Goal: Task Accomplishment & Management: Use online tool/utility

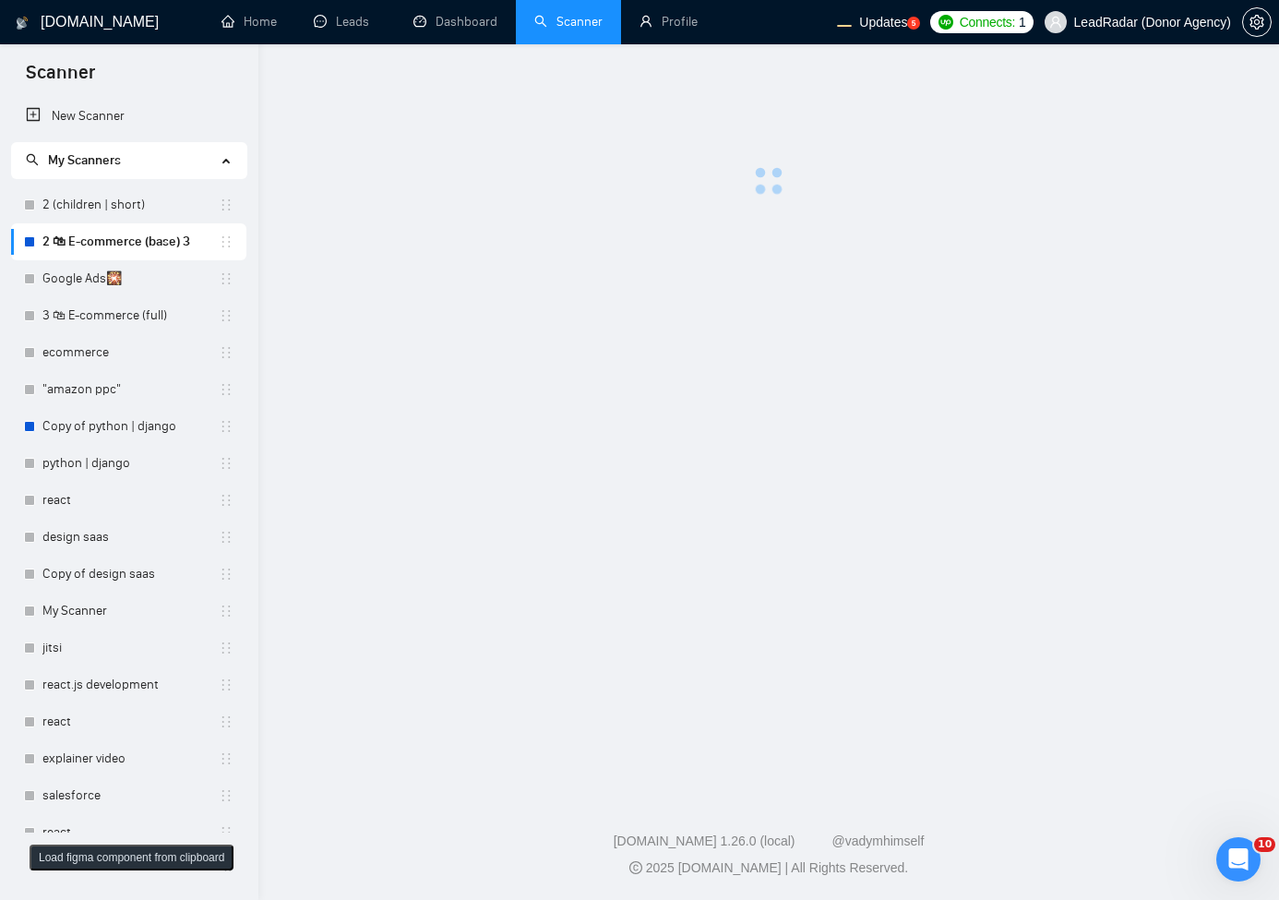
click at [860, 192] on div at bounding box center [769, 135] width 962 height 122
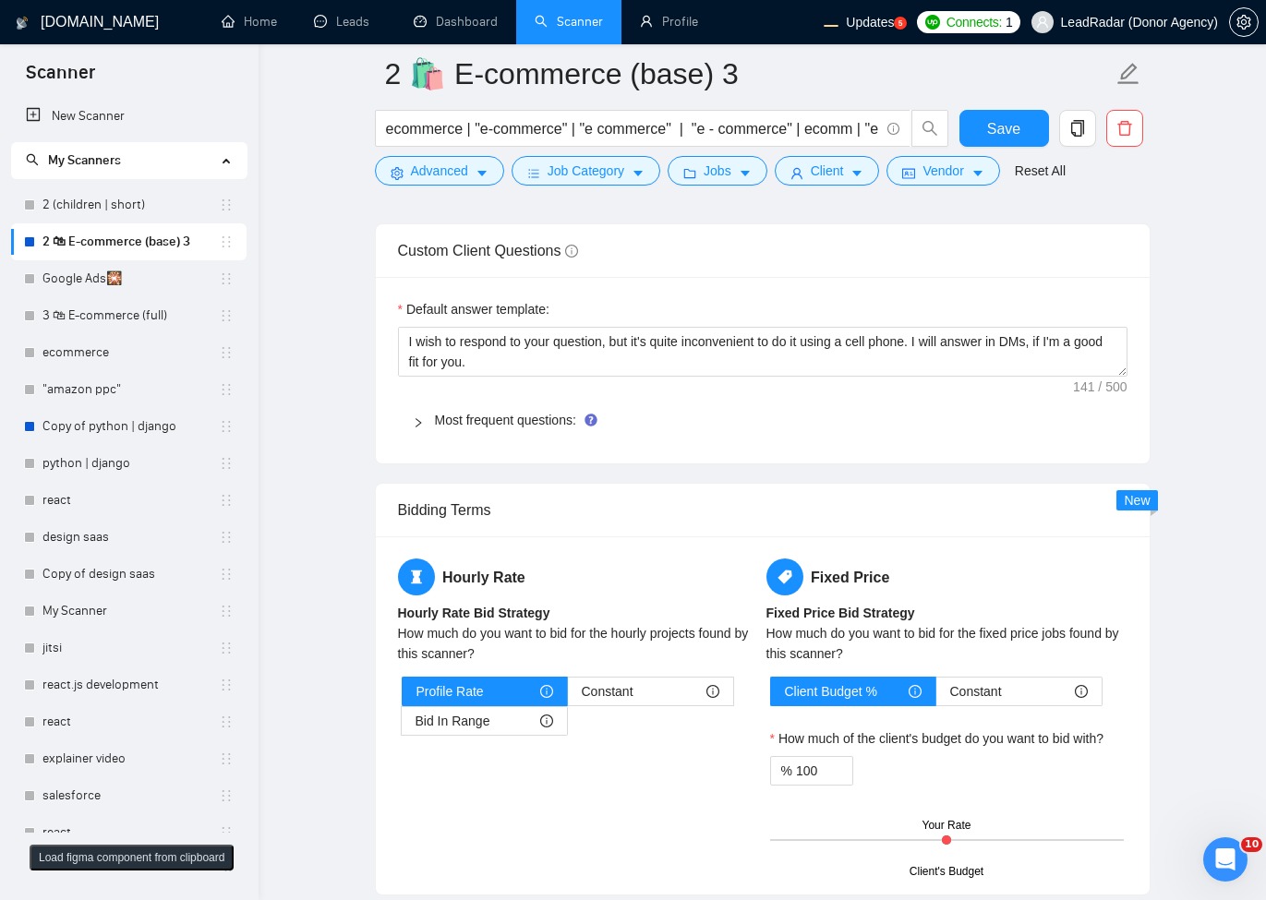
scroll to position [3323, 0]
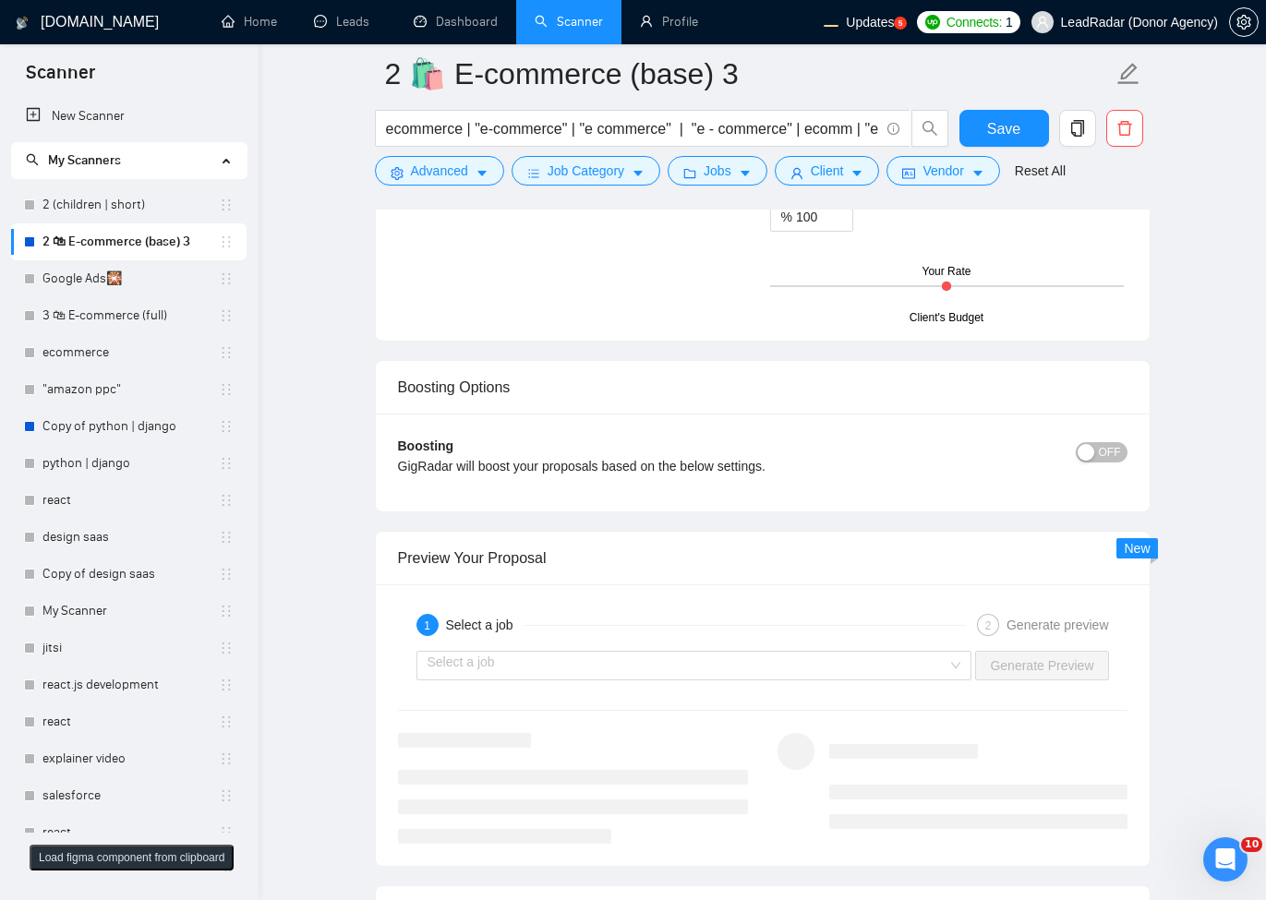
click at [692, 636] on div "1 Select a job" at bounding box center [690, 625] width 549 height 22
click at [661, 665] on input "search" at bounding box center [687, 666] width 521 height 28
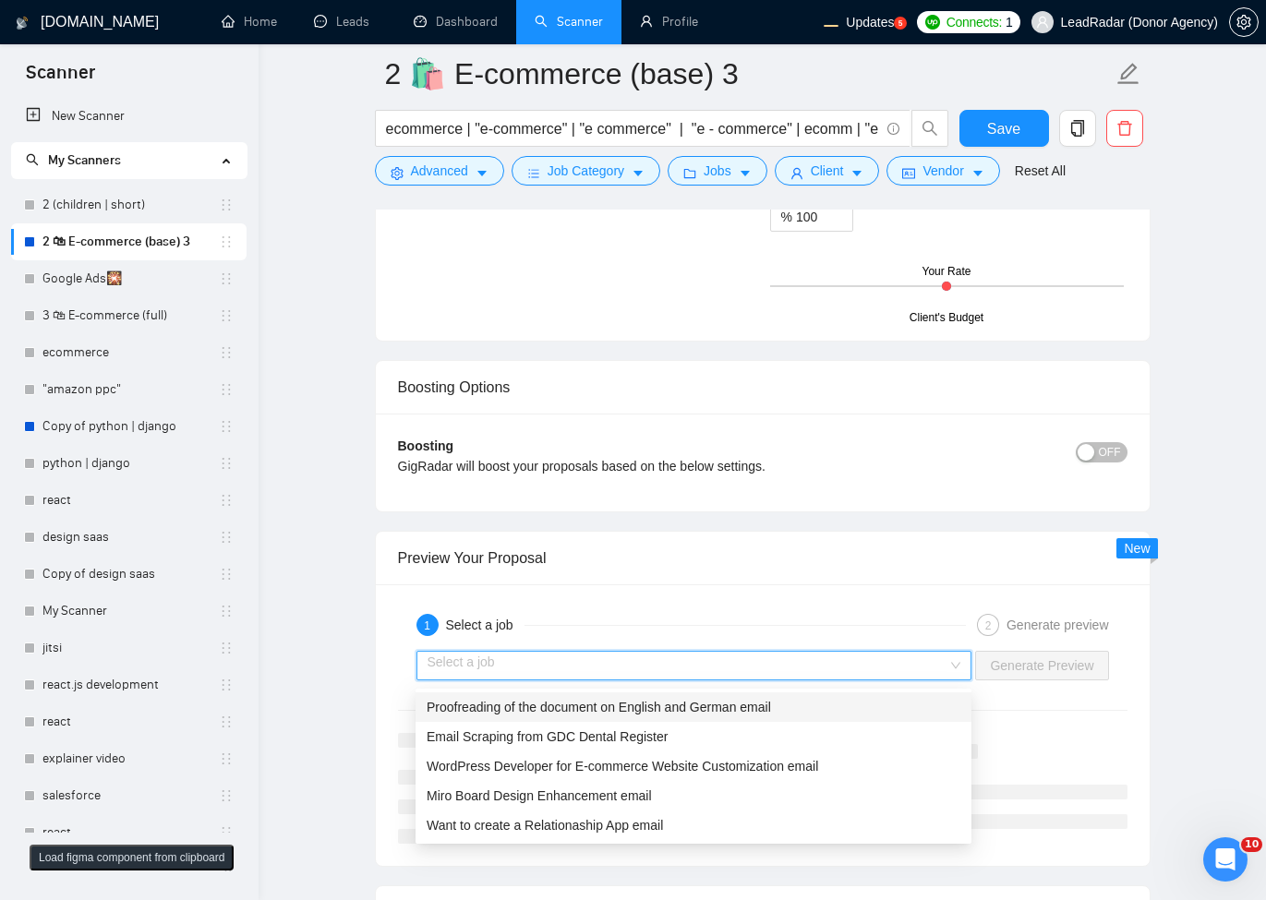
click at [676, 703] on span "Proofreading of the document on English and German email" at bounding box center [598, 707] width 344 height 15
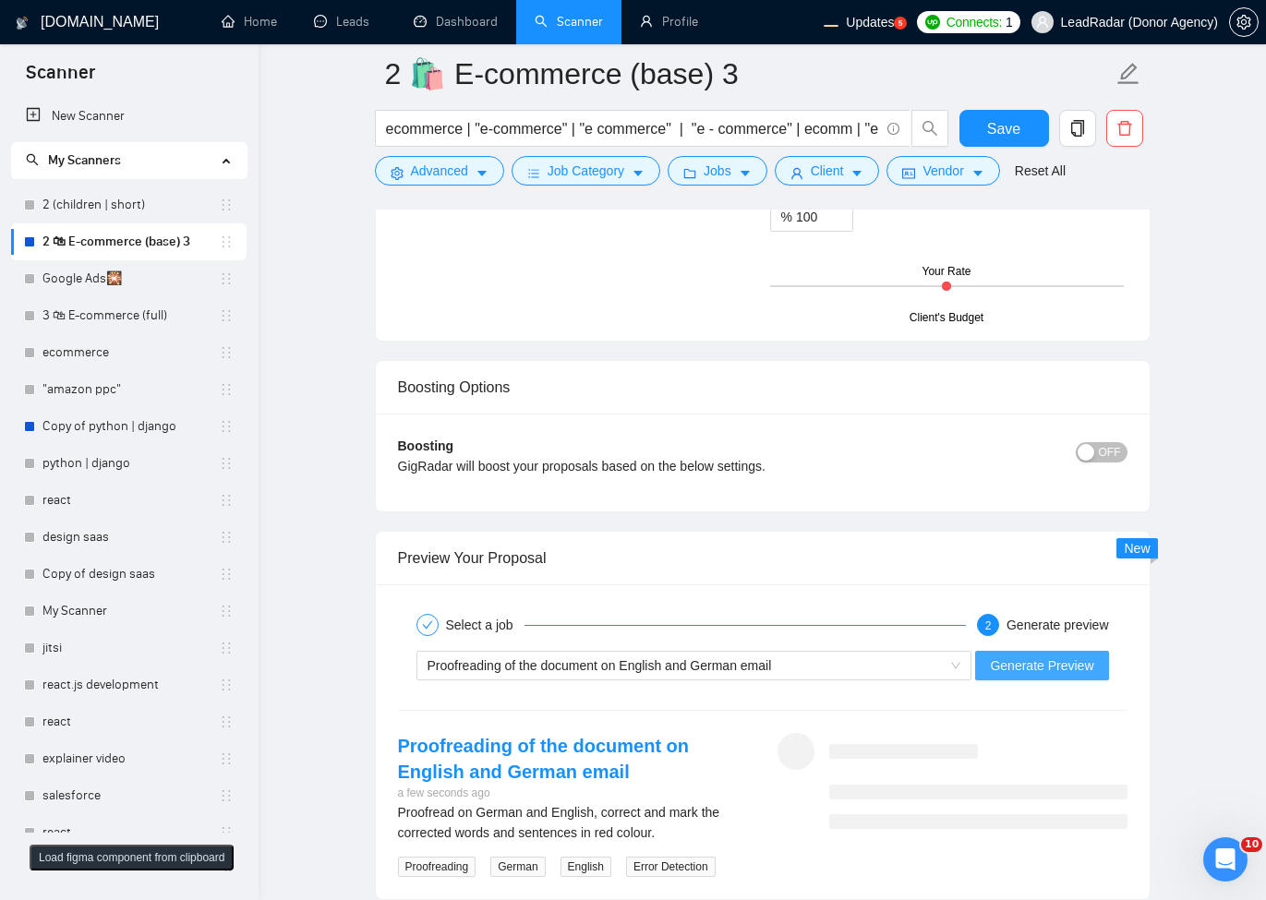
click at [983, 676] on button "Generate Preview" at bounding box center [1041, 666] width 133 height 30
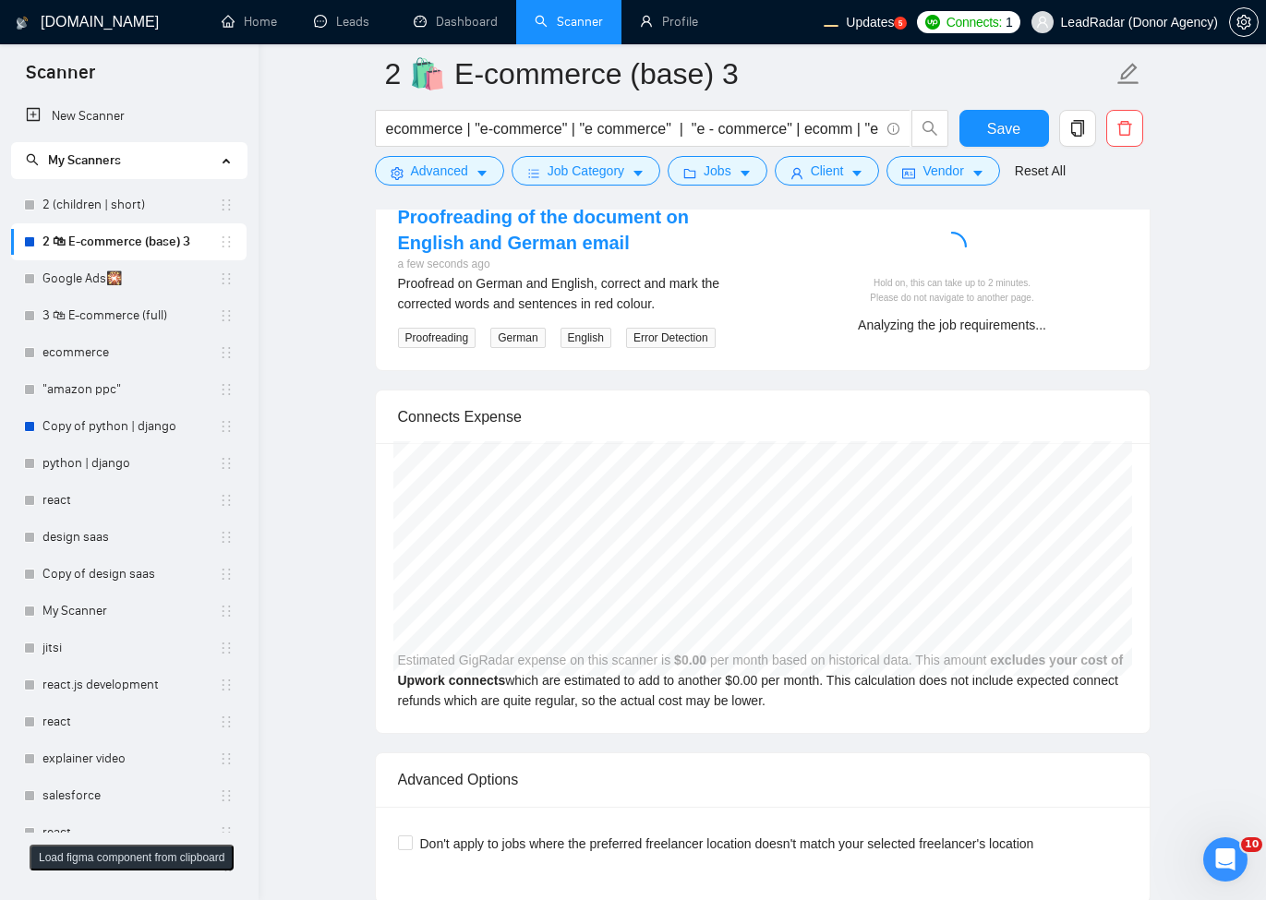
scroll to position [3545, 0]
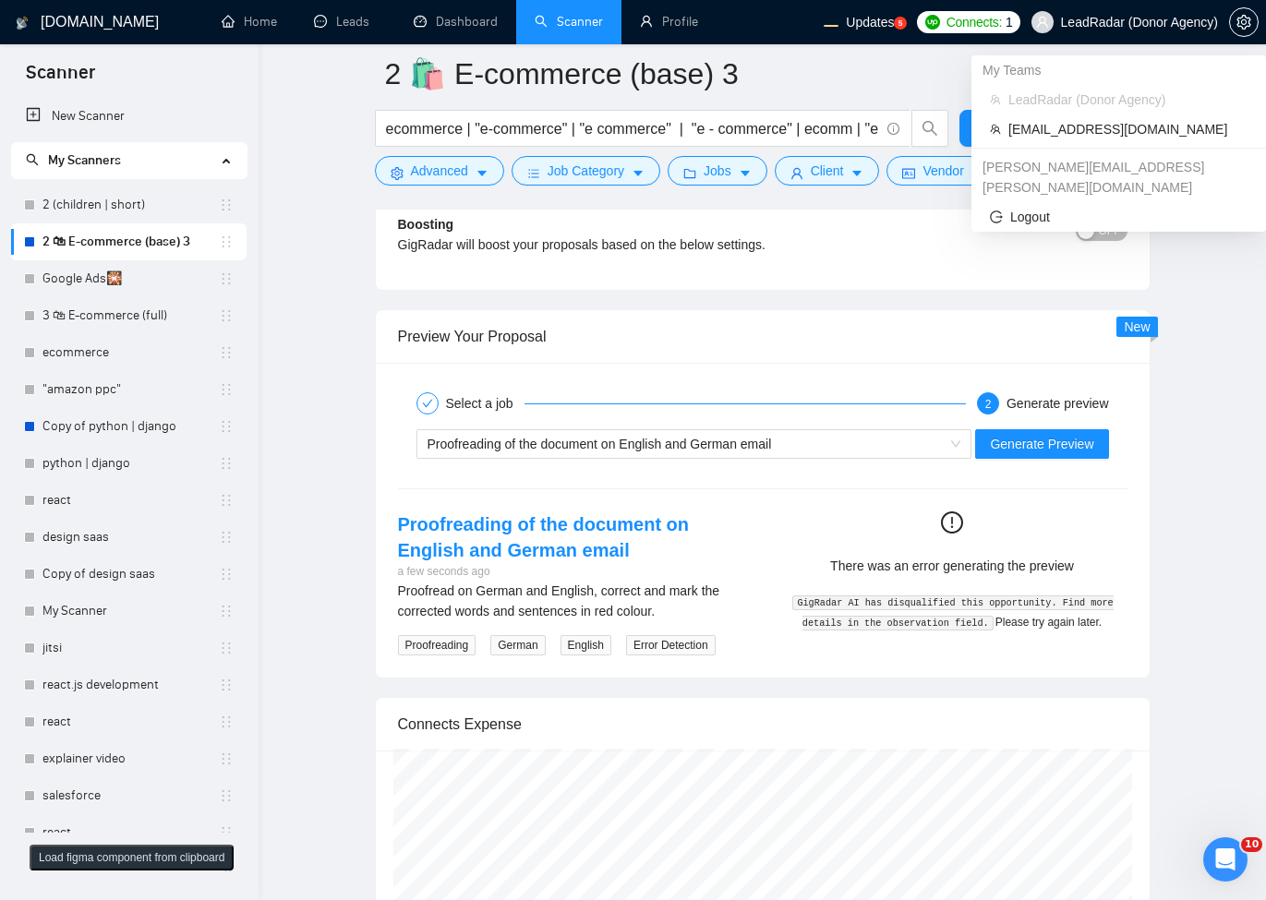
click at [1090, 14] on span "LeadRadar (Donor Agency)" at bounding box center [1124, 22] width 209 height 59
click at [1079, 126] on span "workwiseupworkgency@gmail.com" at bounding box center [1127, 129] width 239 height 20
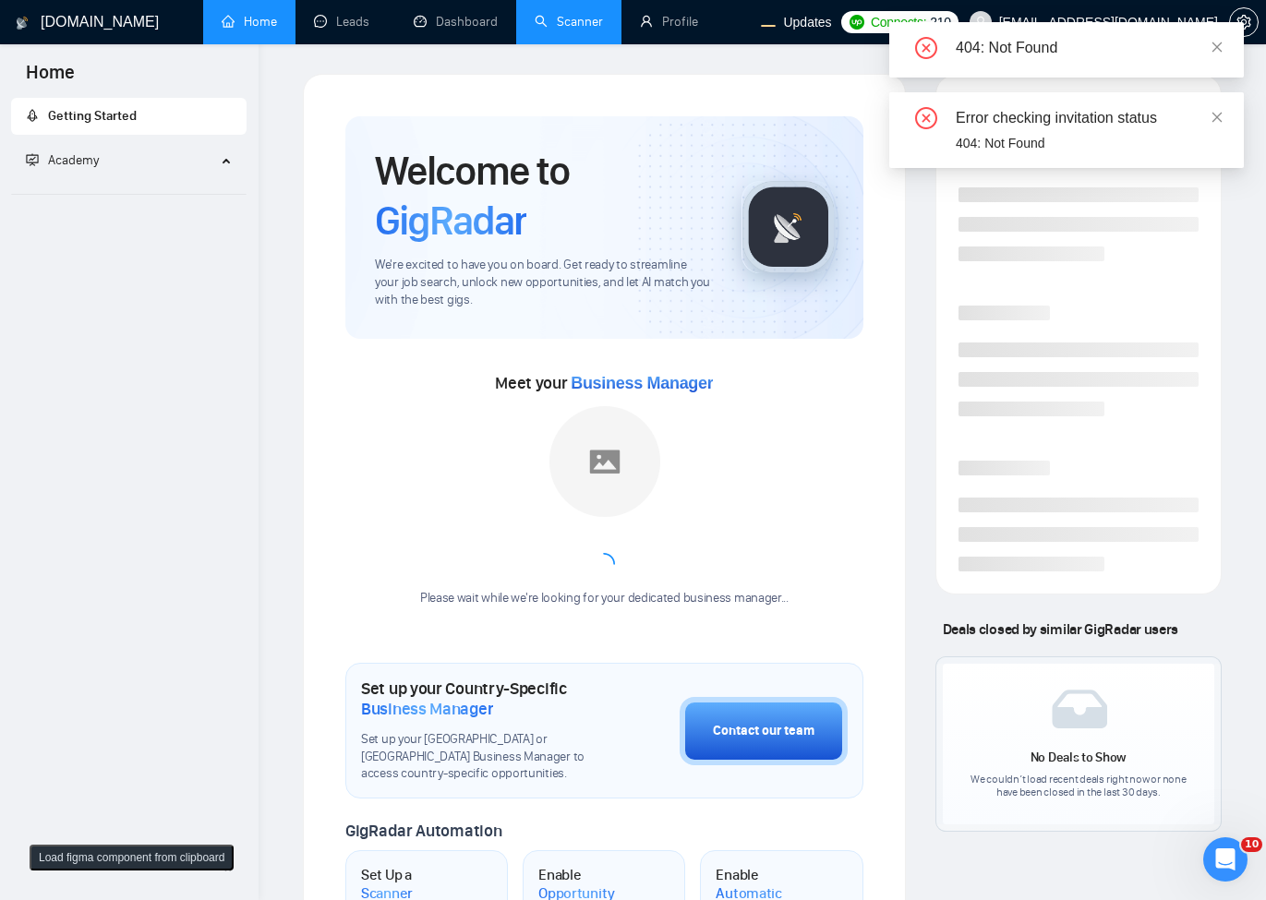
click at [565, 30] on link "Scanner" at bounding box center [568, 22] width 68 height 16
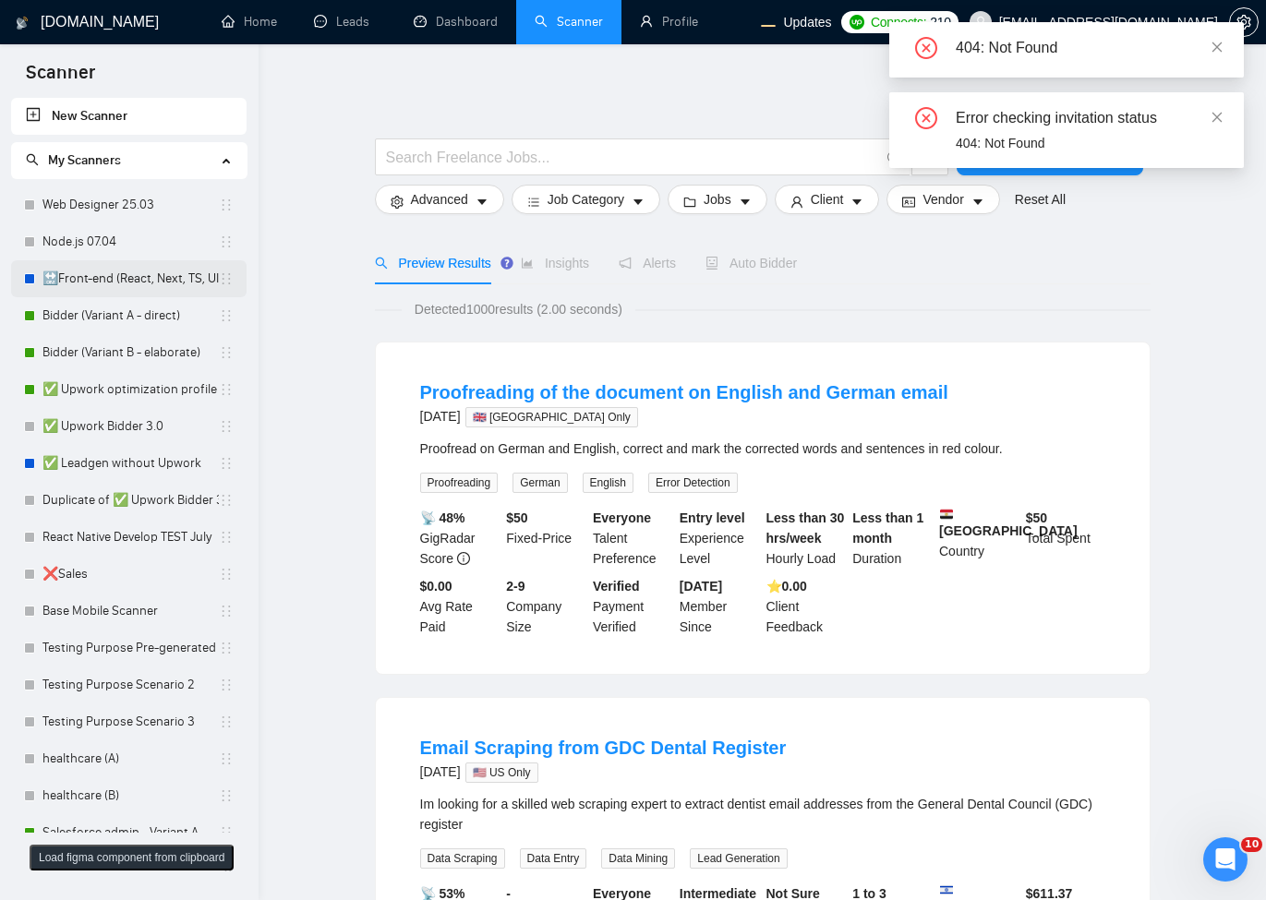
click at [96, 282] on link "🔛Front-end (React, Next, TS, UI libr) | Outstaff" at bounding box center [130, 278] width 176 height 37
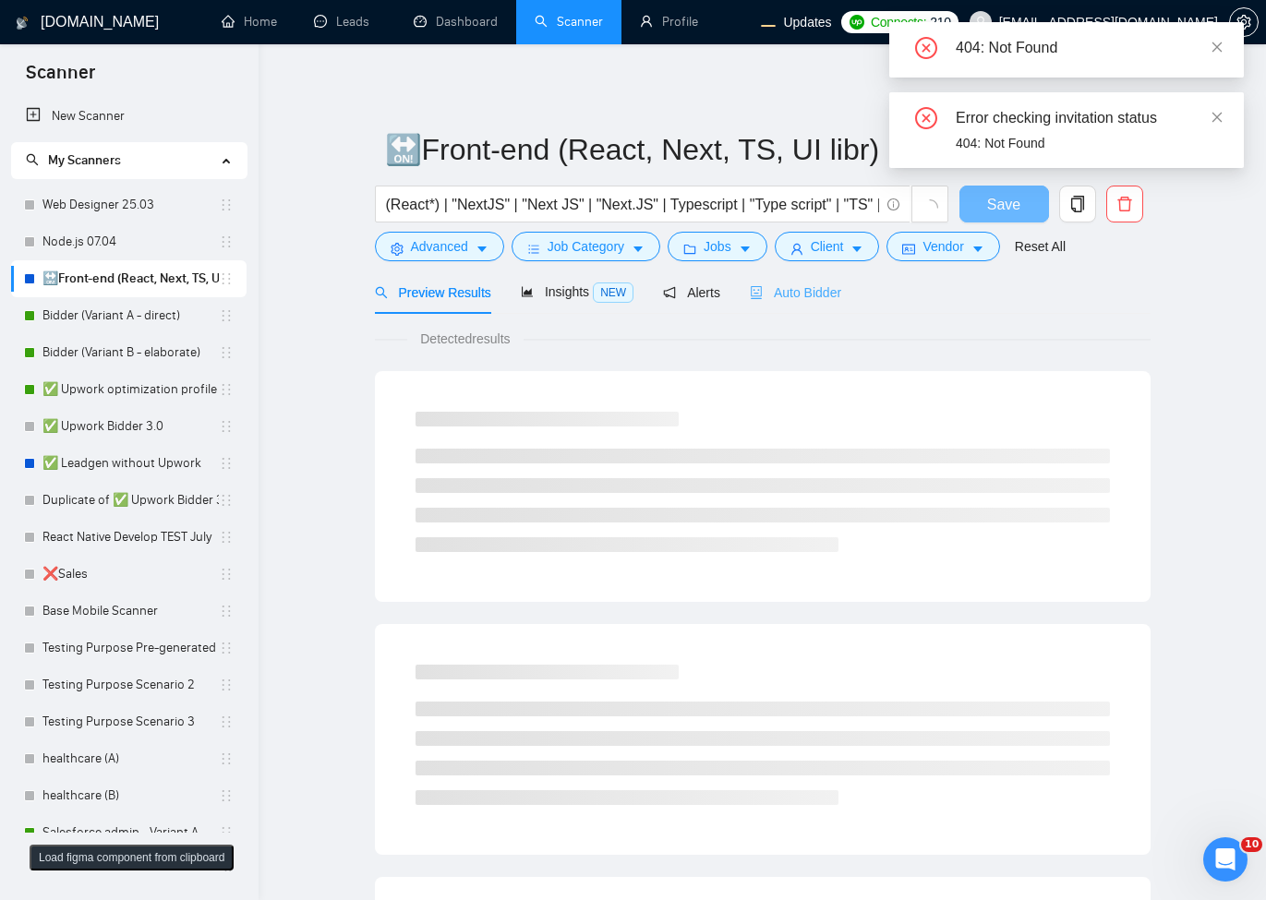
click at [829, 303] on div "Auto Bidder" at bounding box center [795, 291] width 91 height 43
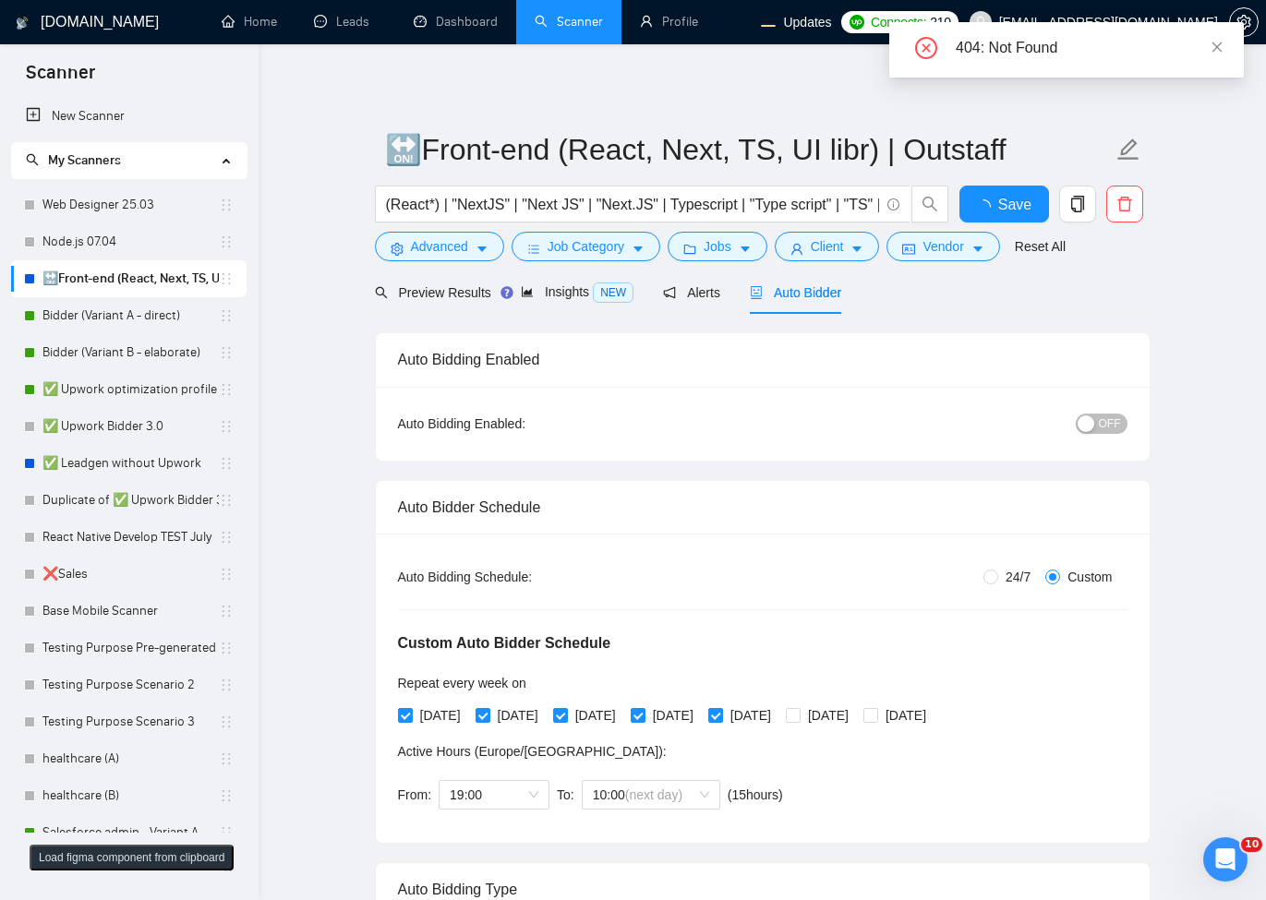
radio input "false"
radio input "true"
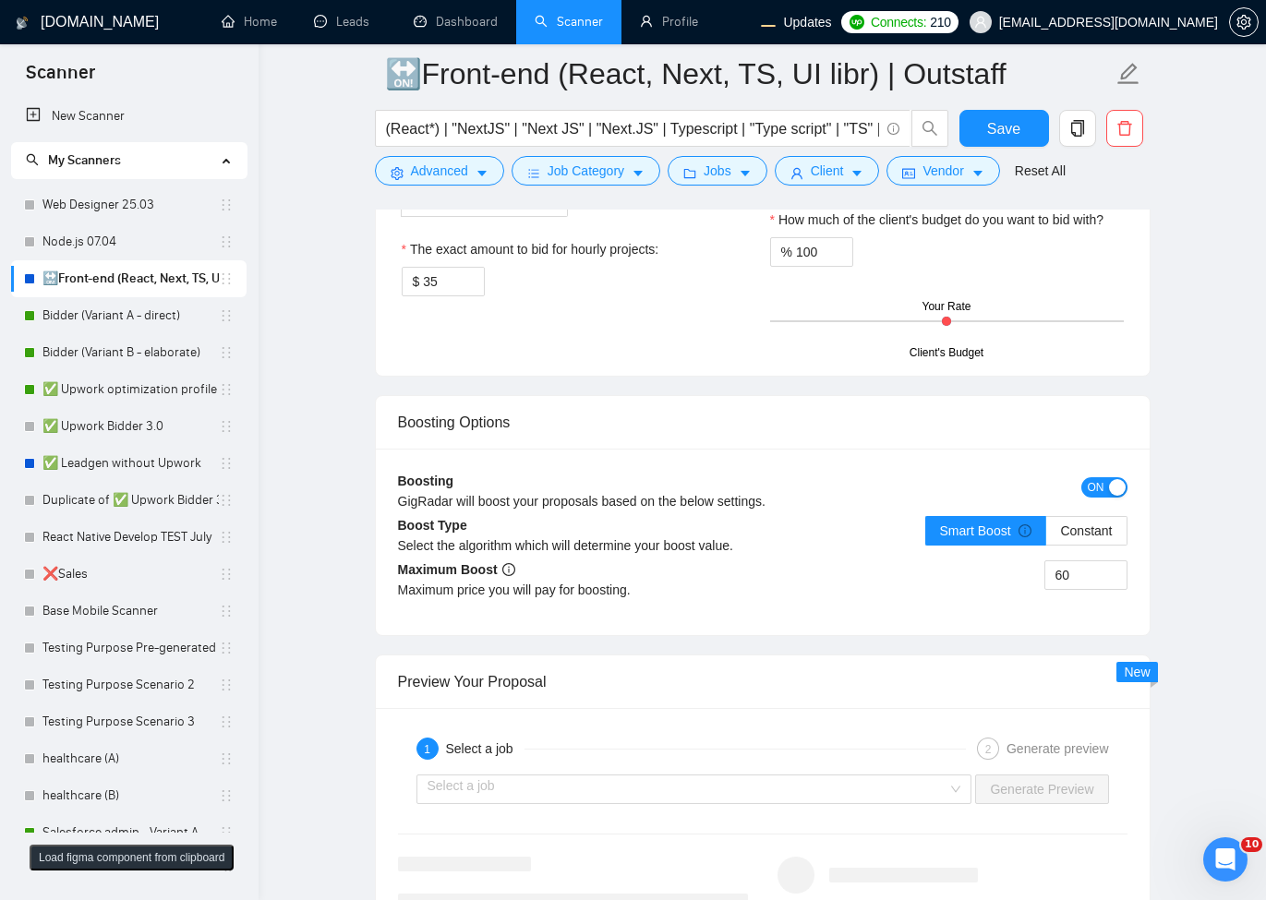
scroll to position [3655, 0]
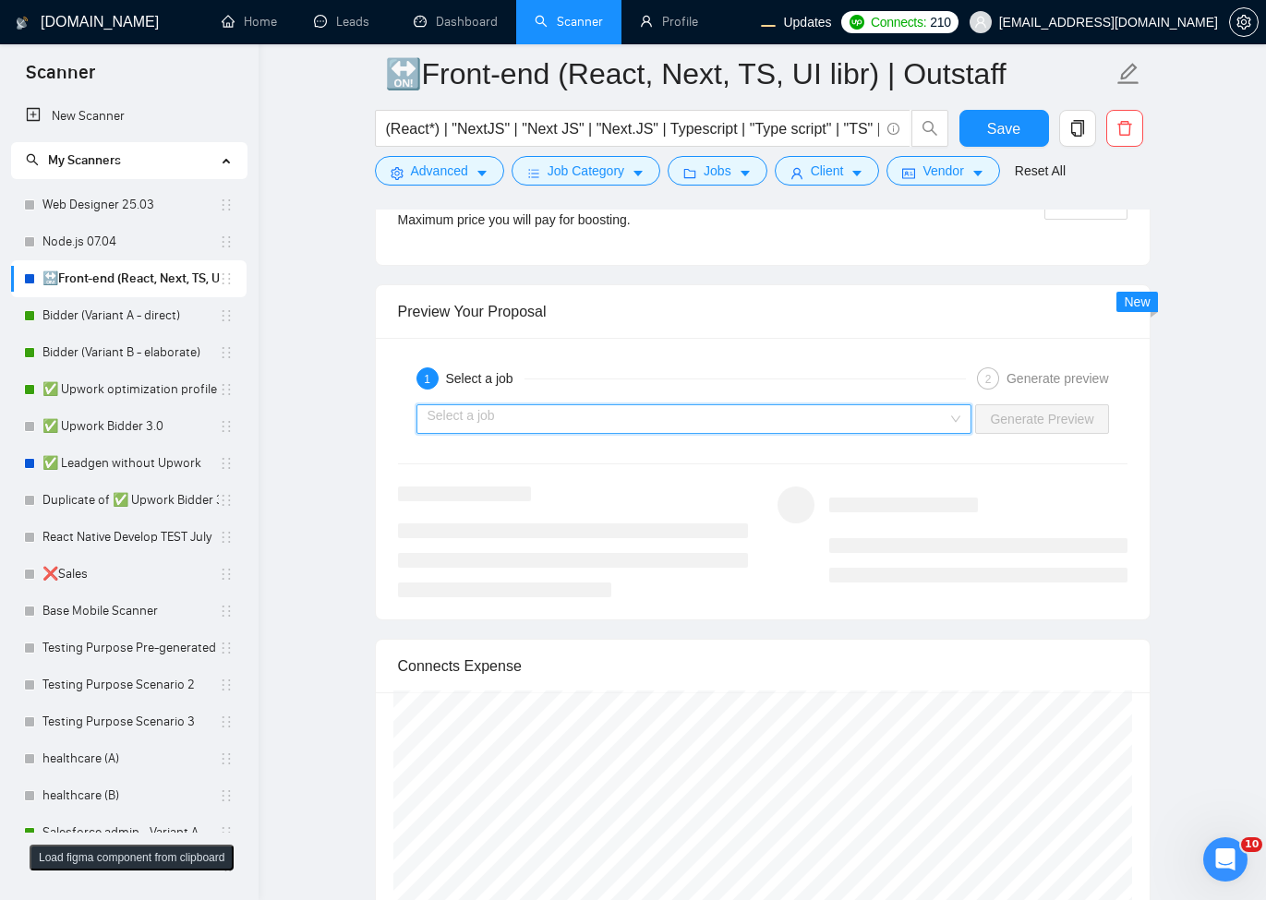
click at [710, 423] on input "search" at bounding box center [687, 419] width 521 height 28
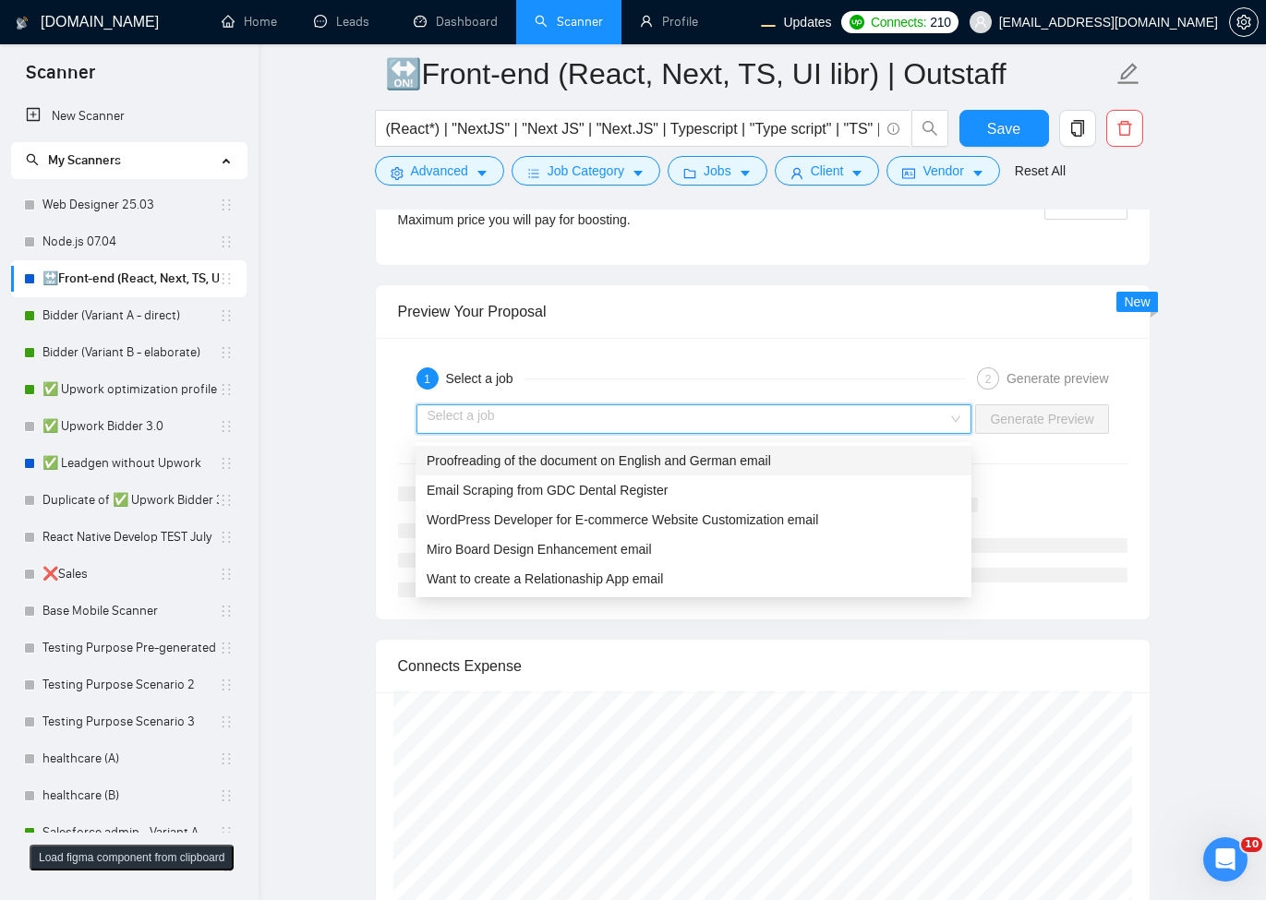
click at [594, 465] on span "Proofreading of the document on English and German email" at bounding box center [598, 460] width 344 height 15
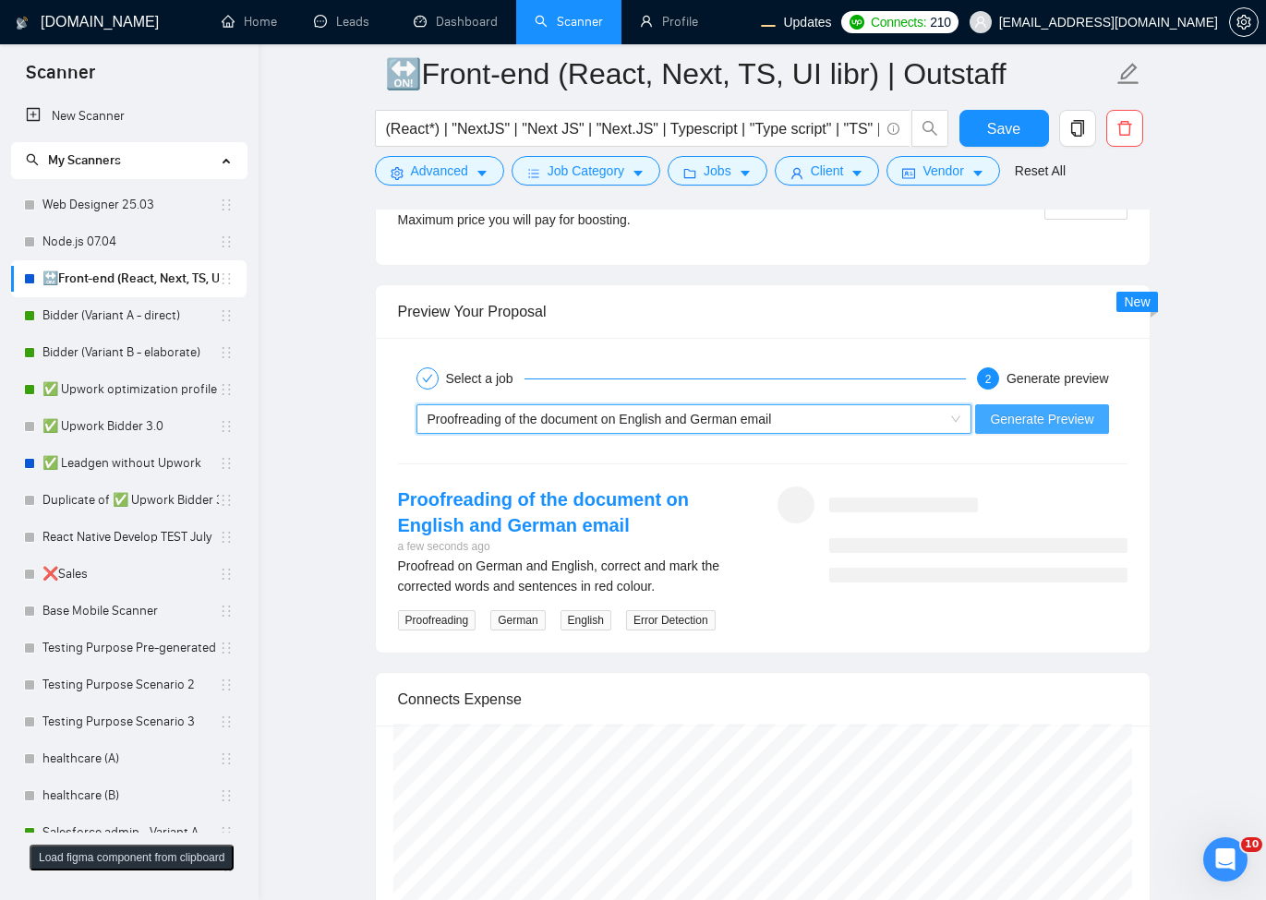
click at [1007, 429] on span "Generate Preview" at bounding box center [1041, 419] width 103 height 20
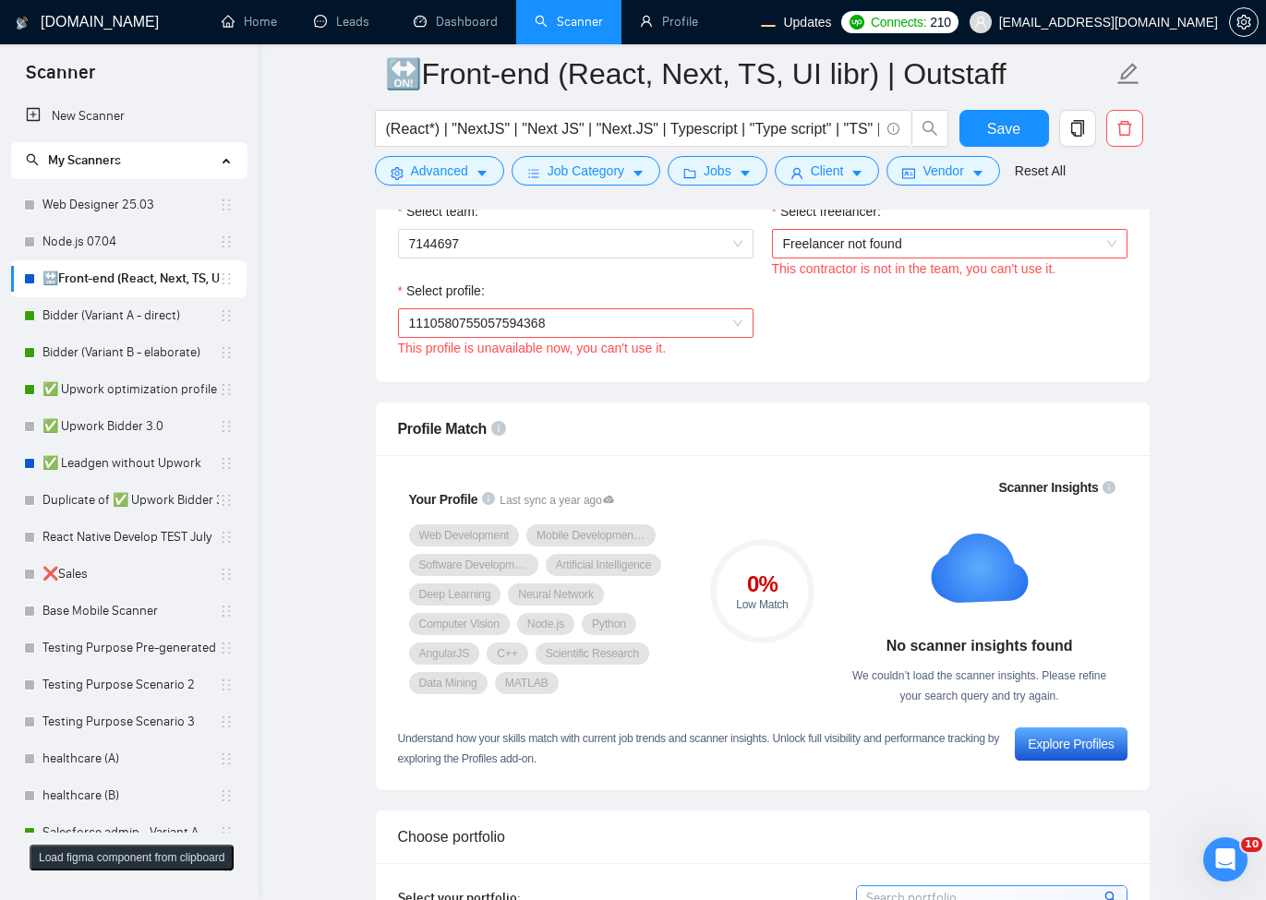
scroll to position [886, 0]
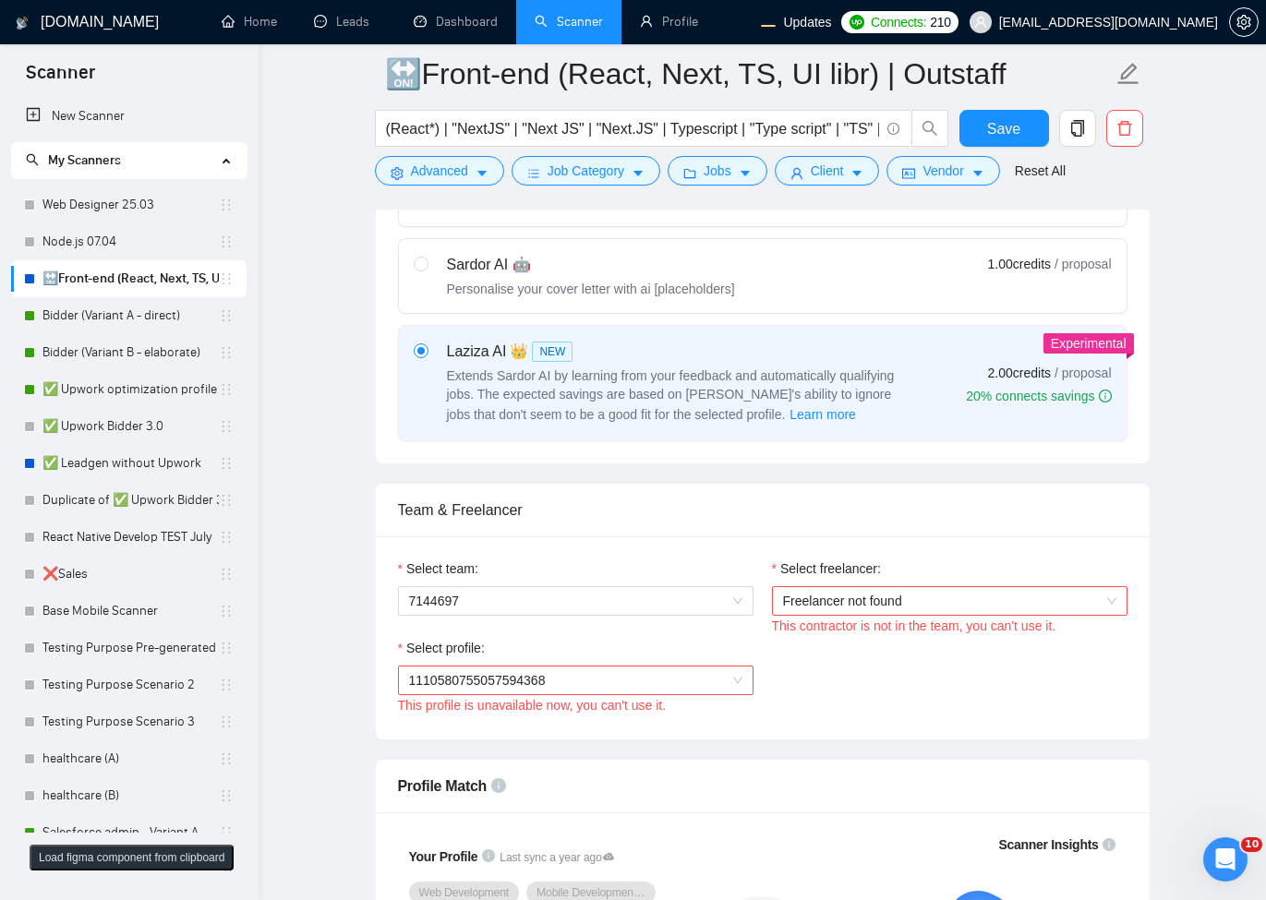
click at [927, 594] on span "Freelancer not found" at bounding box center [949, 601] width 333 height 28
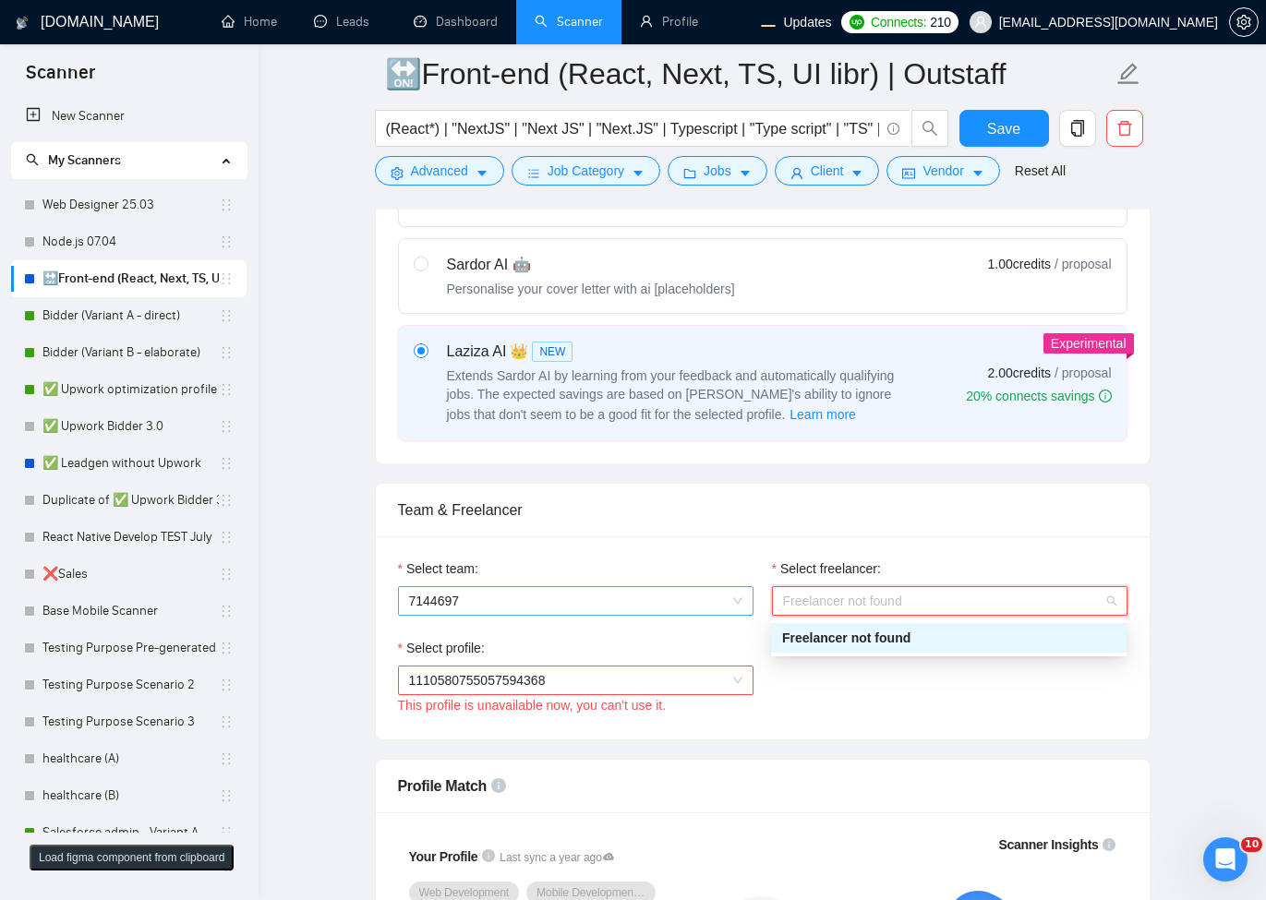
drag, startPoint x: 728, startPoint y: 605, endPoint x: 621, endPoint y: 597, distance: 107.3
click at [714, 601] on span "7144697" at bounding box center [575, 601] width 333 height 28
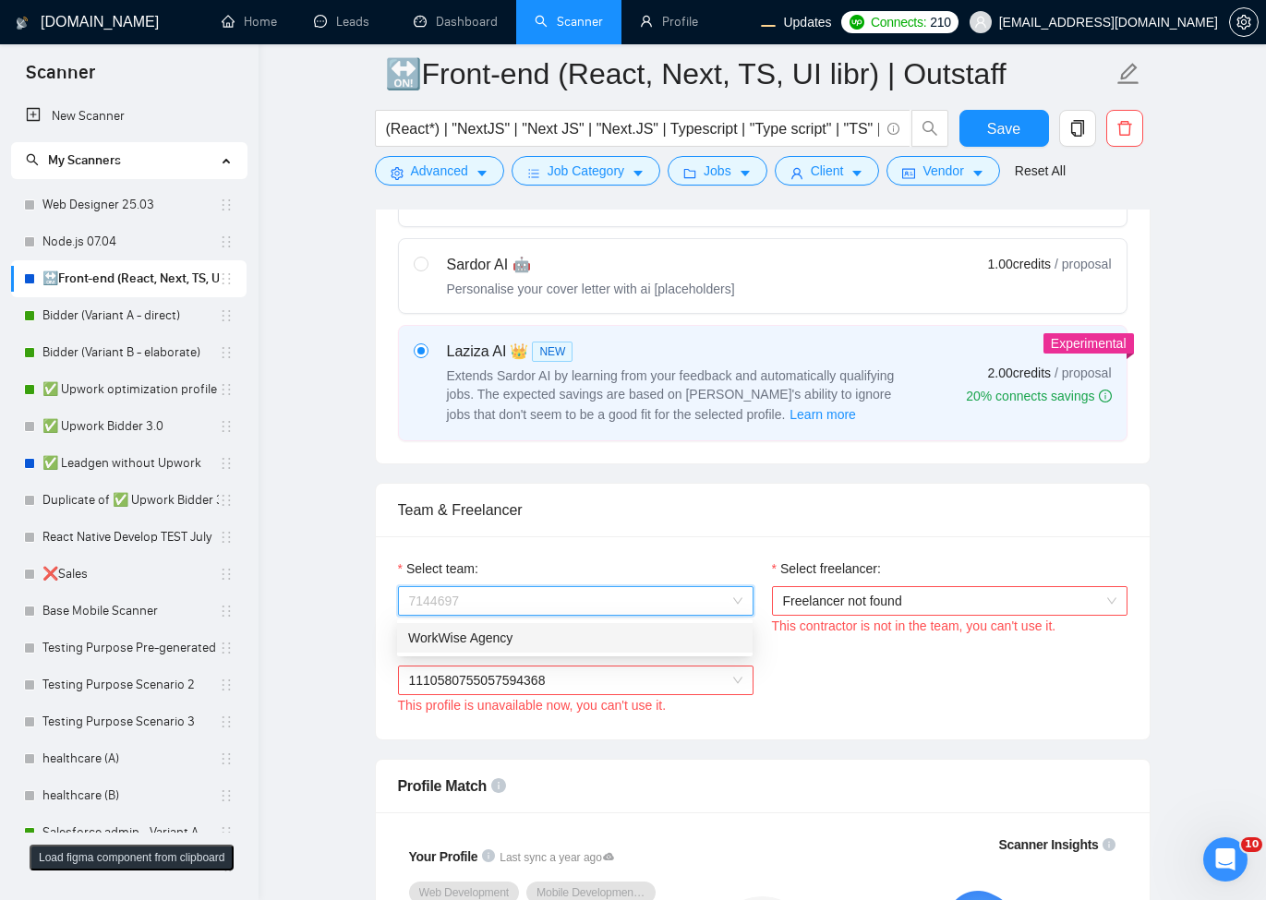
click at [561, 644] on div "WorkWise Agency" at bounding box center [574, 638] width 333 height 20
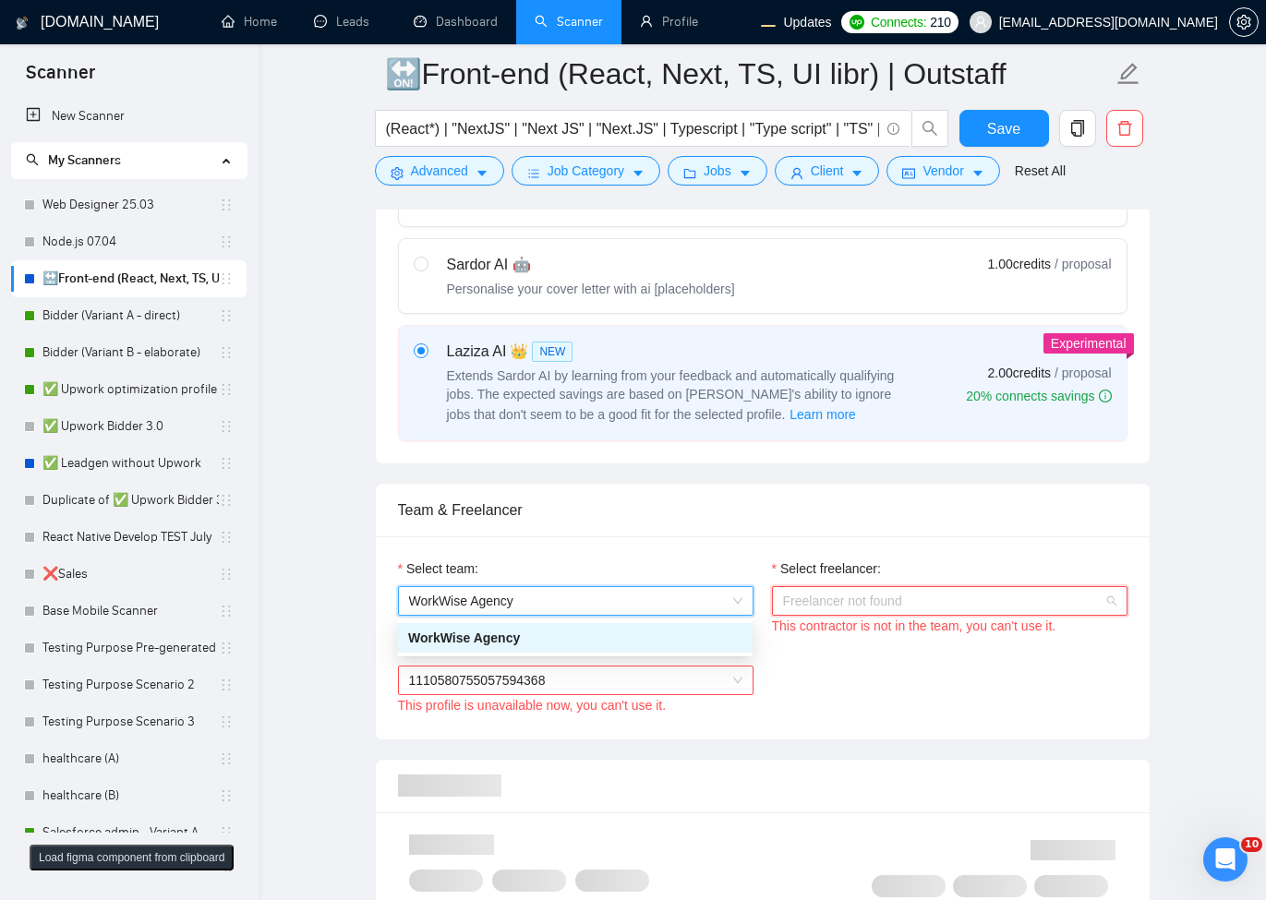
click at [959, 603] on span "Freelancer not found" at bounding box center [949, 601] width 333 height 28
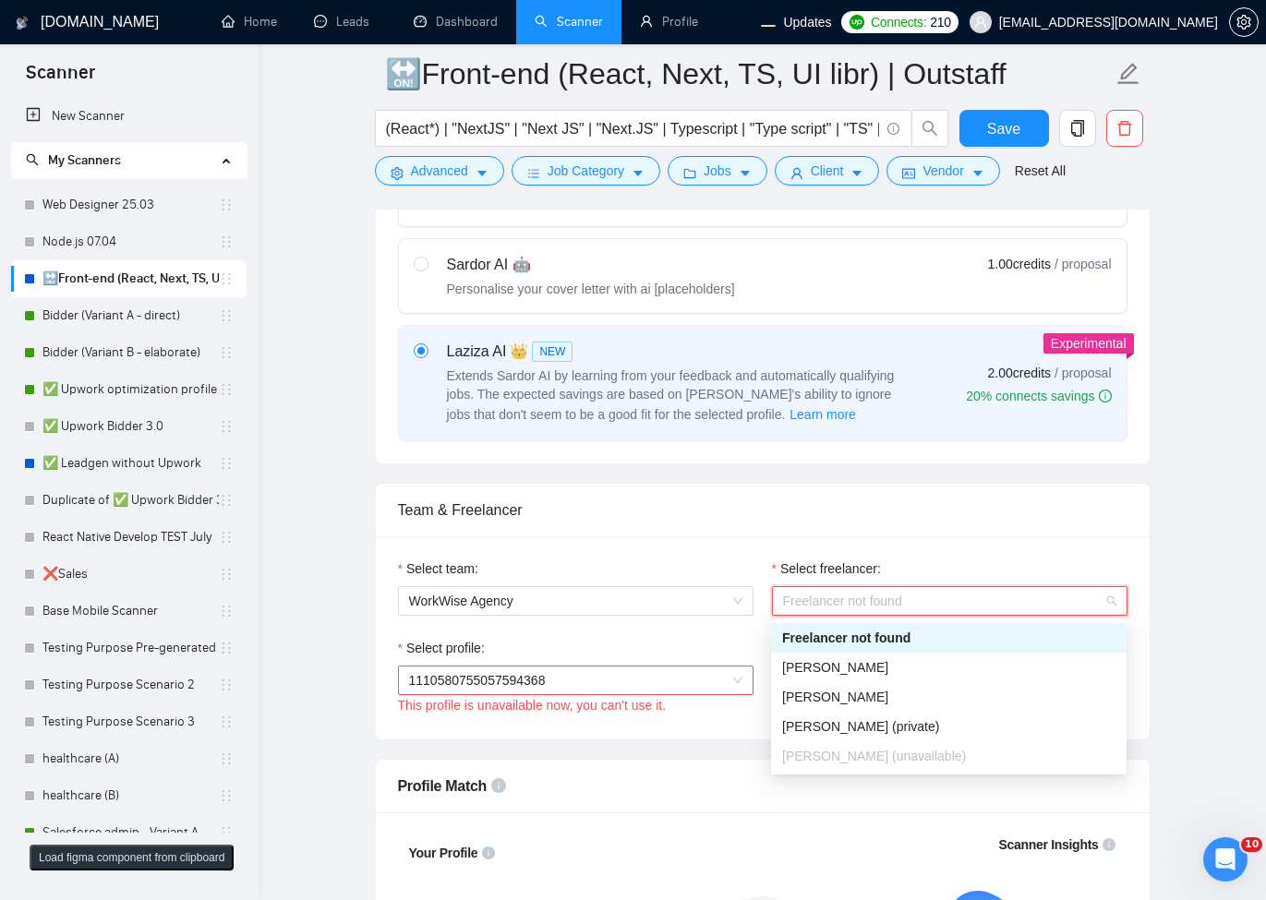
click at [917, 605] on span "Freelancer not found" at bounding box center [949, 601] width 333 height 28
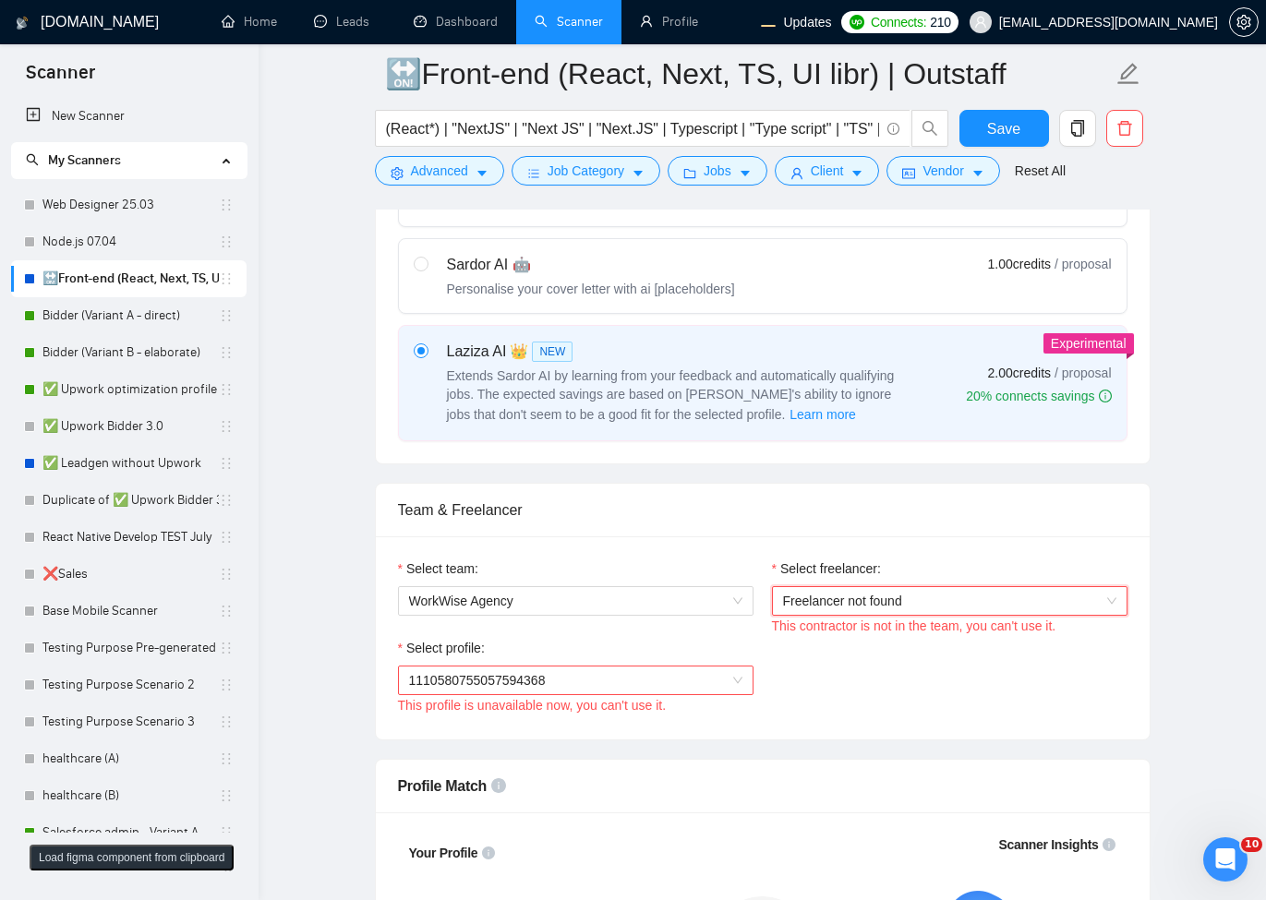
click at [914, 606] on span "Freelancer not found" at bounding box center [949, 601] width 333 height 28
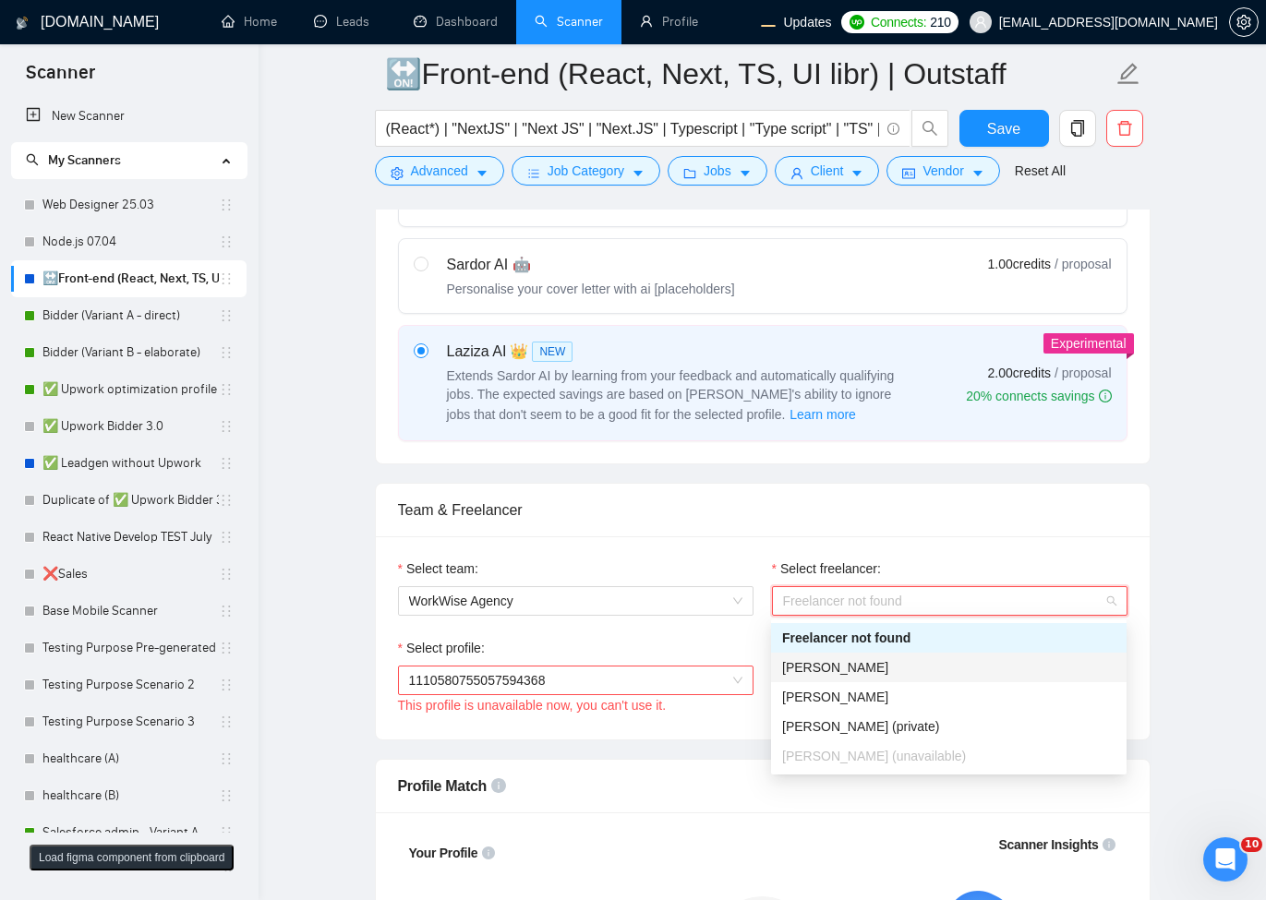
click at [837, 661] on span "Olena Zhuravska" at bounding box center [835, 667] width 106 height 15
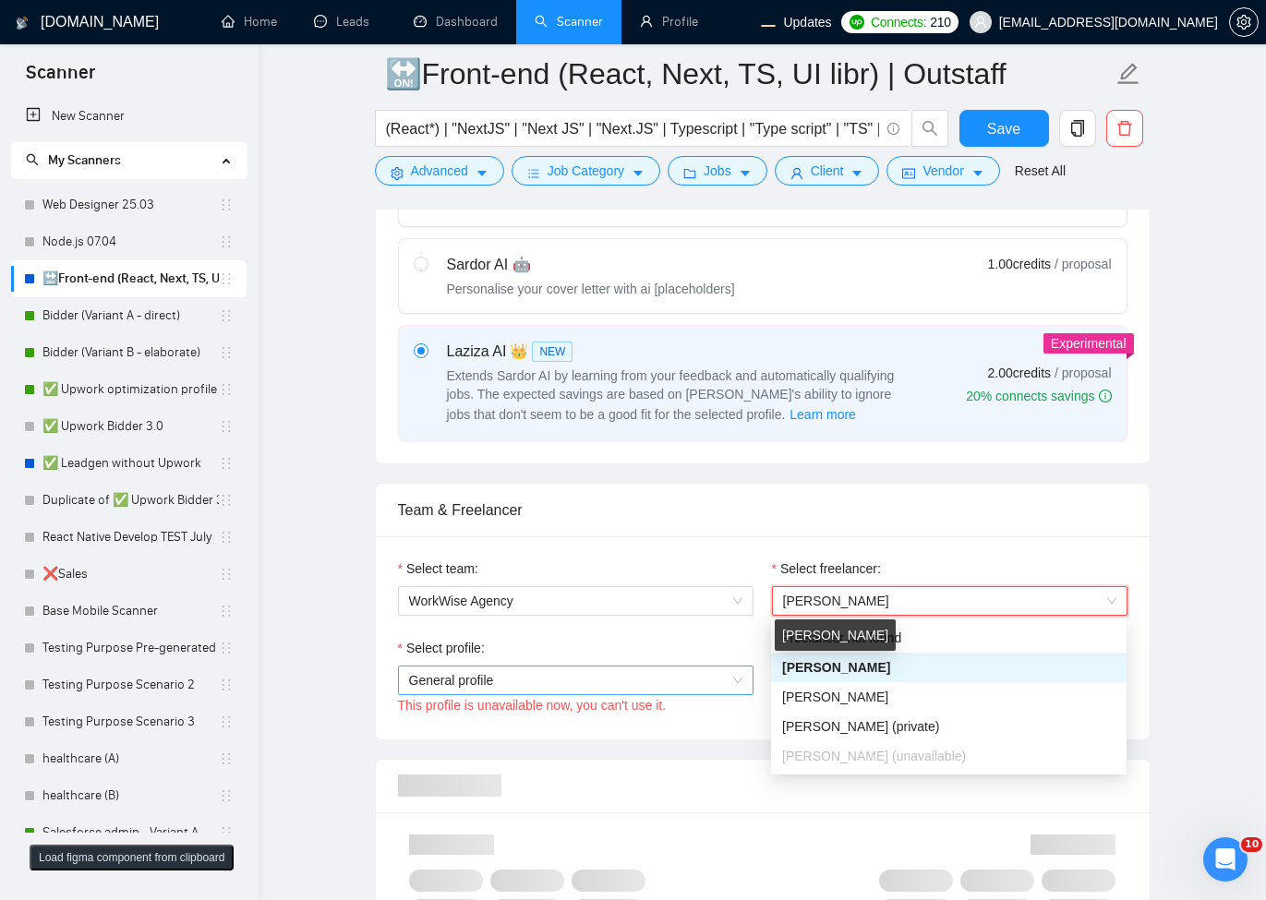
drag, startPoint x: 647, startPoint y: 710, endPoint x: 652, endPoint y: 679, distance: 30.8
click at [646, 710] on div "This profile is unavailable now, you can't use it." at bounding box center [575, 705] width 355 height 20
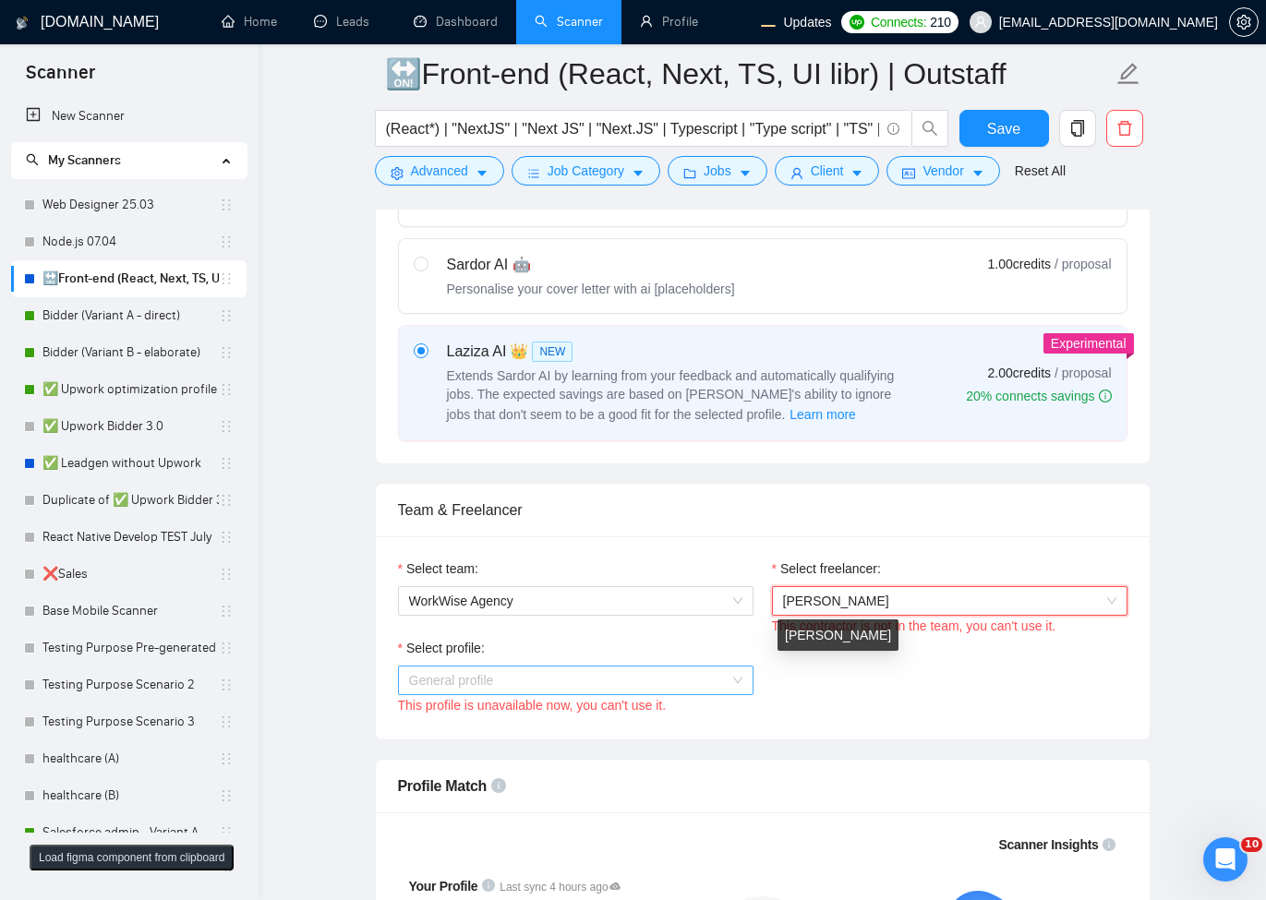
click at [652, 679] on span "General profile" at bounding box center [575, 680] width 333 height 28
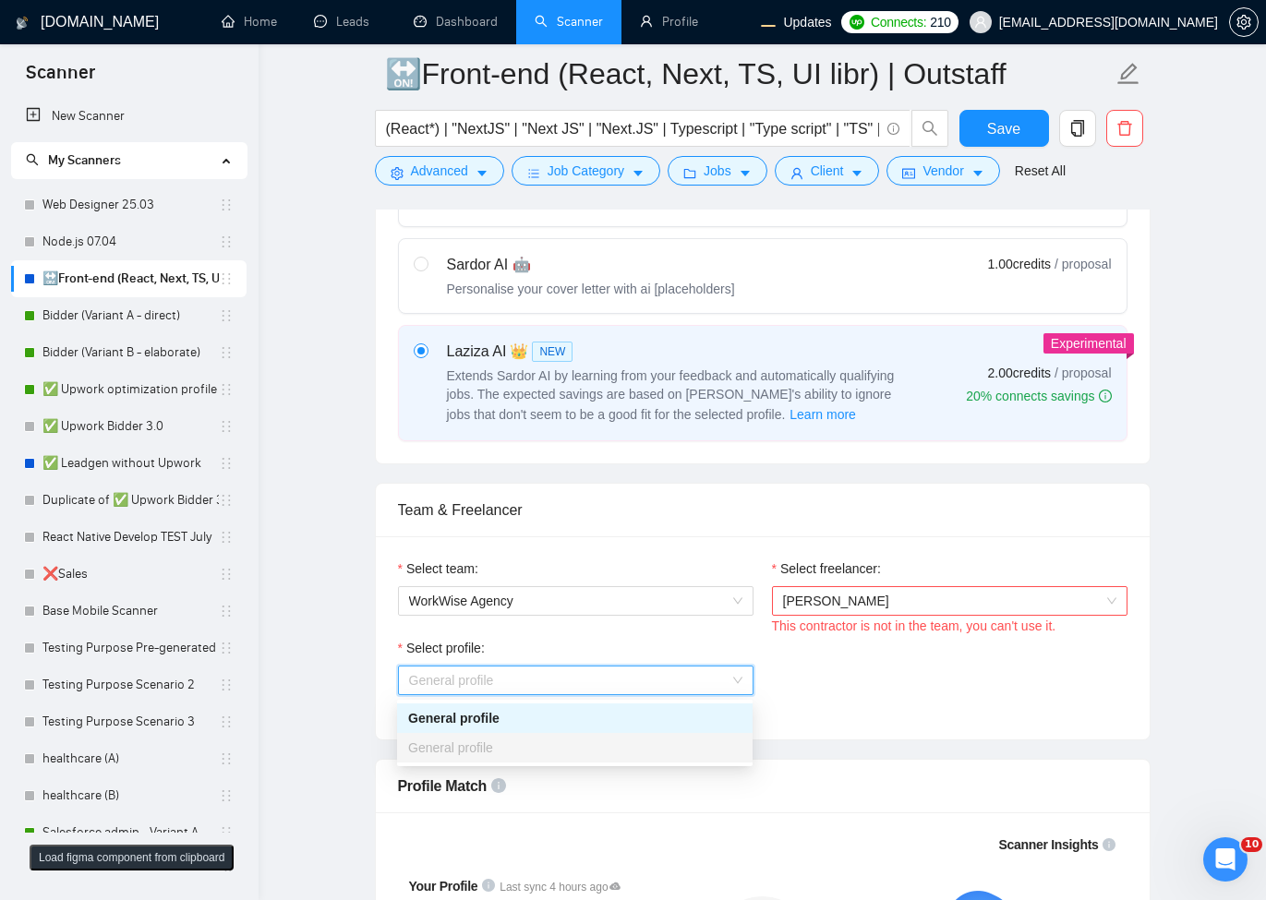
click at [579, 718] on div "General profile" at bounding box center [574, 718] width 333 height 20
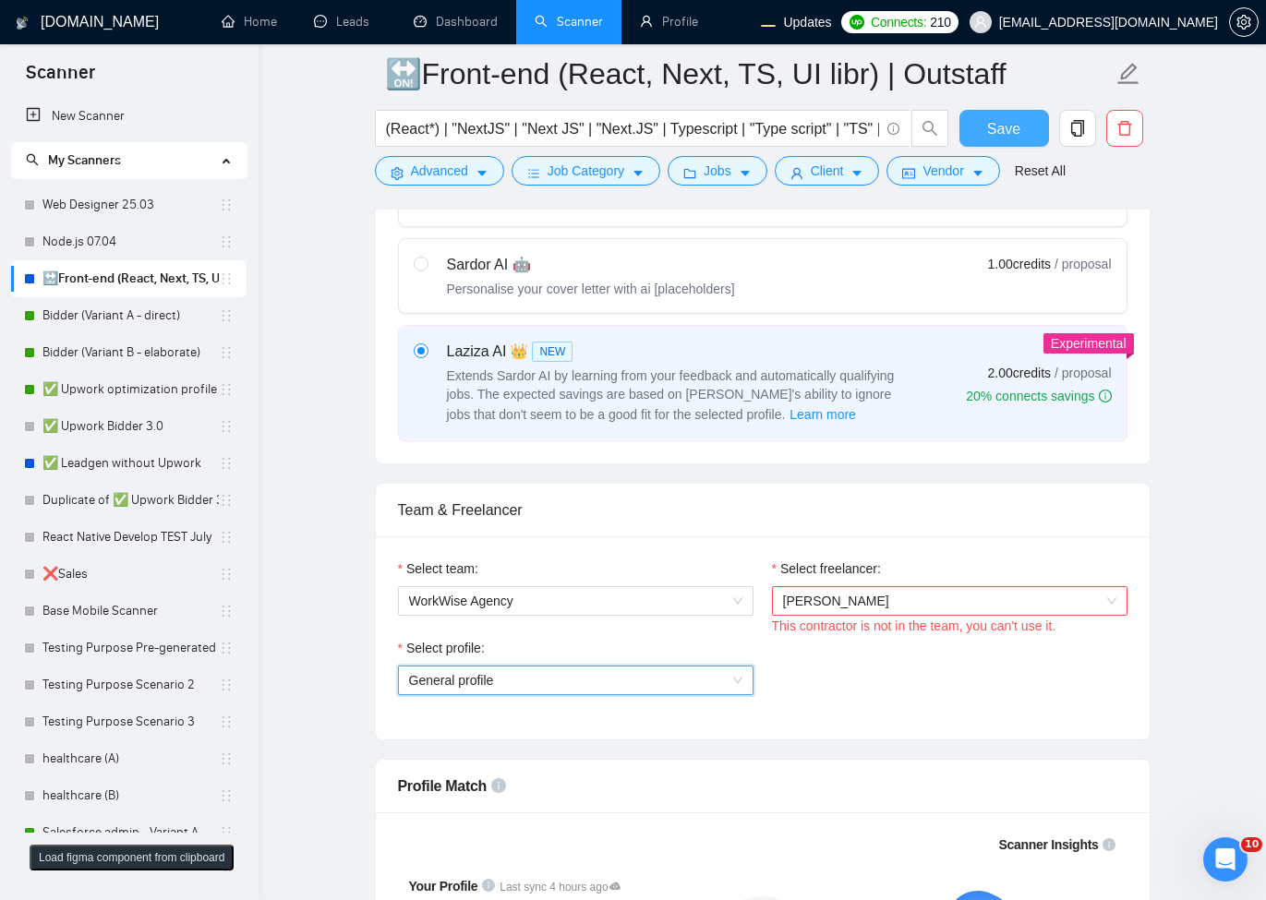
click at [1006, 128] on span "Save" at bounding box center [1003, 128] width 33 height 23
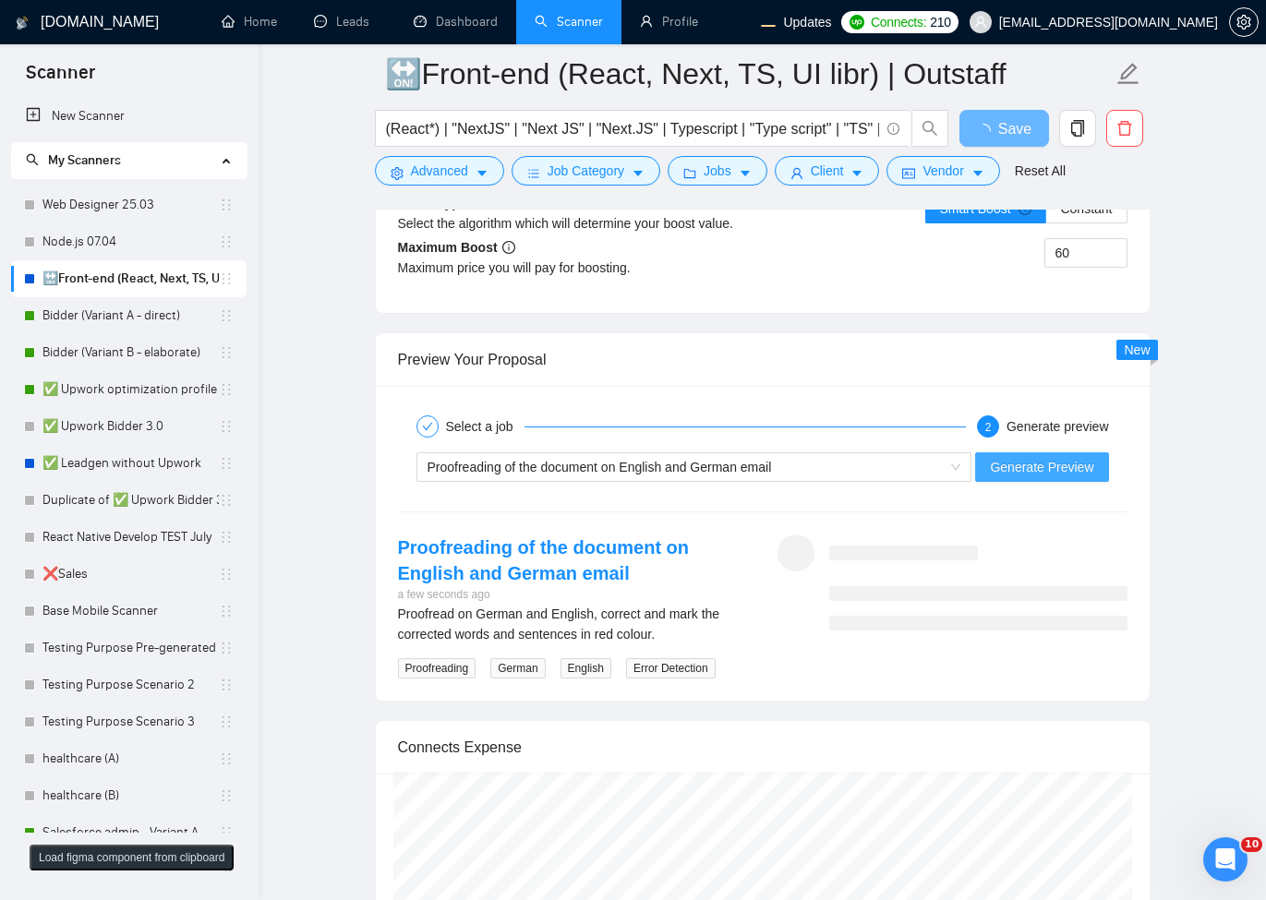
click at [1062, 457] on span "Generate Preview" at bounding box center [1041, 467] width 103 height 20
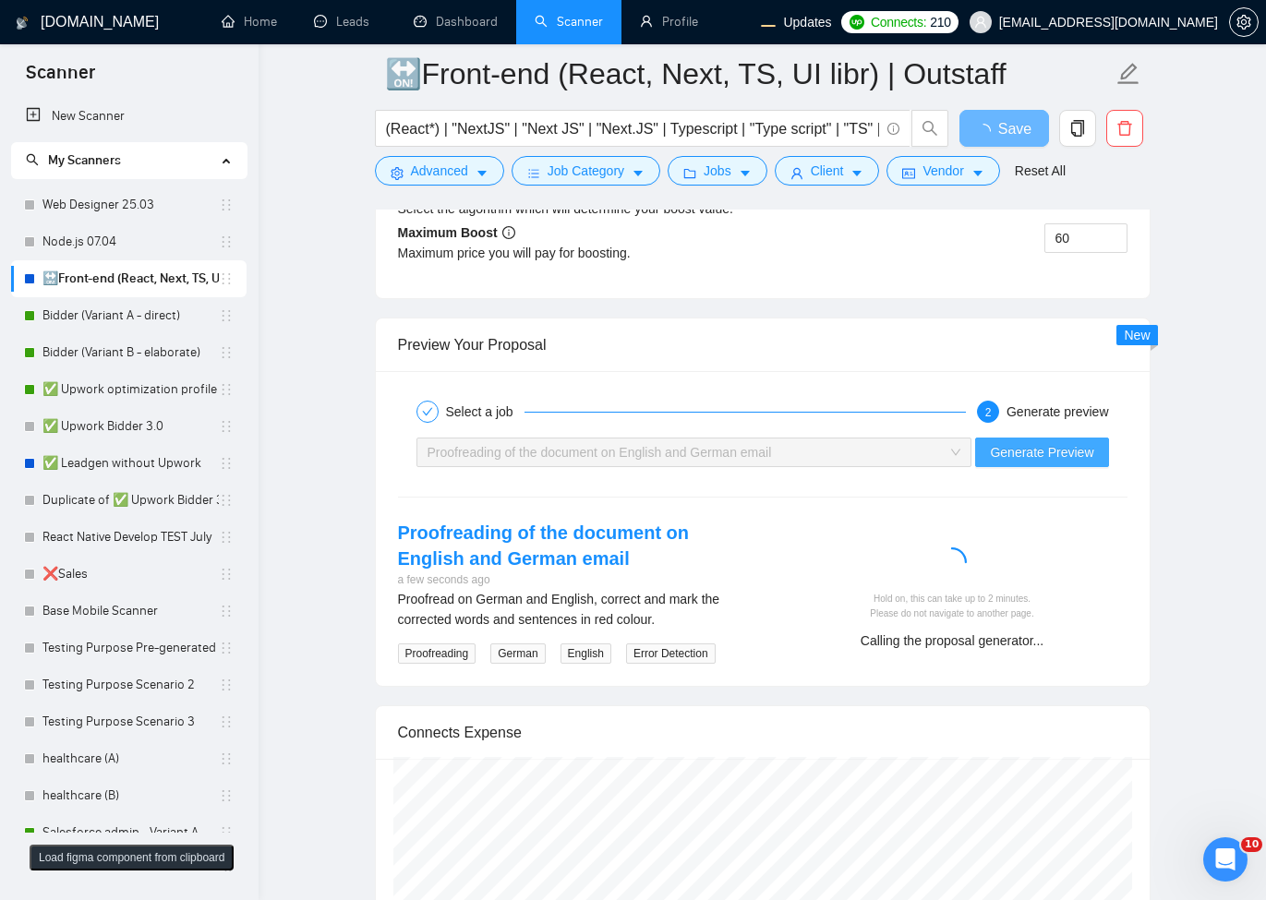
scroll to position [3766, 0]
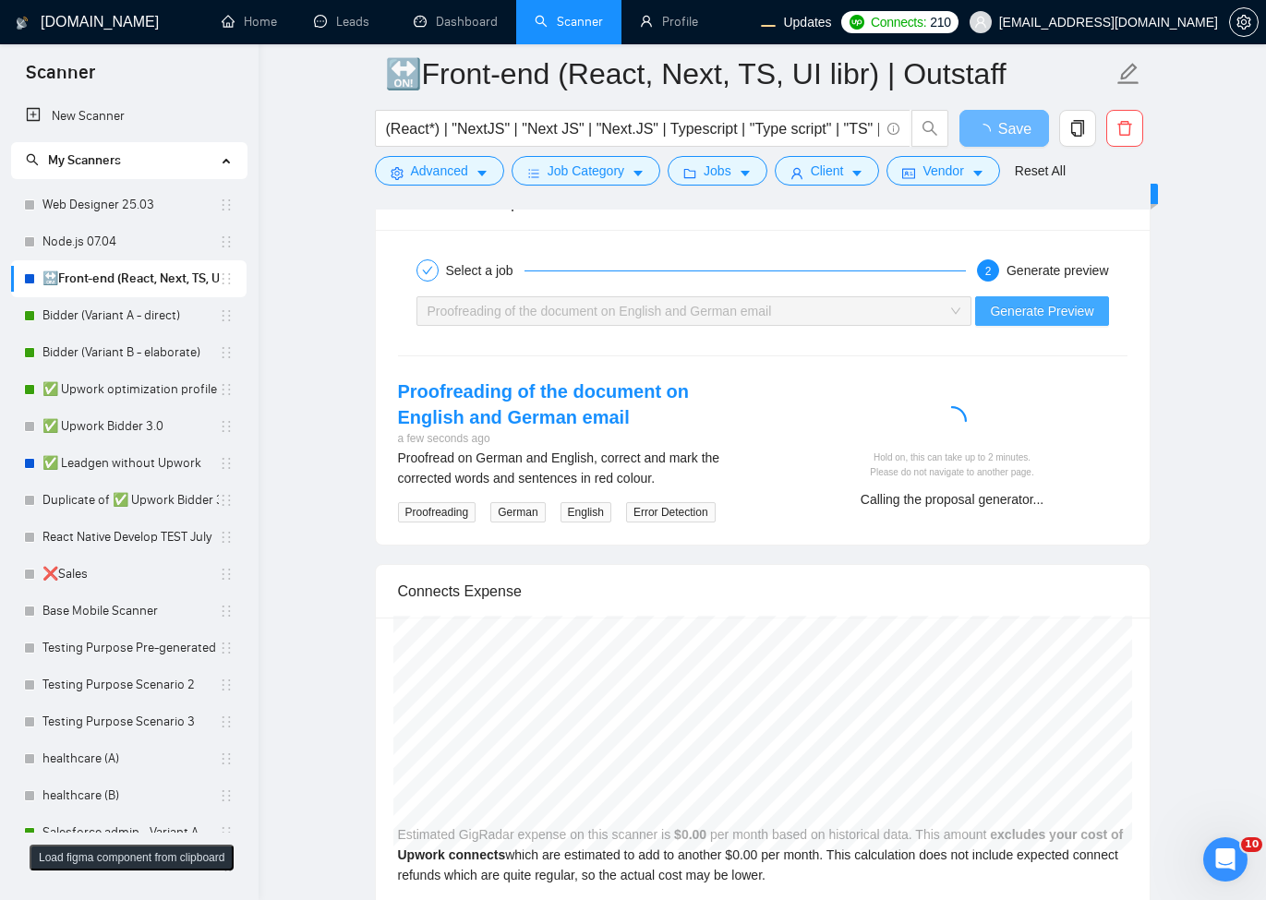
click at [1052, 326] on button "Generate Preview" at bounding box center [1041, 311] width 133 height 30
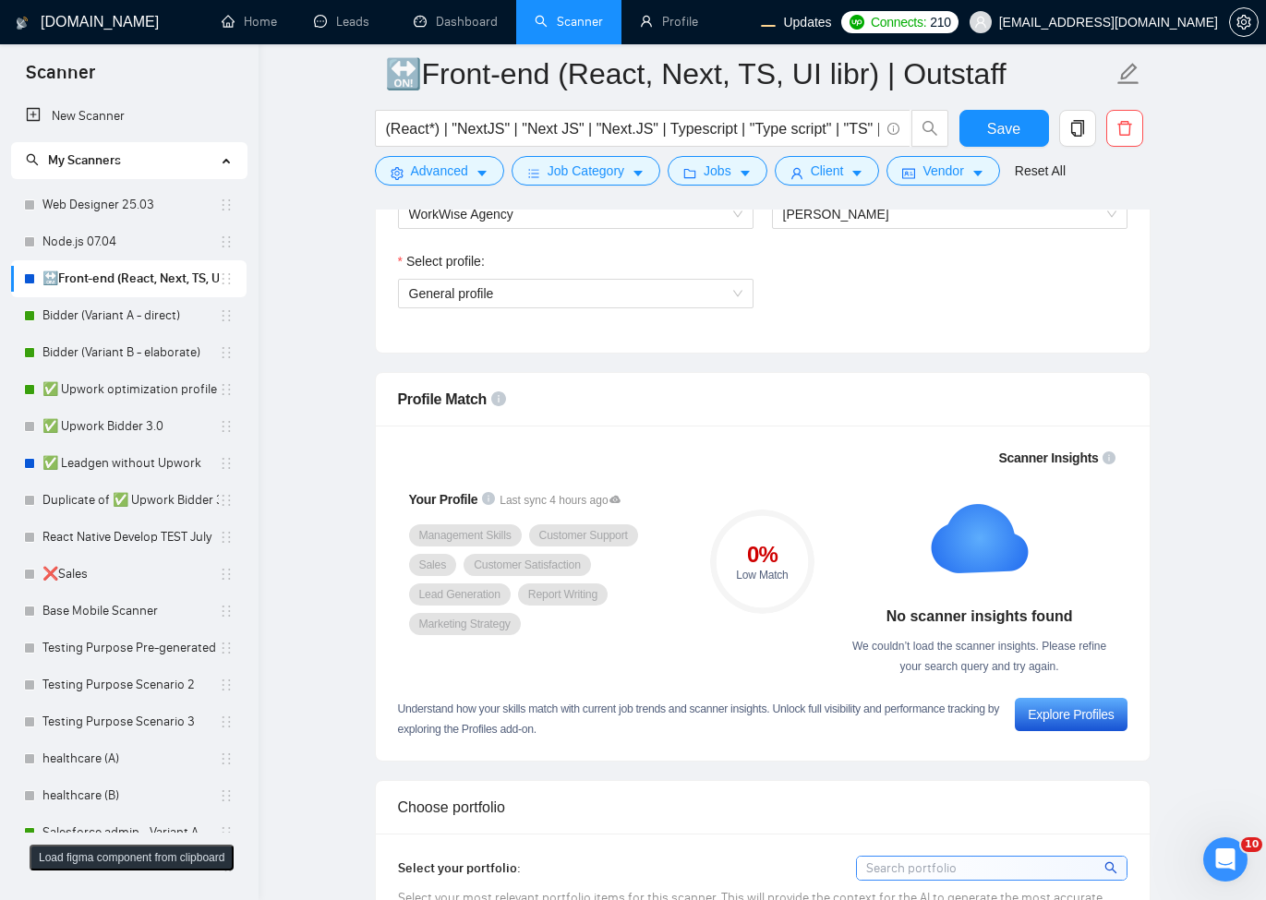
scroll to position [886, 0]
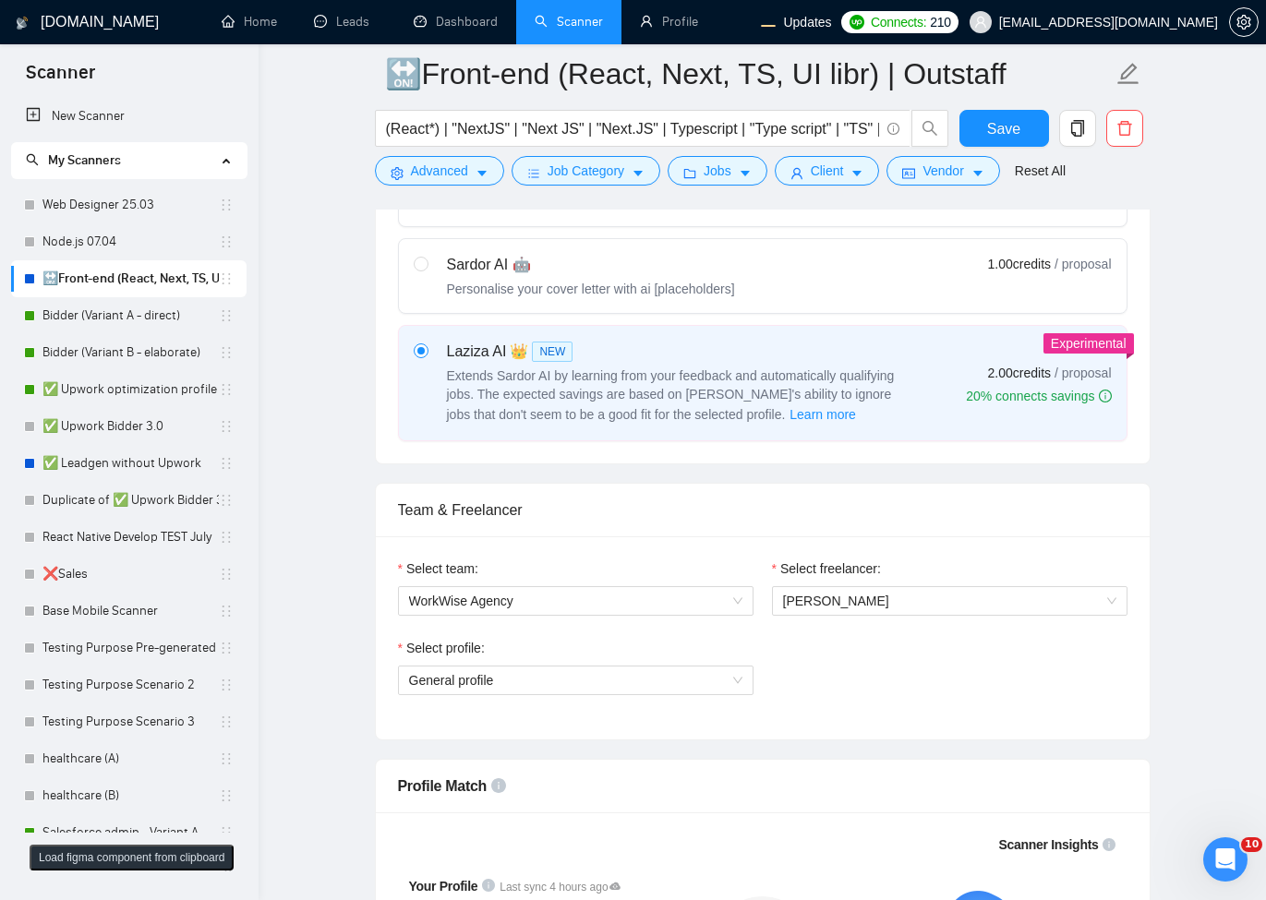
click at [895, 583] on div "Select freelancer:" at bounding box center [949, 572] width 355 height 28
click at [891, 606] on span "Olena Zhuravska" at bounding box center [949, 601] width 333 height 28
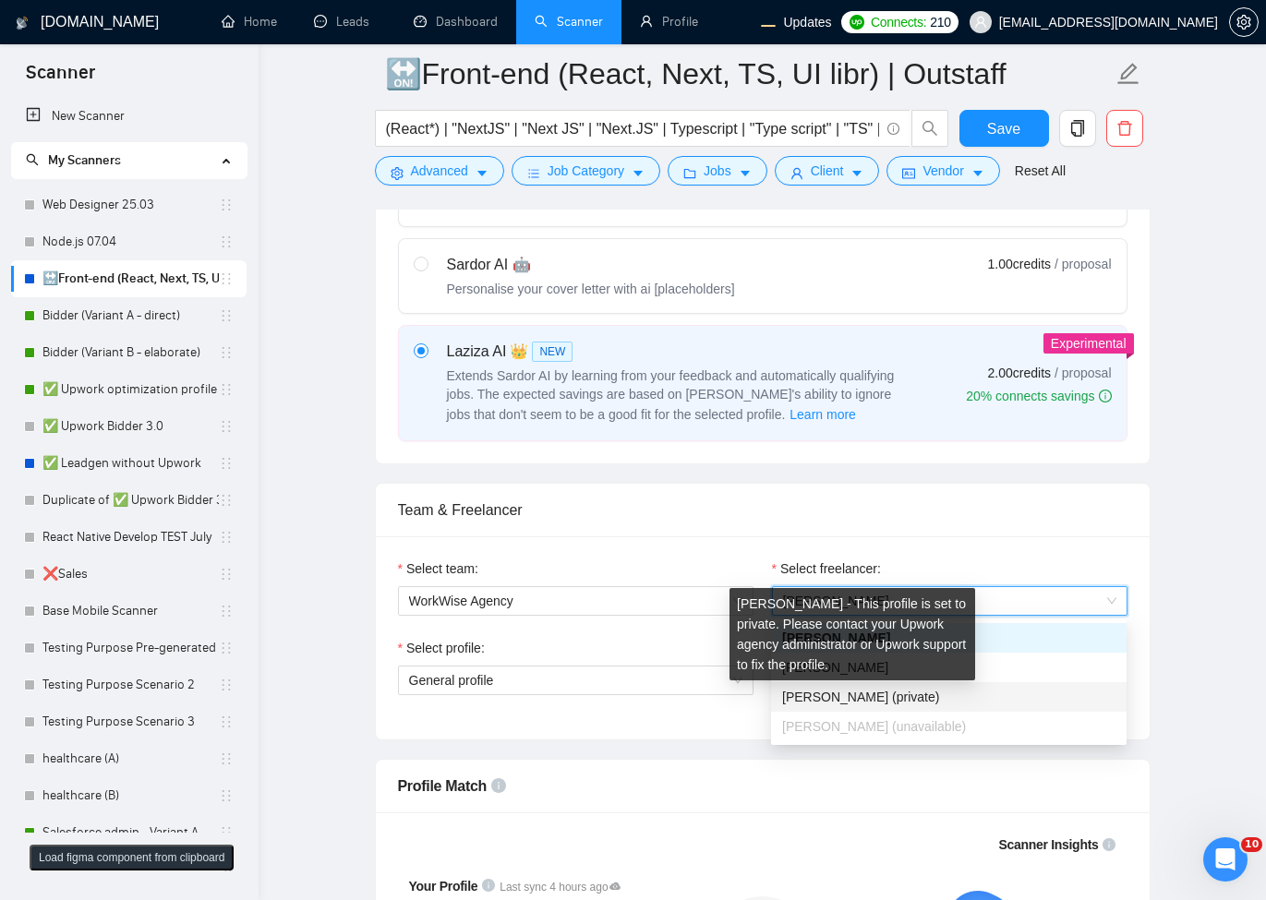
click at [903, 666] on div "Ihor Marchenko - This profile is set to private. Please contact your Upwork age…" at bounding box center [852, 634] width 246 height 92
click at [1064, 651] on div "Select profile: General profile" at bounding box center [763, 677] width 748 height 79
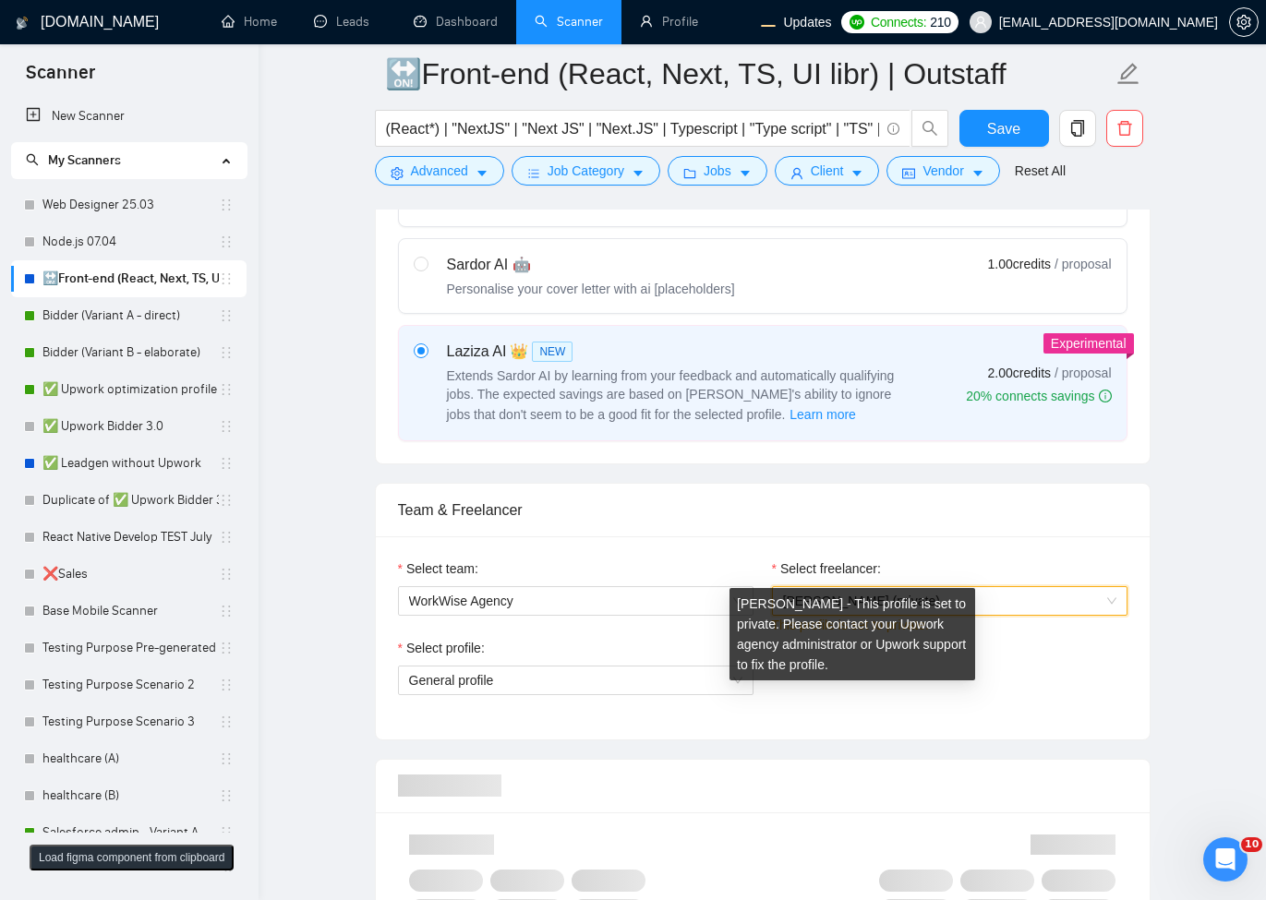
click at [1044, 618] on div "This profile is set to private." at bounding box center [949, 625] width 355 height 20
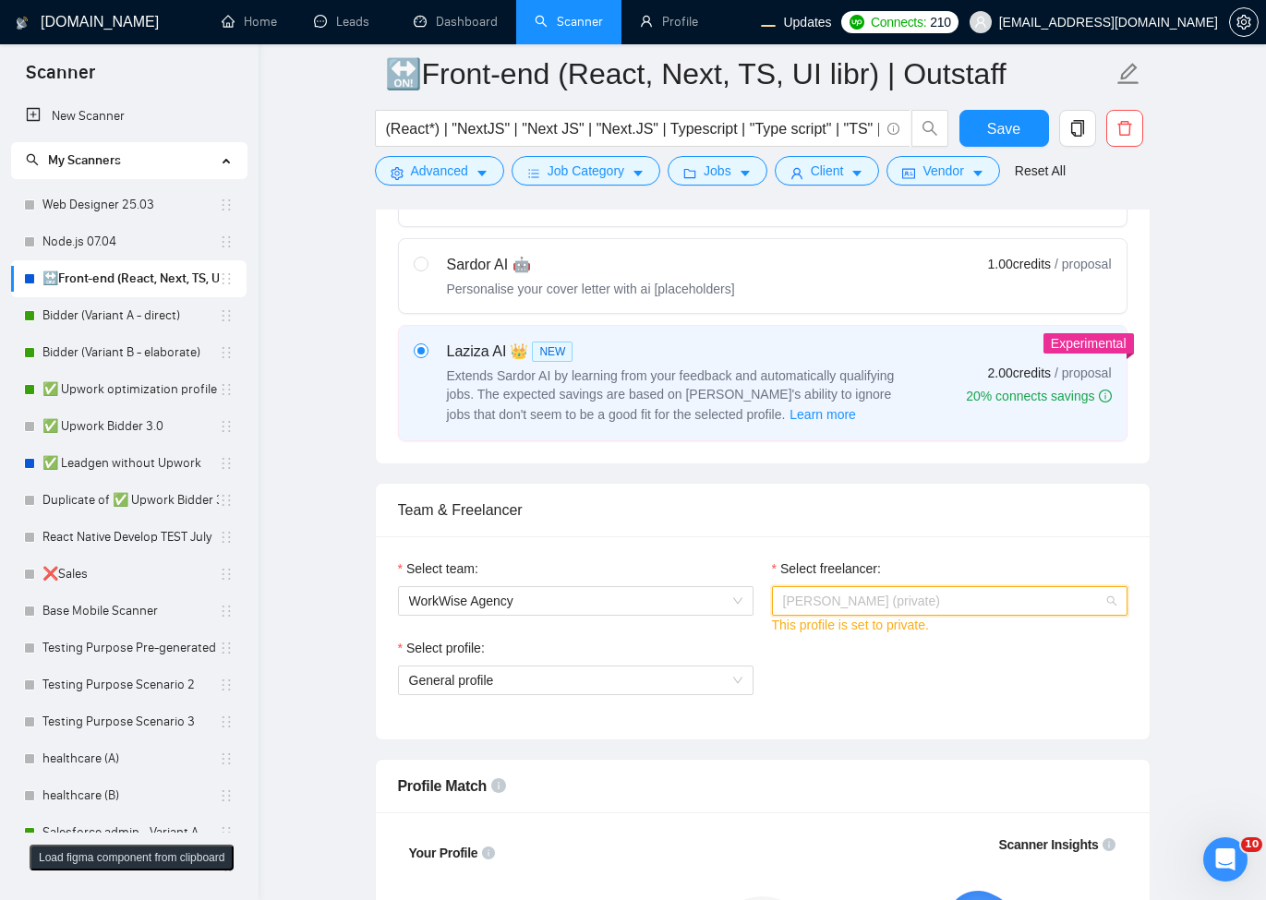
click at [1054, 604] on span "Ihor Marchenko (private)" at bounding box center [949, 601] width 333 height 28
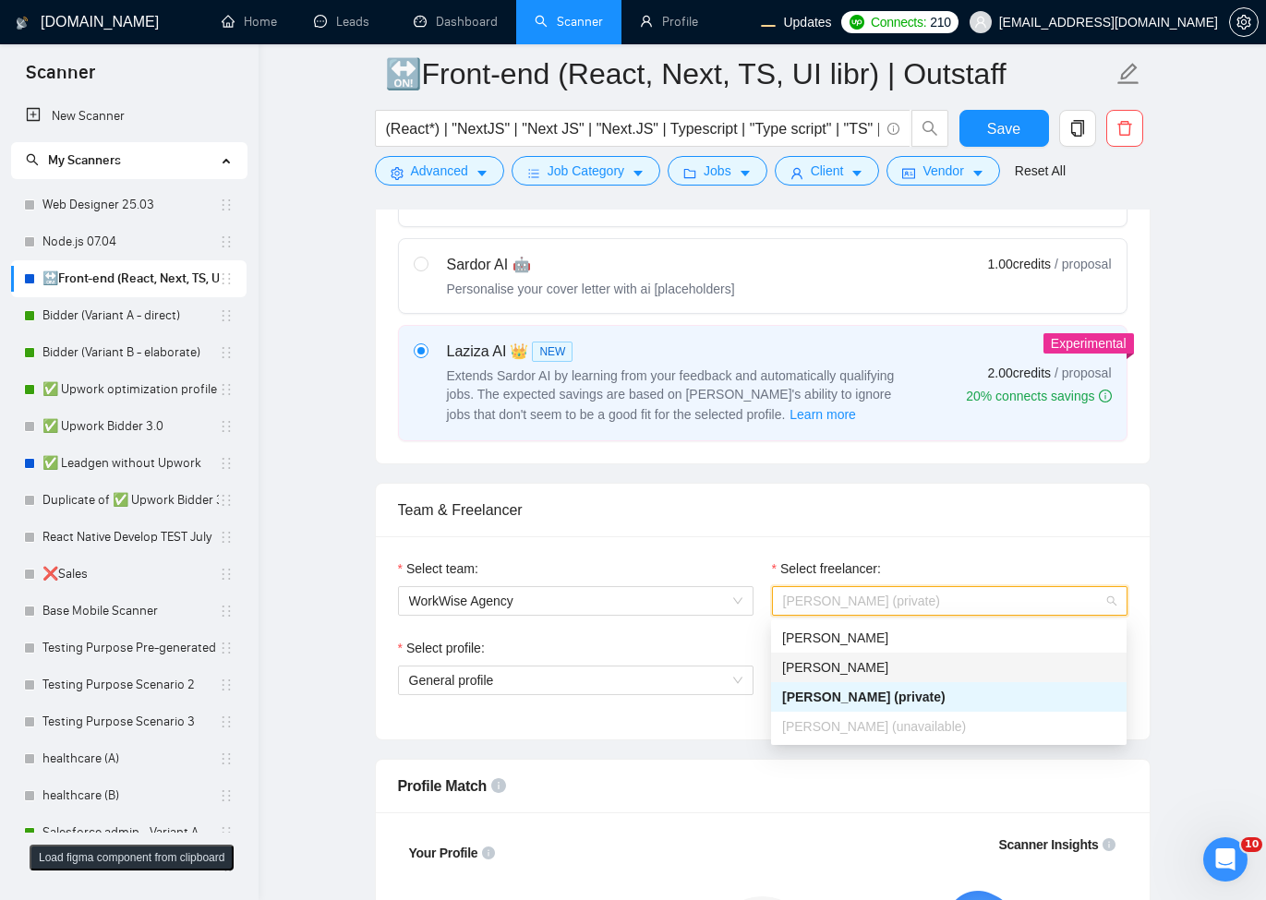
click at [945, 664] on div "Robert O'Kruk" at bounding box center [948, 667] width 333 height 20
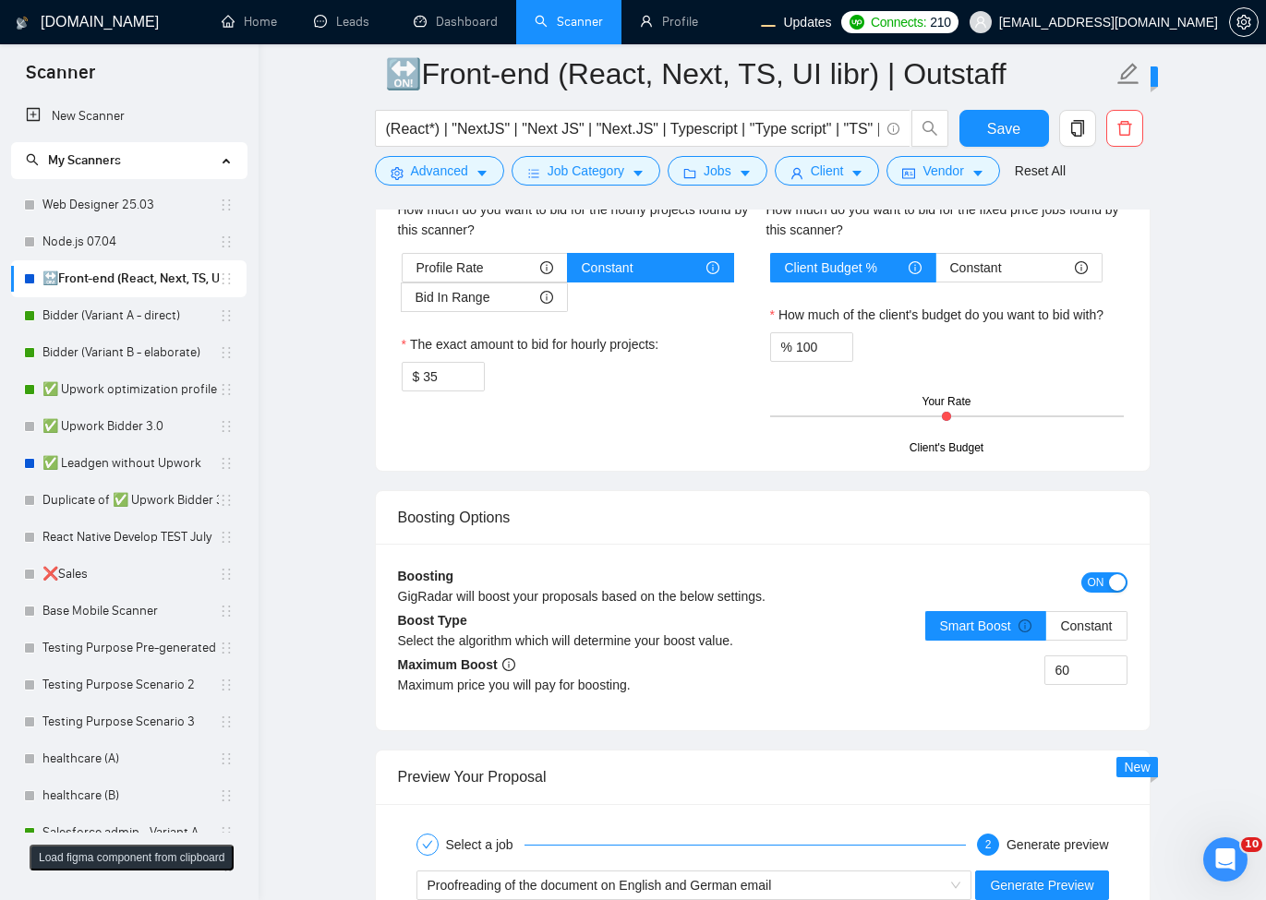
scroll to position [3877, 0]
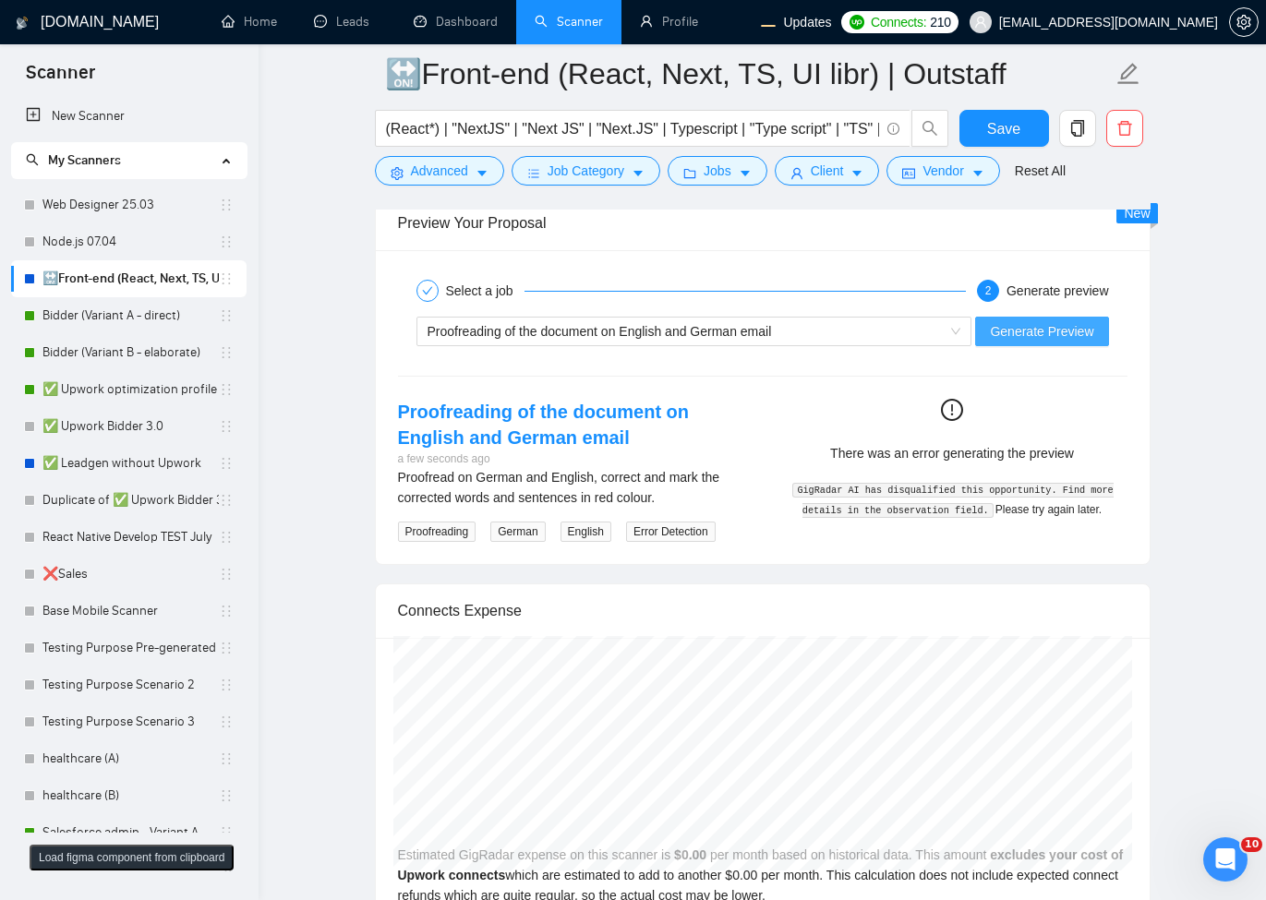
click at [1022, 324] on button "Generate Preview" at bounding box center [1041, 332] width 133 height 30
click at [1073, 338] on span "Generate Preview" at bounding box center [1041, 331] width 103 height 20
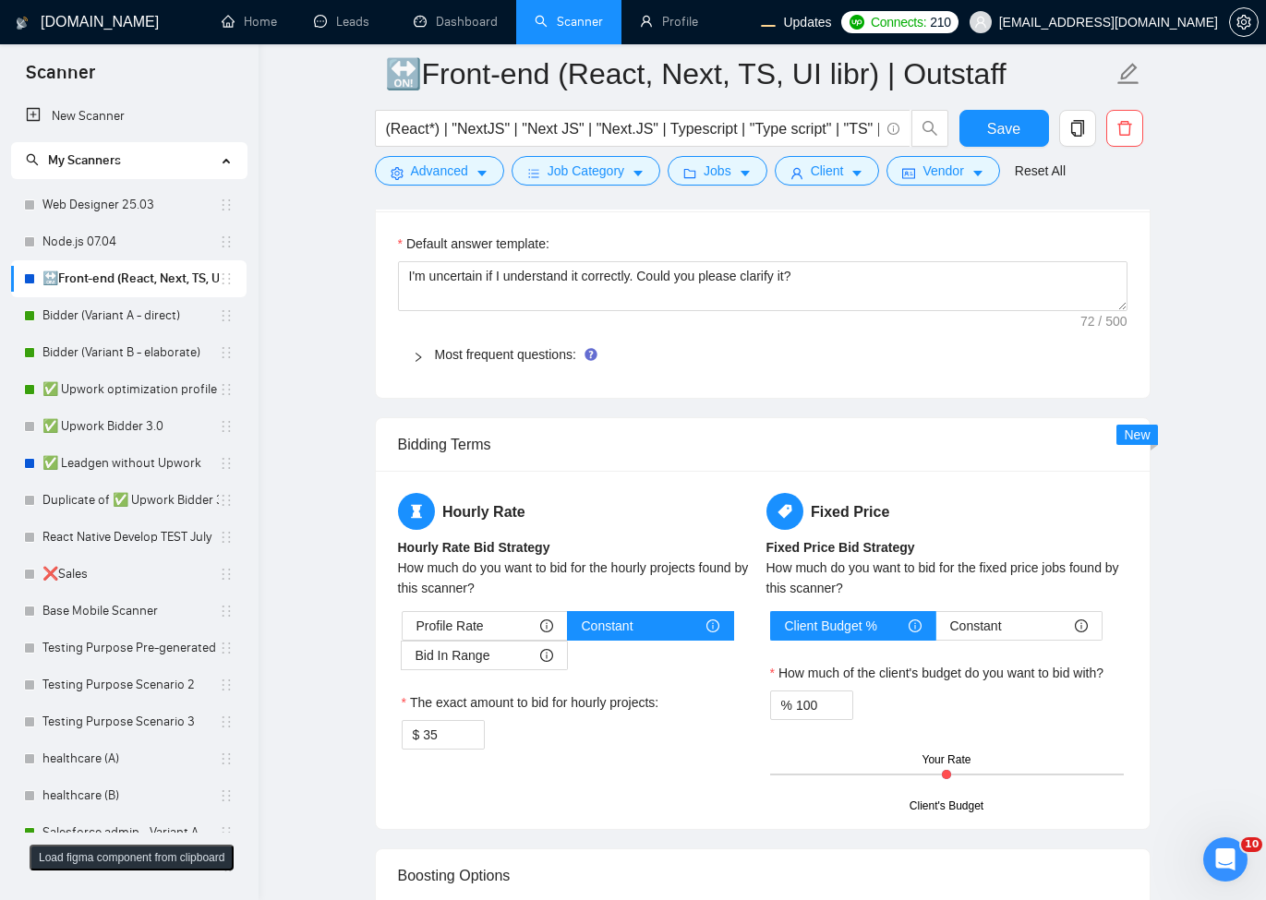
scroll to position [2326, 0]
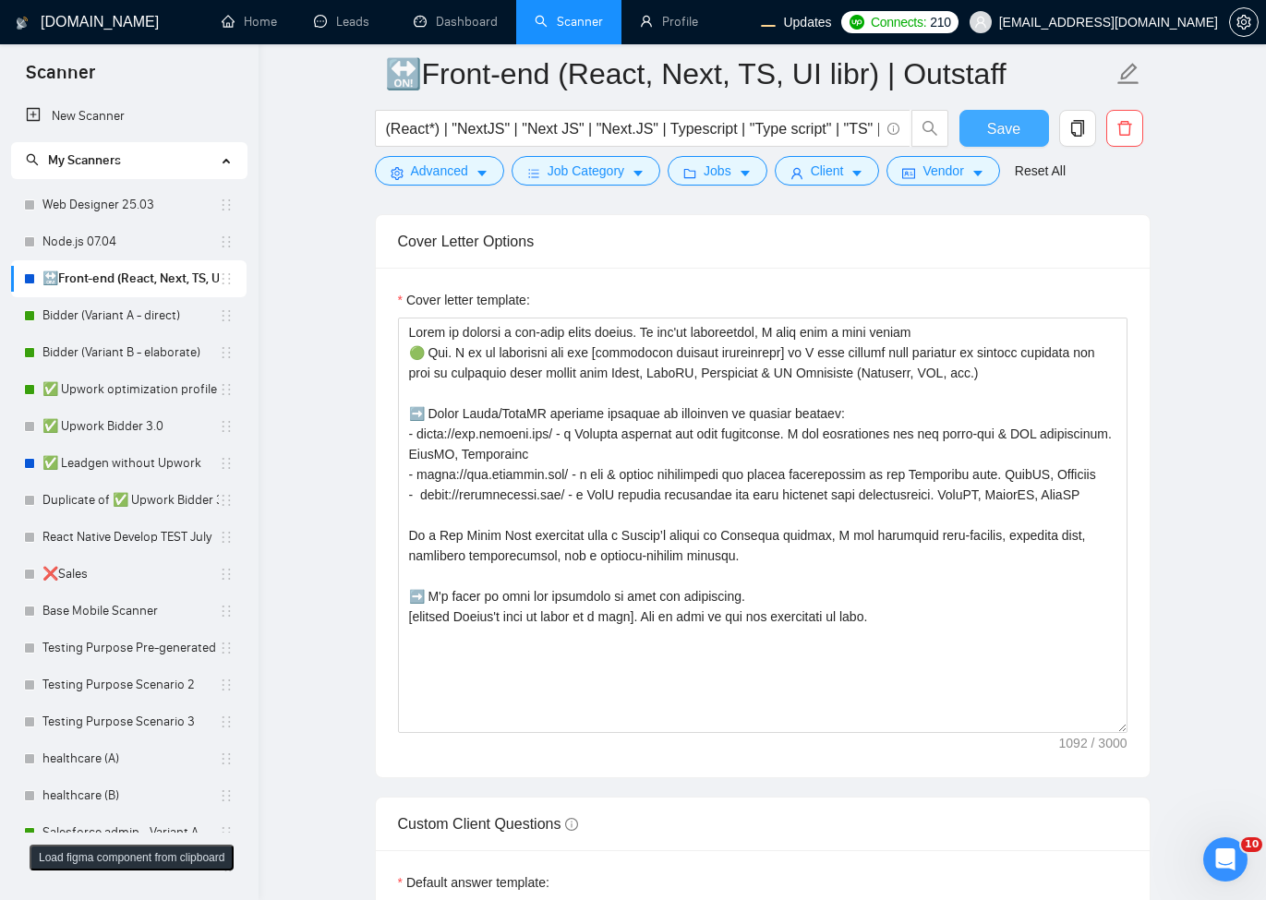
click at [1020, 118] on span "Save" at bounding box center [1003, 128] width 33 height 23
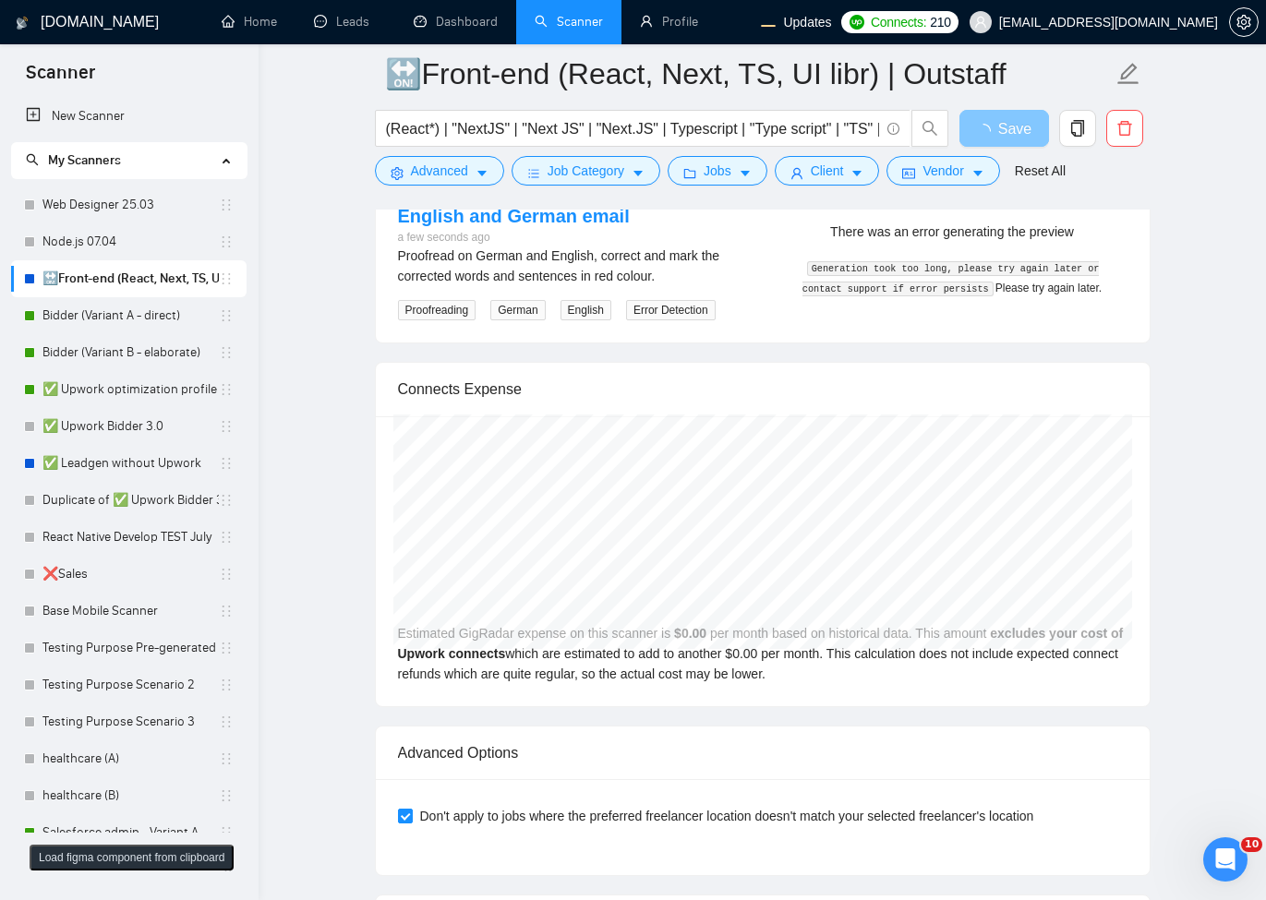
scroll to position [3545, 0]
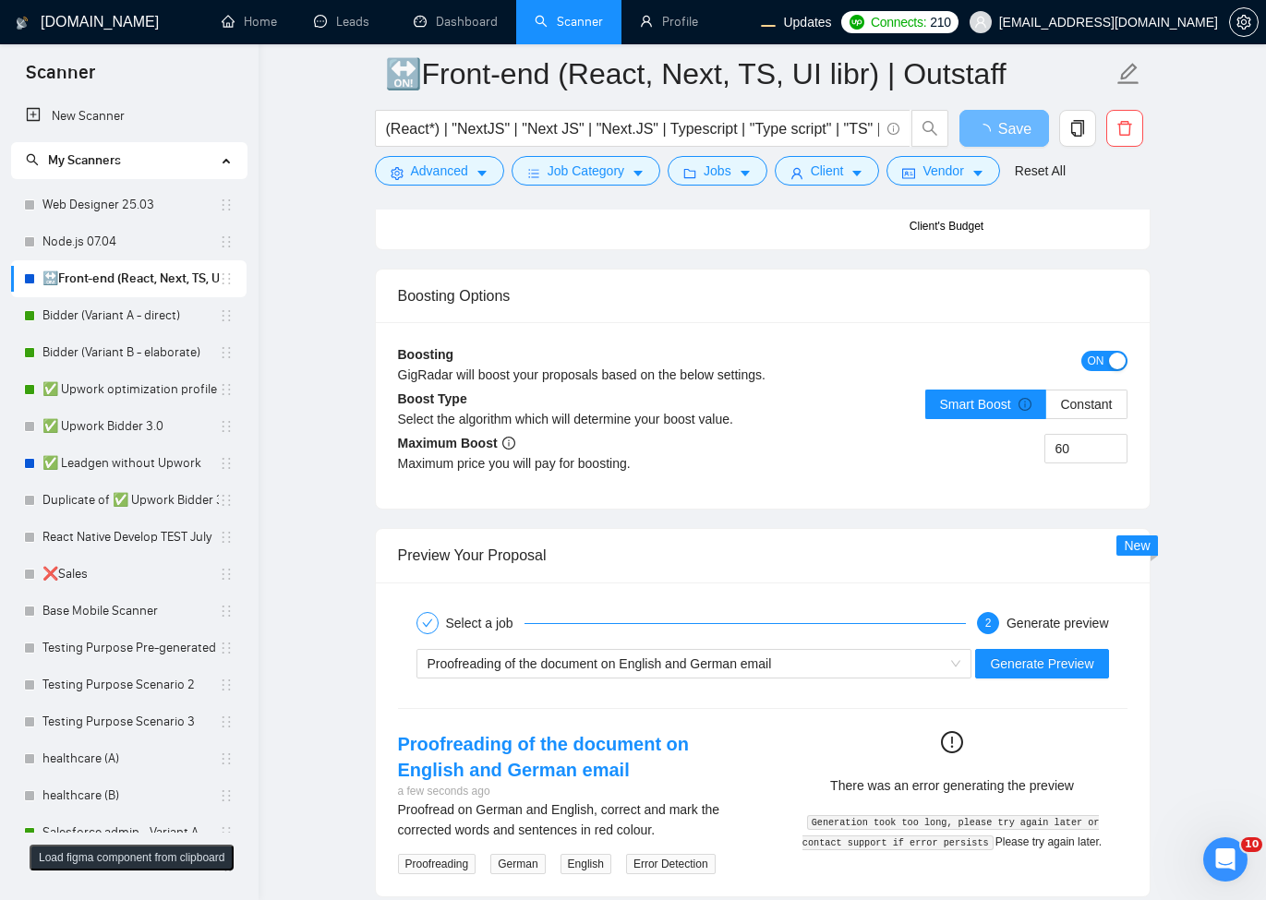
click at [1009, 810] on div "Generation took too long, please try again later or contact support if error pe…" at bounding box center [952, 830] width 335 height 41
click at [1014, 666] on span "Generate Preview" at bounding box center [1041, 664] width 103 height 20
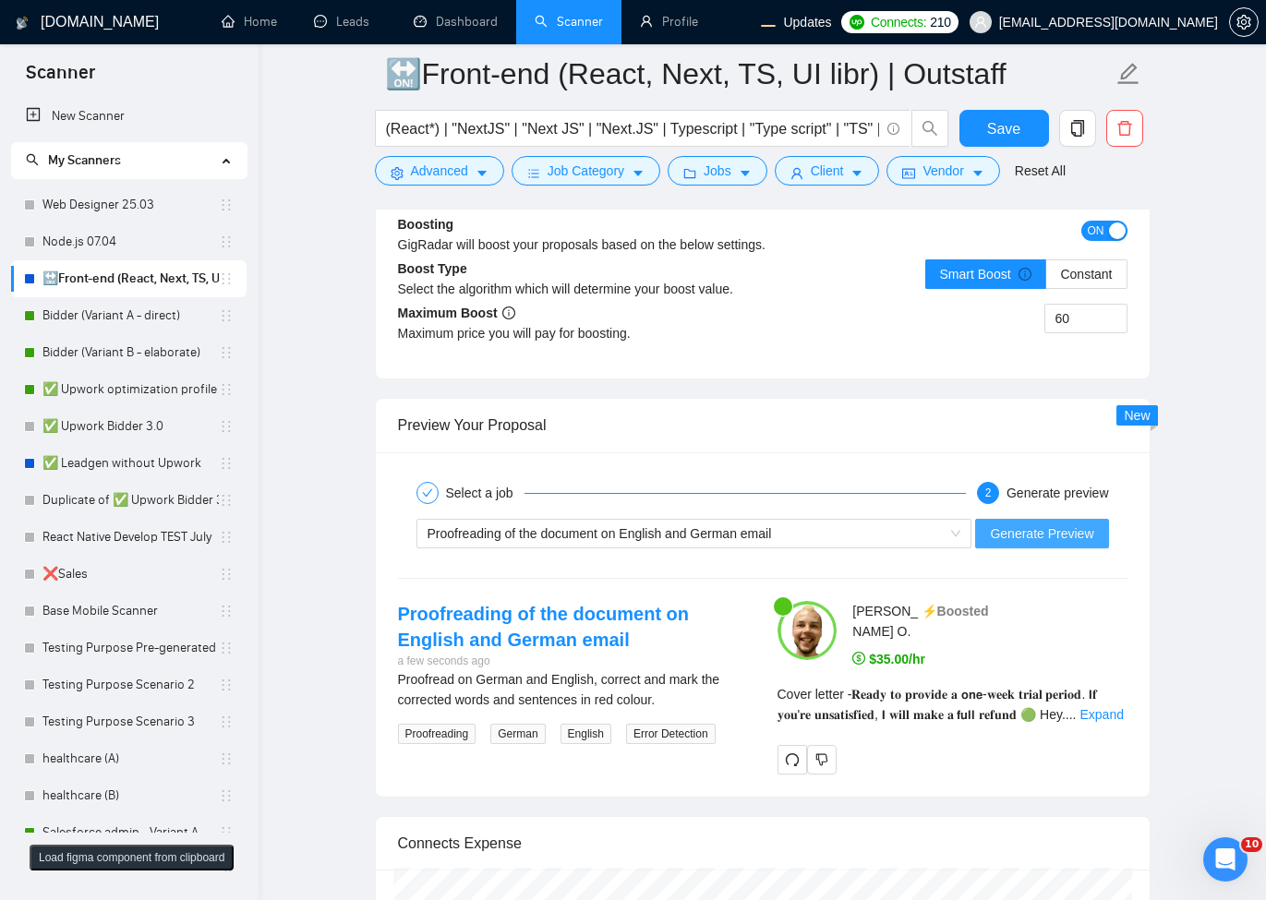
scroll to position [3766, 0]
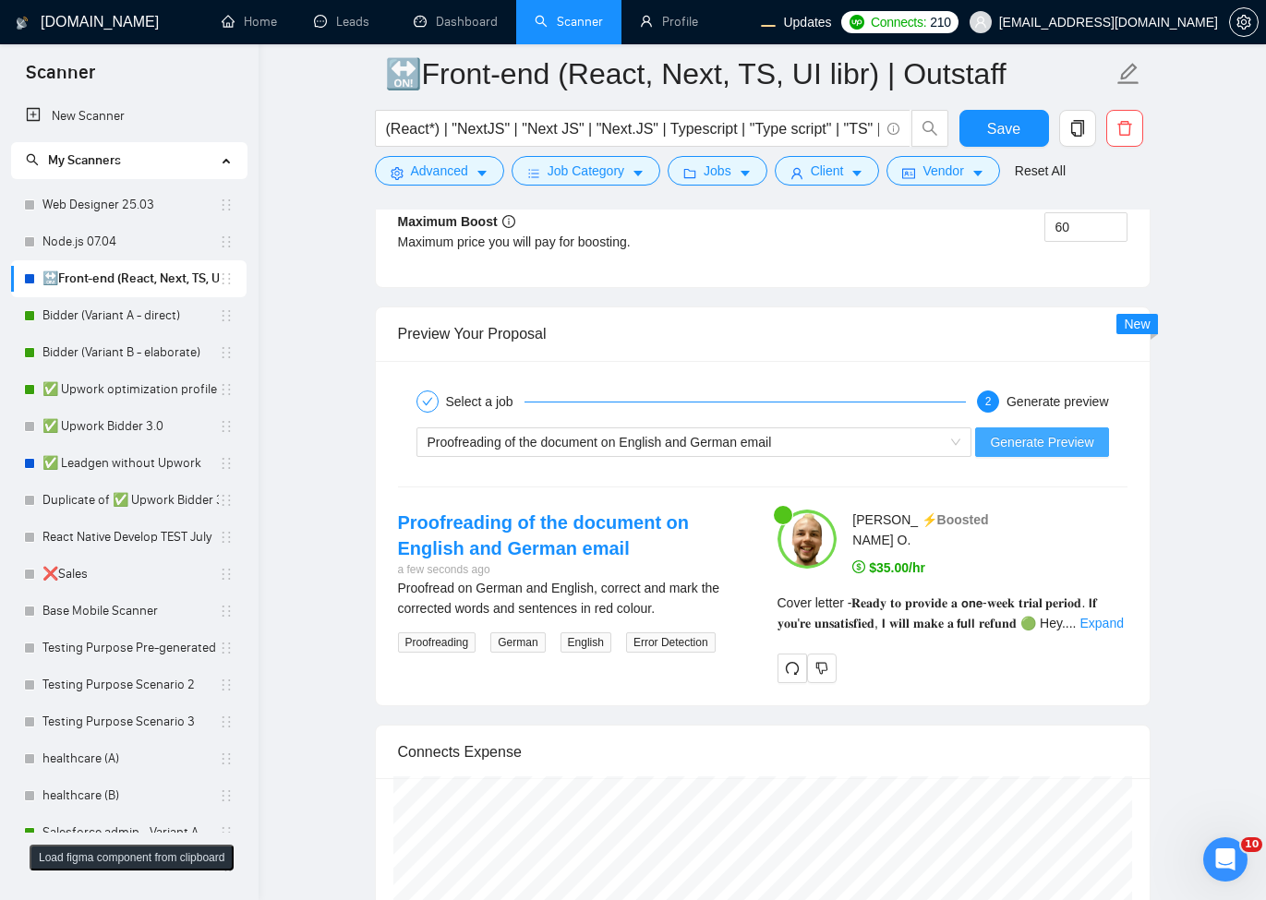
click at [1065, 457] on button "Generate Preview" at bounding box center [1041, 442] width 133 height 30
click at [1028, 446] on span "Generate Preview" at bounding box center [1041, 442] width 103 height 20
click at [1026, 419] on div "Select a job 2 Generate preview" at bounding box center [762, 401] width 729 height 37
click at [1020, 436] on button "Generate Preview" at bounding box center [1041, 442] width 133 height 30
click at [1016, 447] on span "Generate Preview" at bounding box center [1041, 442] width 103 height 20
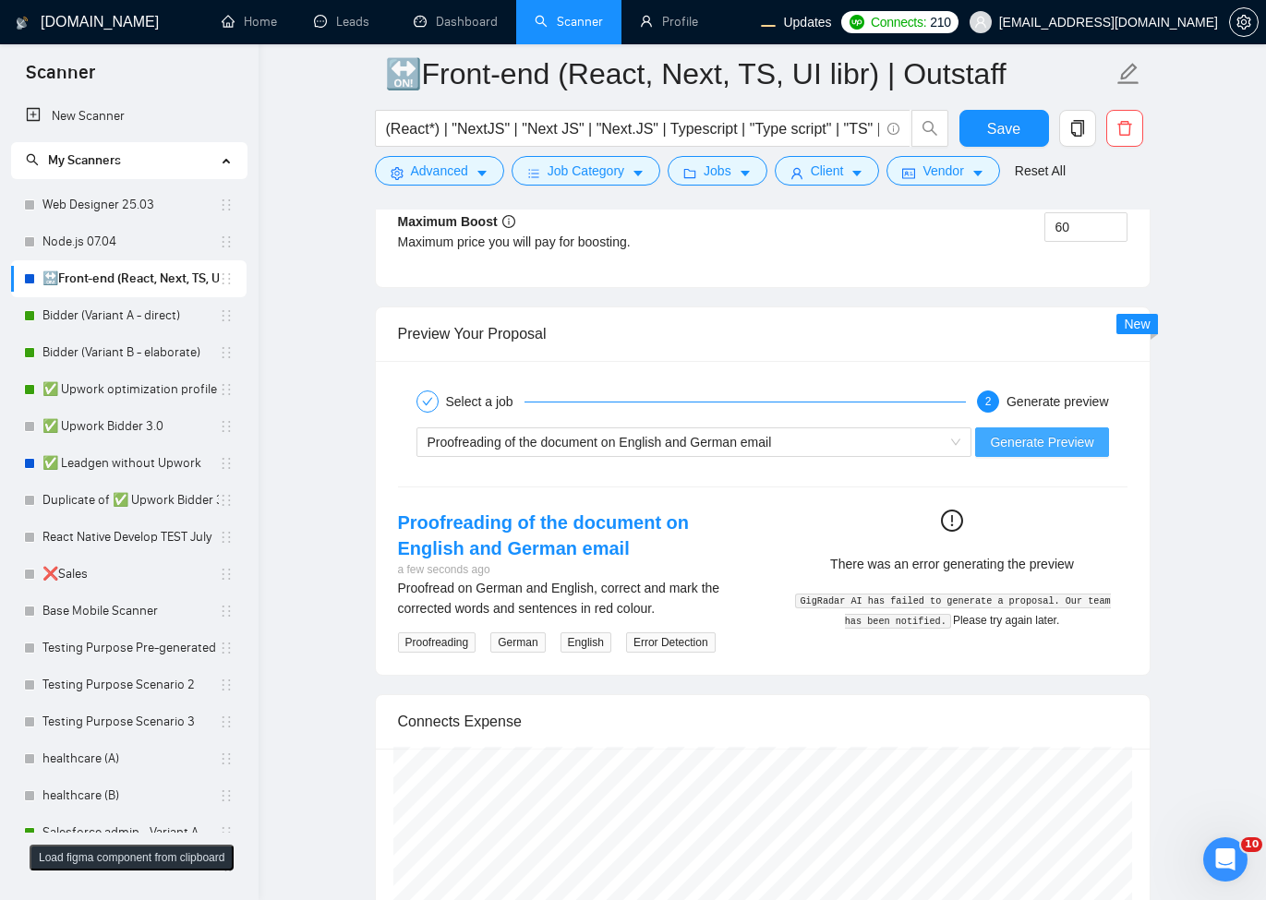
click at [1025, 442] on span "Generate Preview" at bounding box center [1041, 442] width 103 height 20
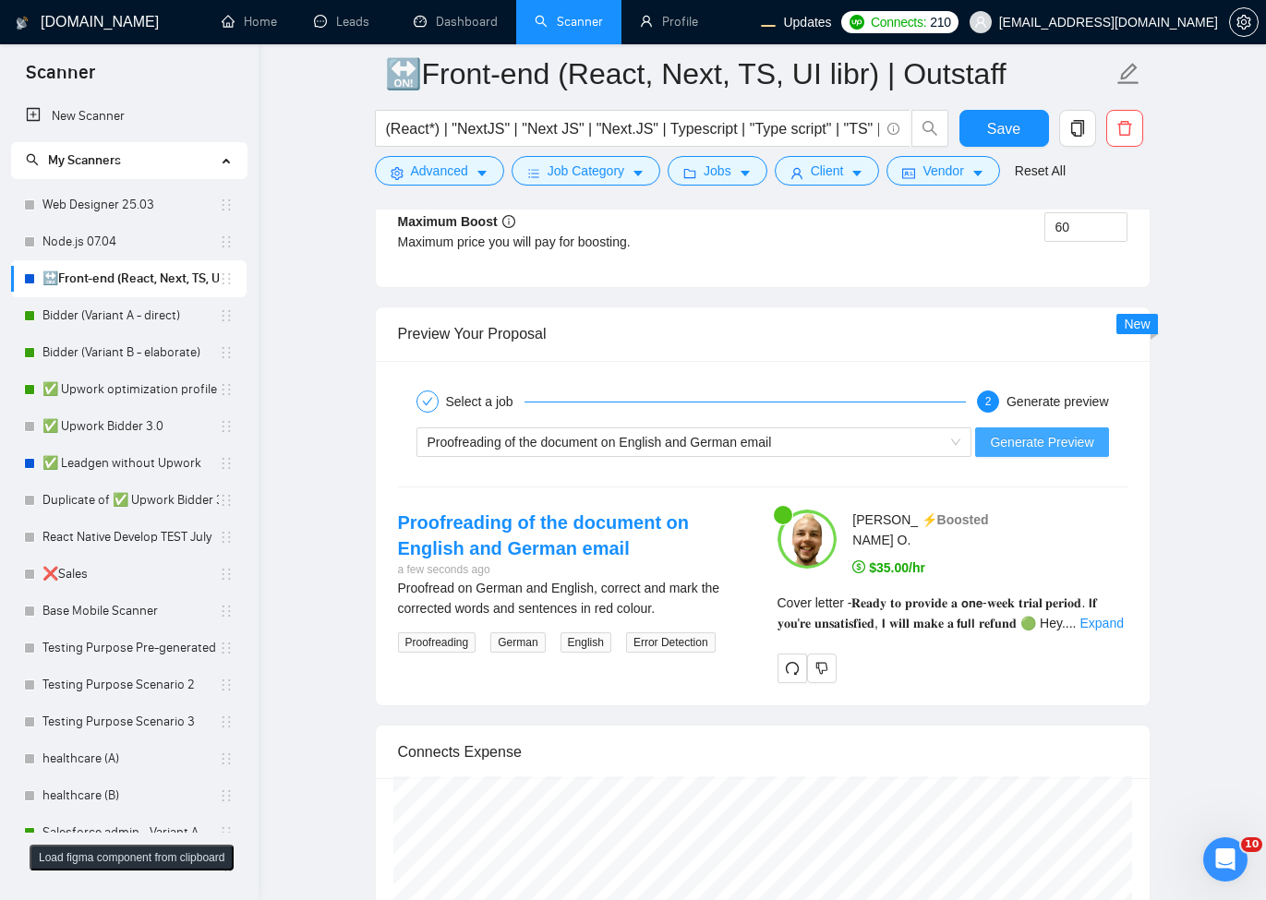
click at [1064, 452] on span "Generate Preview" at bounding box center [1041, 442] width 103 height 20
click at [1027, 442] on span "Generate Preview" at bounding box center [1041, 442] width 103 height 20
click at [1026, 457] on button "Generate Preview" at bounding box center [1041, 442] width 133 height 30
click at [1092, 436] on span "Generate Preview" at bounding box center [1041, 442] width 103 height 20
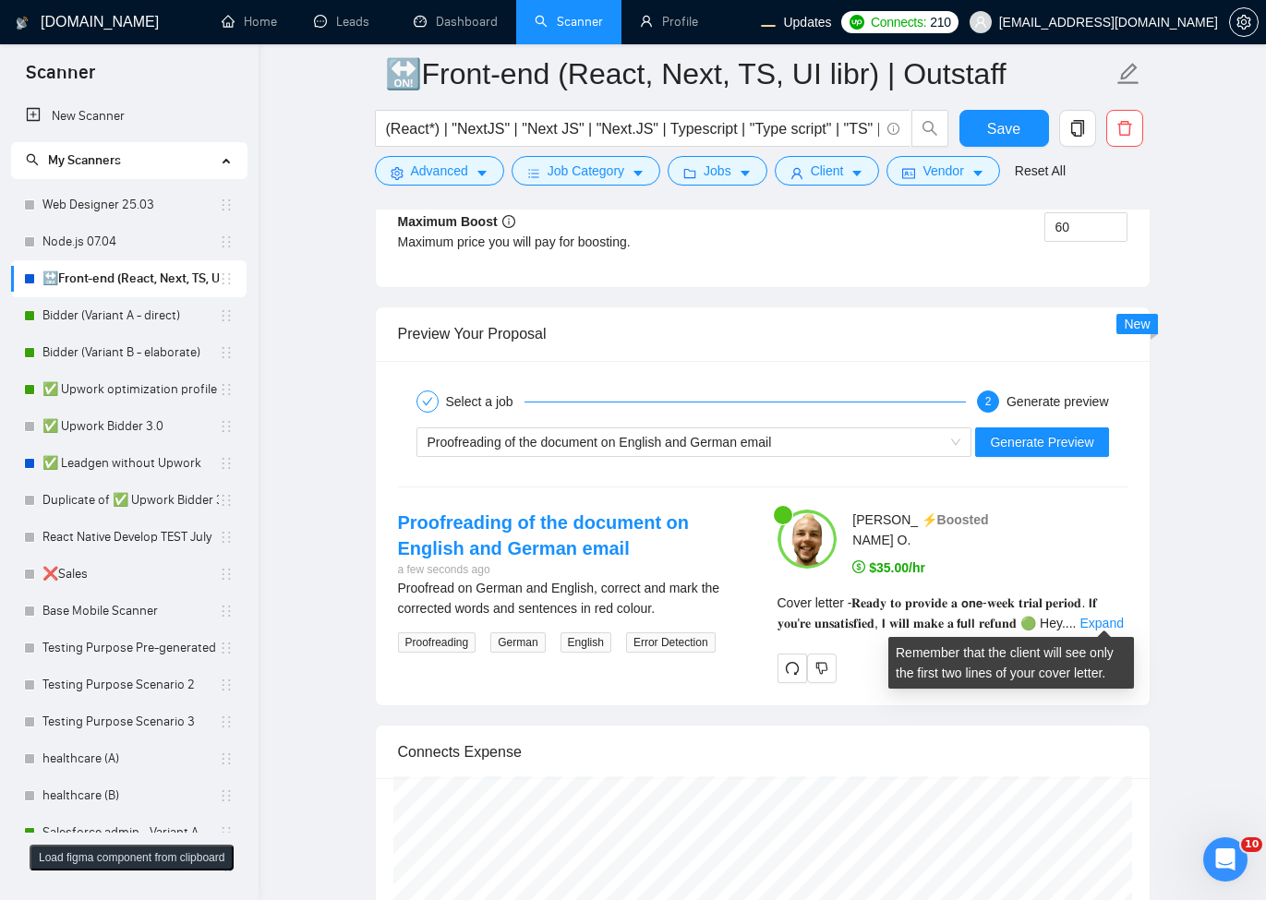
click at [1098, 620] on link "Expand" at bounding box center [1101, 623] width 43 height 15
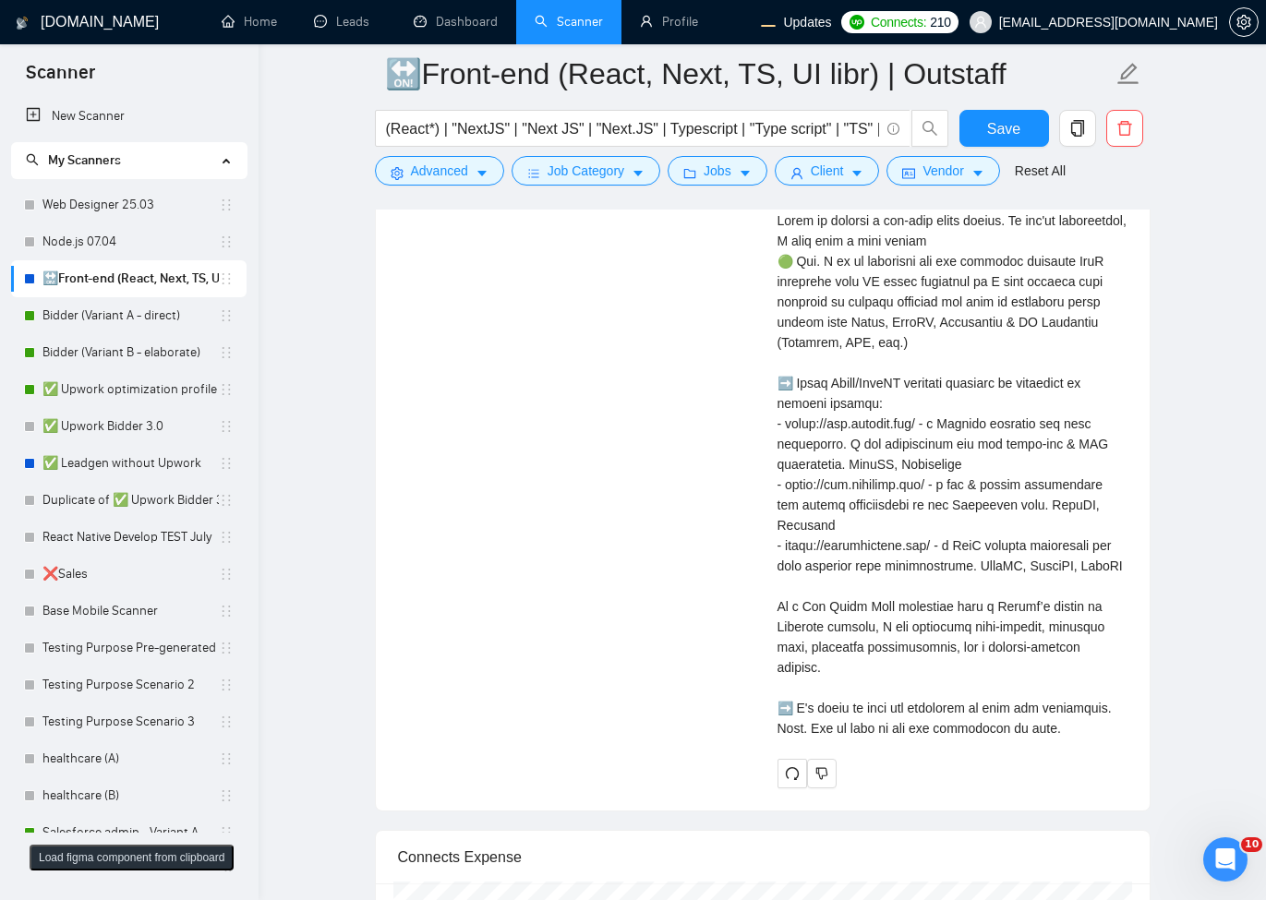
scroll to position [4541, 0]
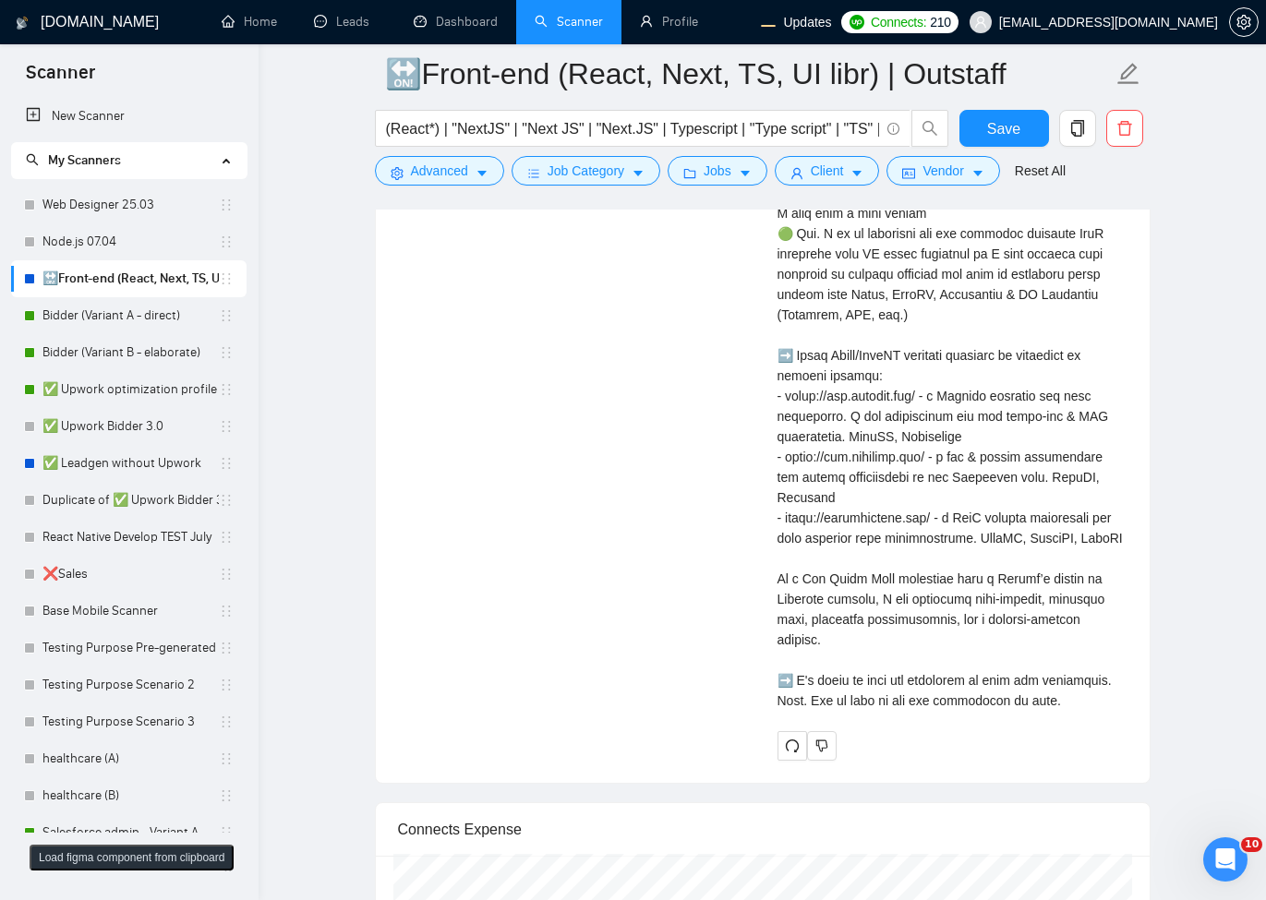
drag, startPoint x: 759, startPoint y: 683, endPoint x: 826, endPoint y: 676, distance: 67.8
click at [826, 676] on div "Proofreading of the document on English and German email a few seconds ago Proo…" at bounding box center [762, 247] width 759 height 1026
click at [1094, 666] on div "Cover letter" at bounding box center [952, 436] width 350 height 548
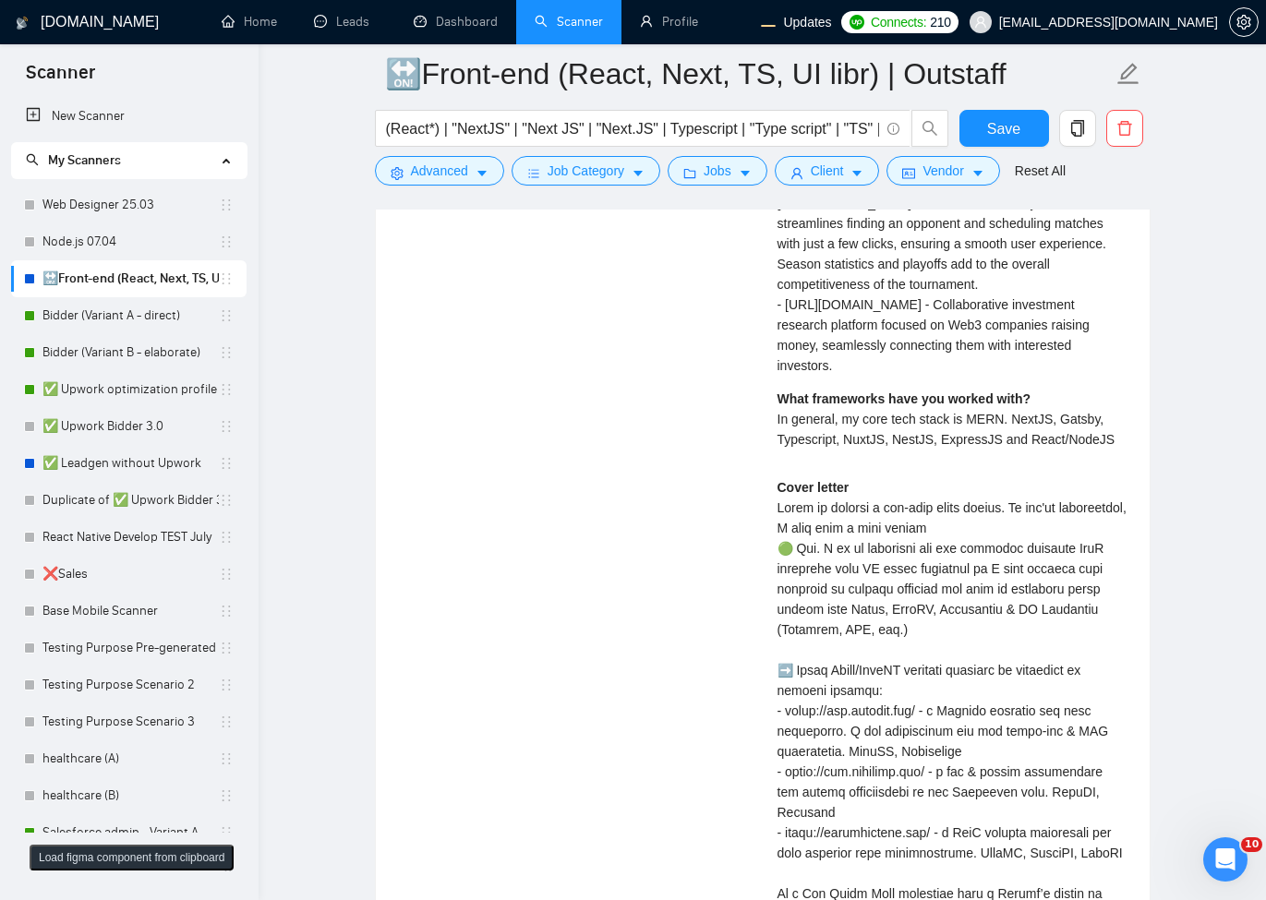
scroll to position [3988, 0]
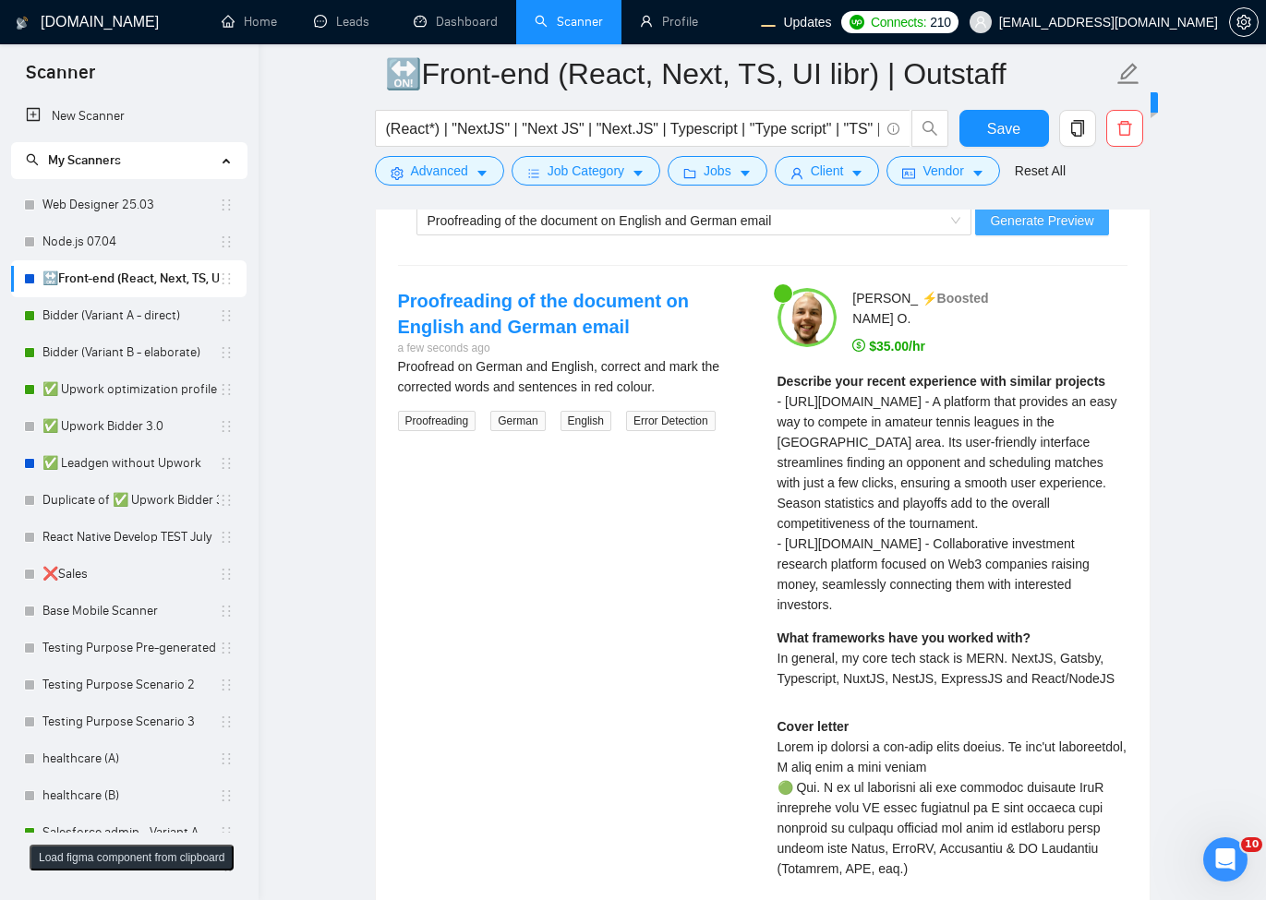
click at [1013, 230] on span "Generate Preview" at bounding box center [1041, 220] width 103 height 20
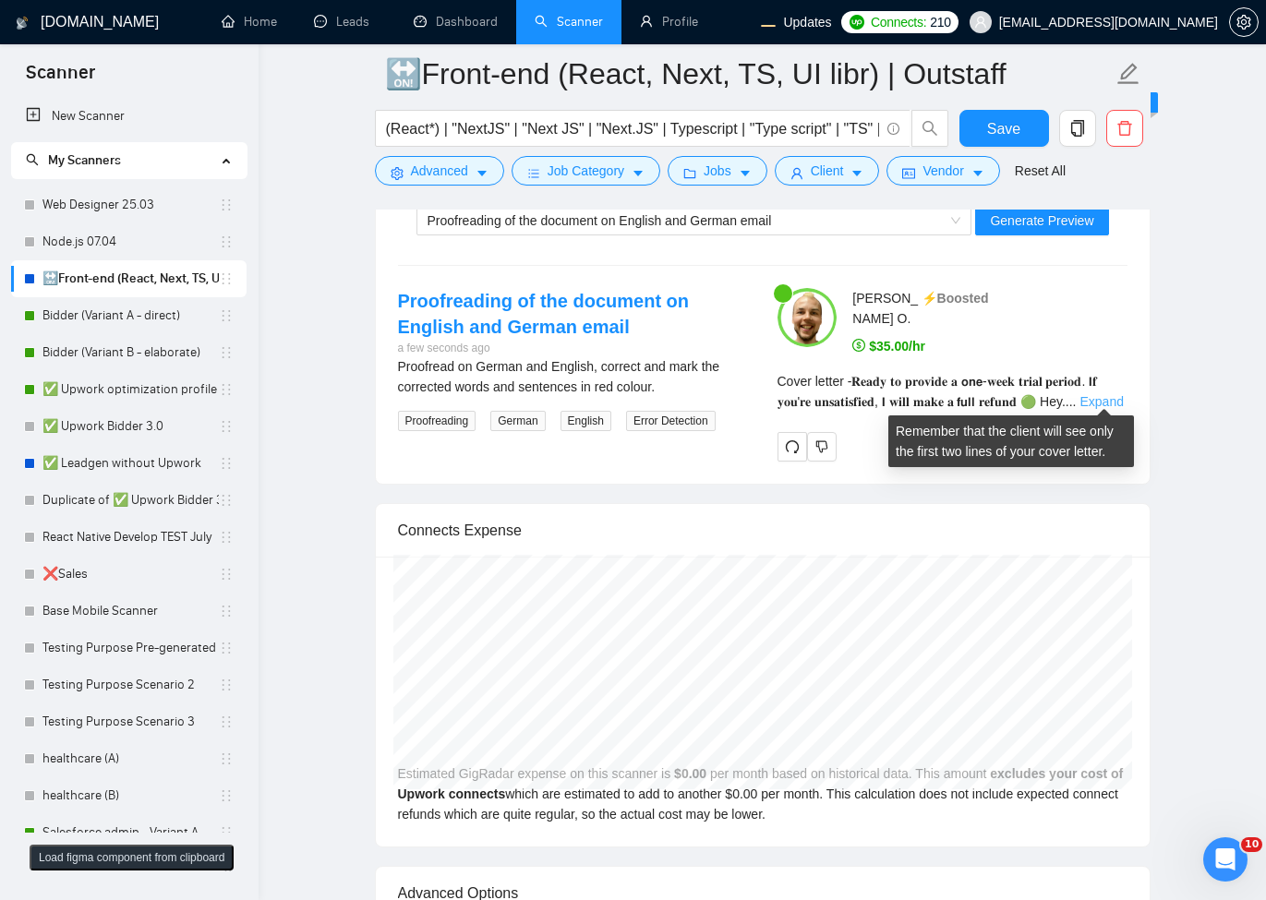
click at [1099, 395] on link "Expand" at bounding box center [1101, 401] width 43 height 15
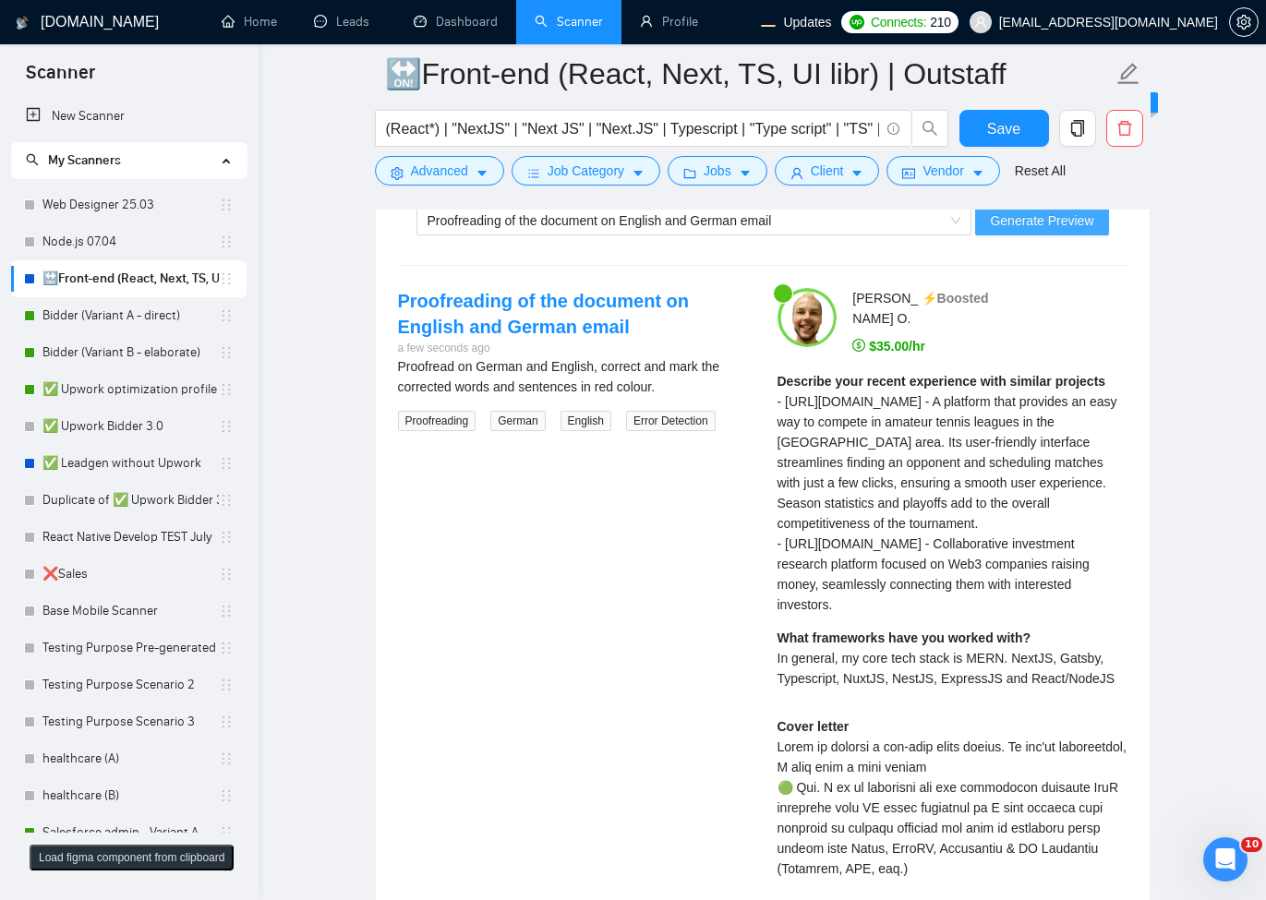
click at [1089, 223] on span "Generate Preview" at bounding box center [1041, 220] width 103 height 20
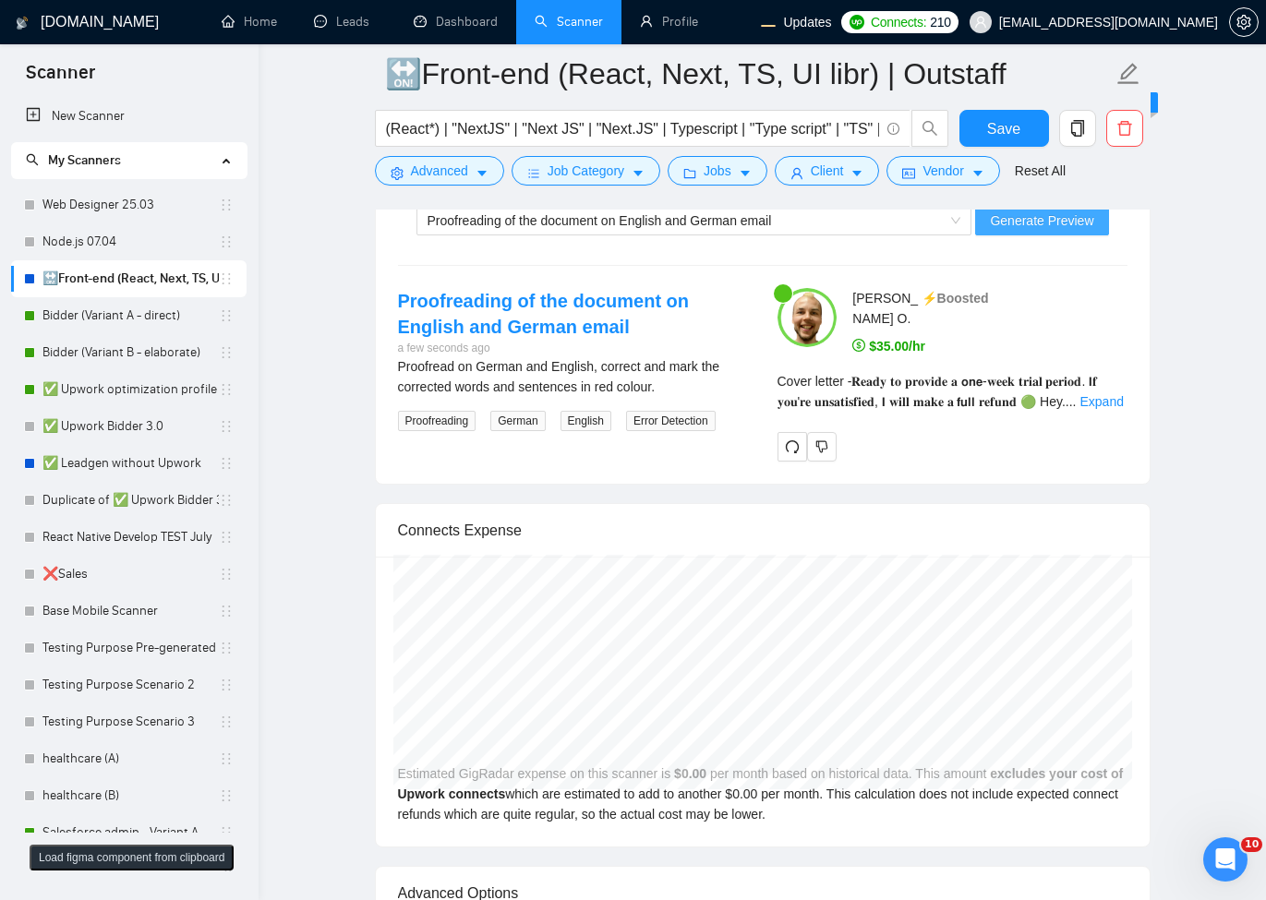
click at [1011, 229] on span "Generate Preview" at bounding box center [1041, 220] width 103 height 20
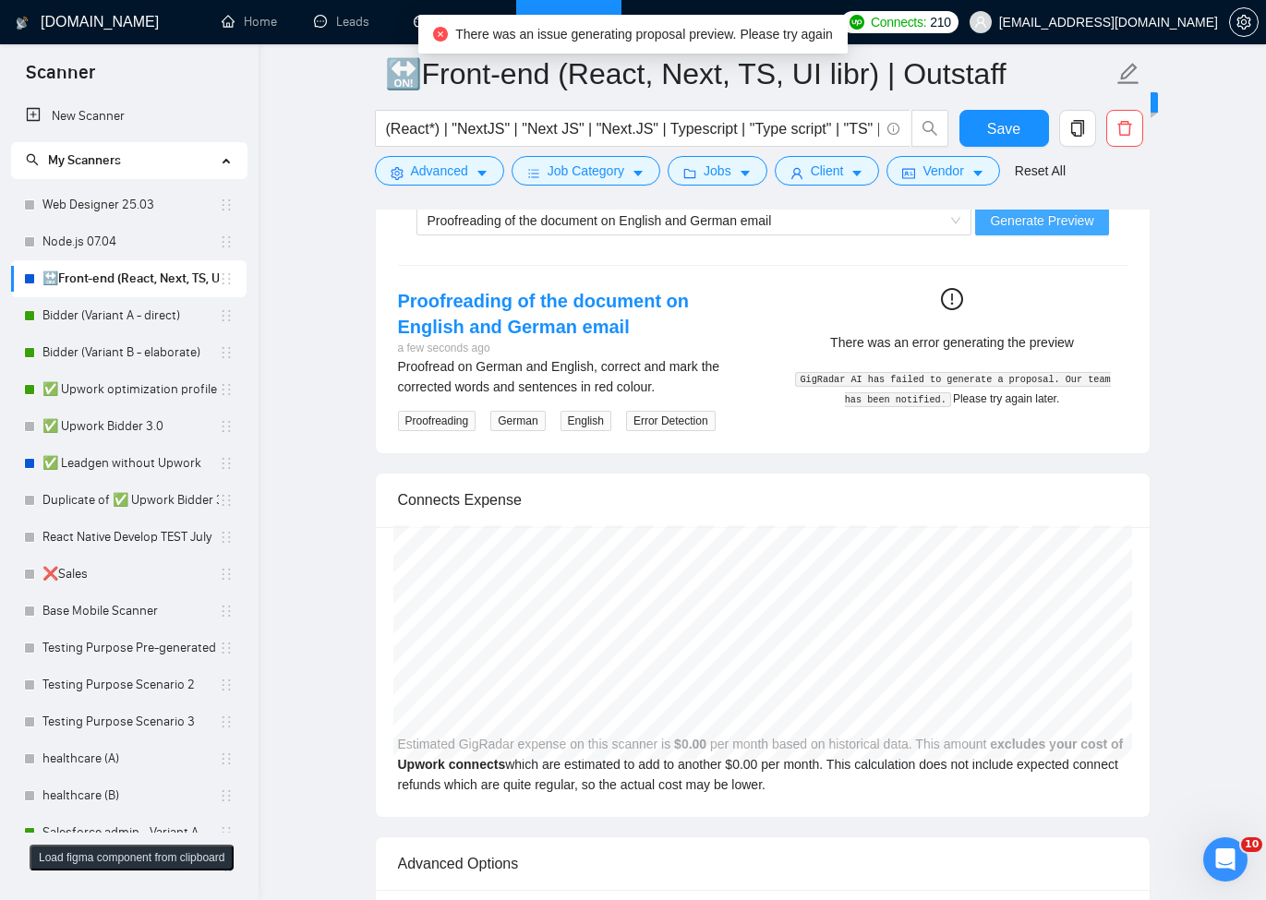
click at [1039, 225] on span "Generate Preview" at bounding box center [1041, 220] width 103 height 20
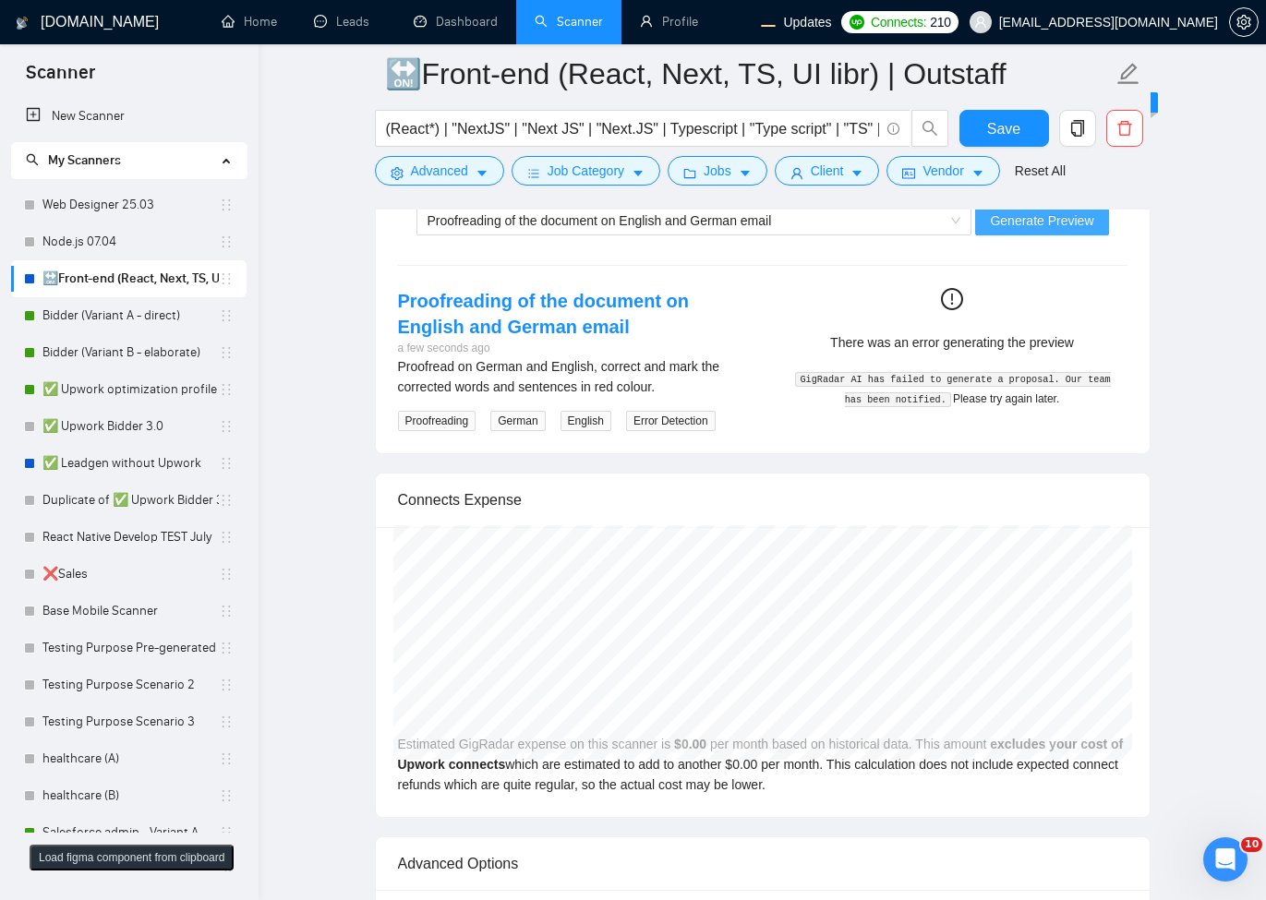
click at [1006, 229] on span "Generate Preview" at bounding box center [1041, 220] width 103 height 20
click at [1089, 218] on span "Generate Preview" at bounding box center [1041, 220] width 103 height 20
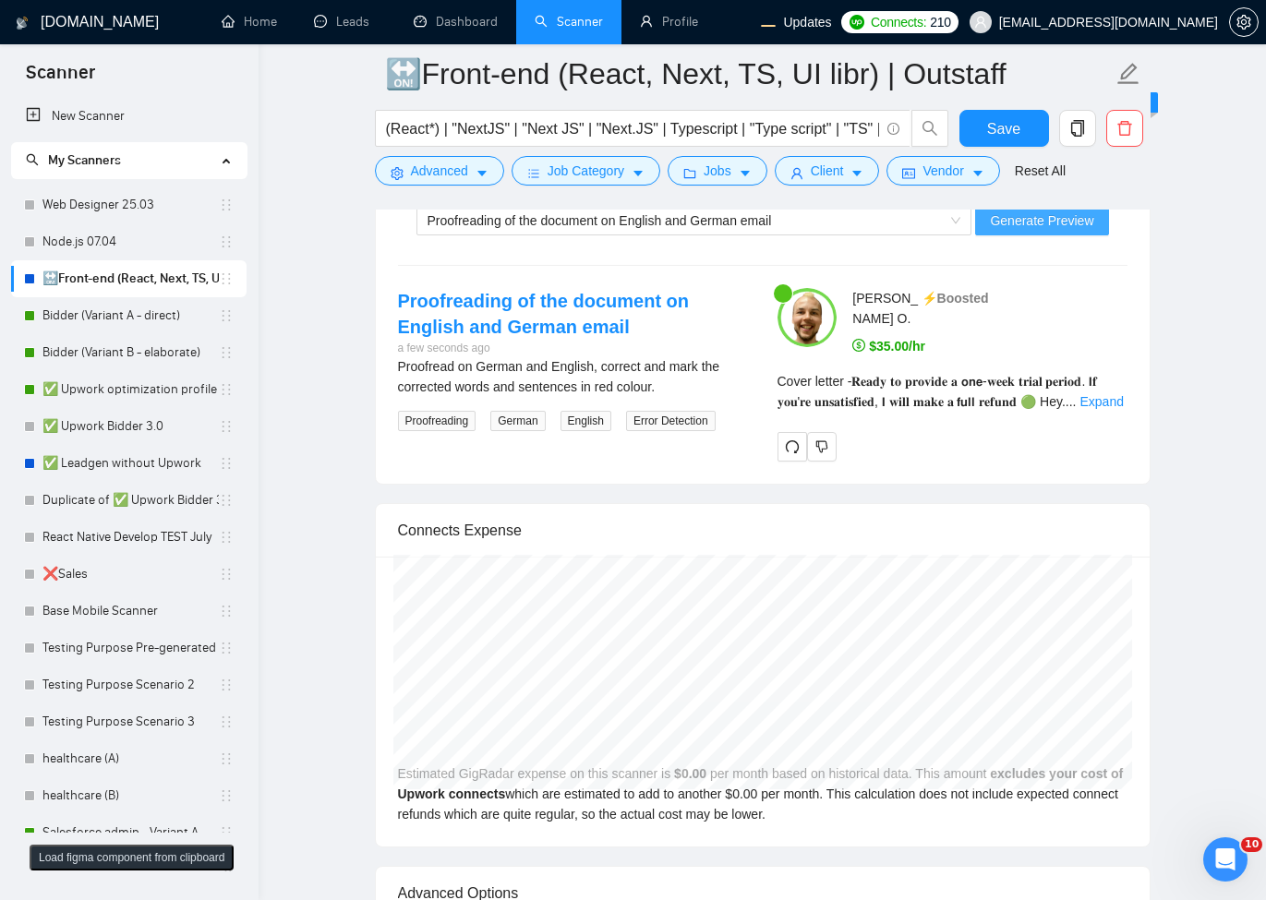
click at [1040, 222] on span "Generate Preview" at bounding box center [1041, 220] width 103 height 20
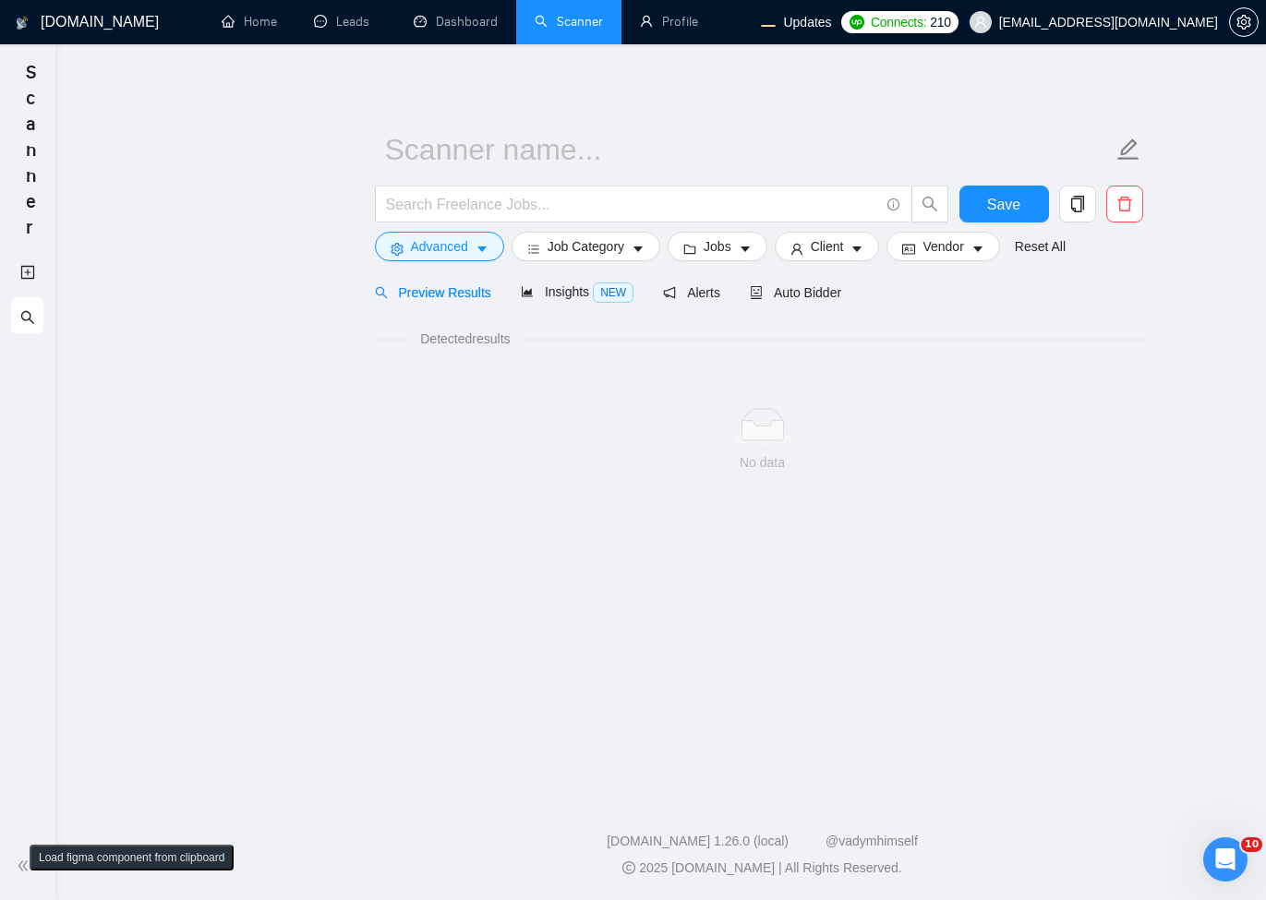
scroll to position [0, 0]
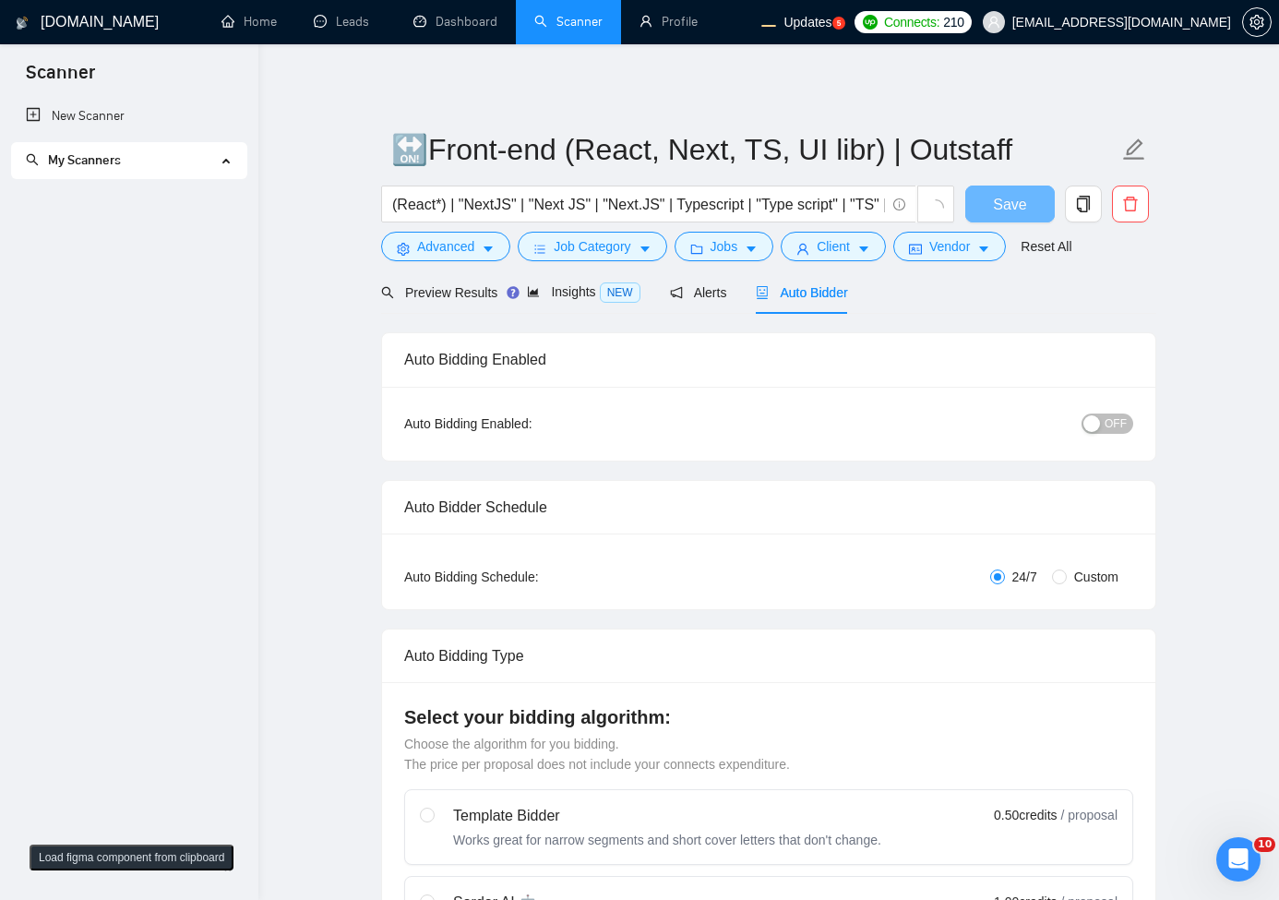
radio input "false"
radio input "true"
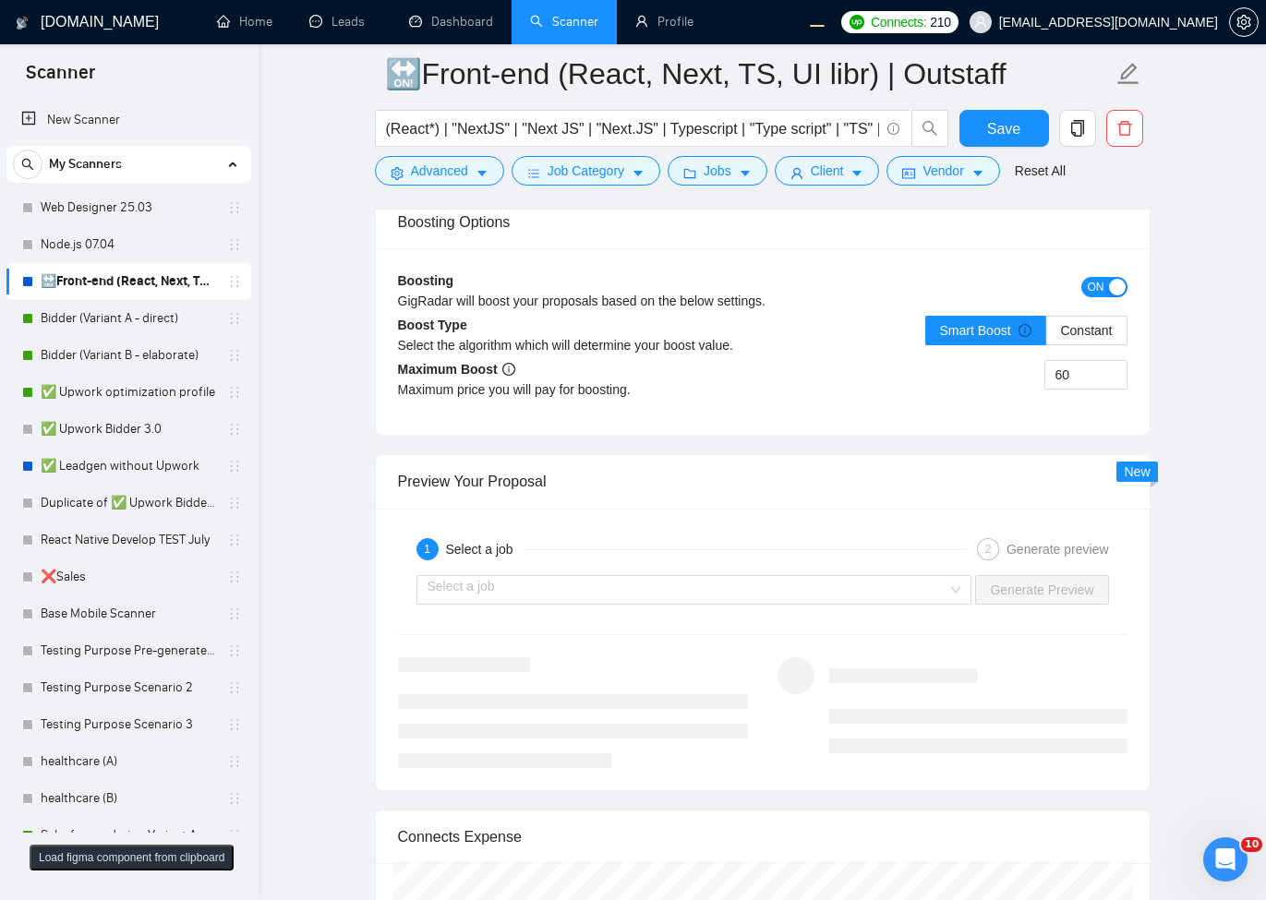
scroll to position [3655, 0]
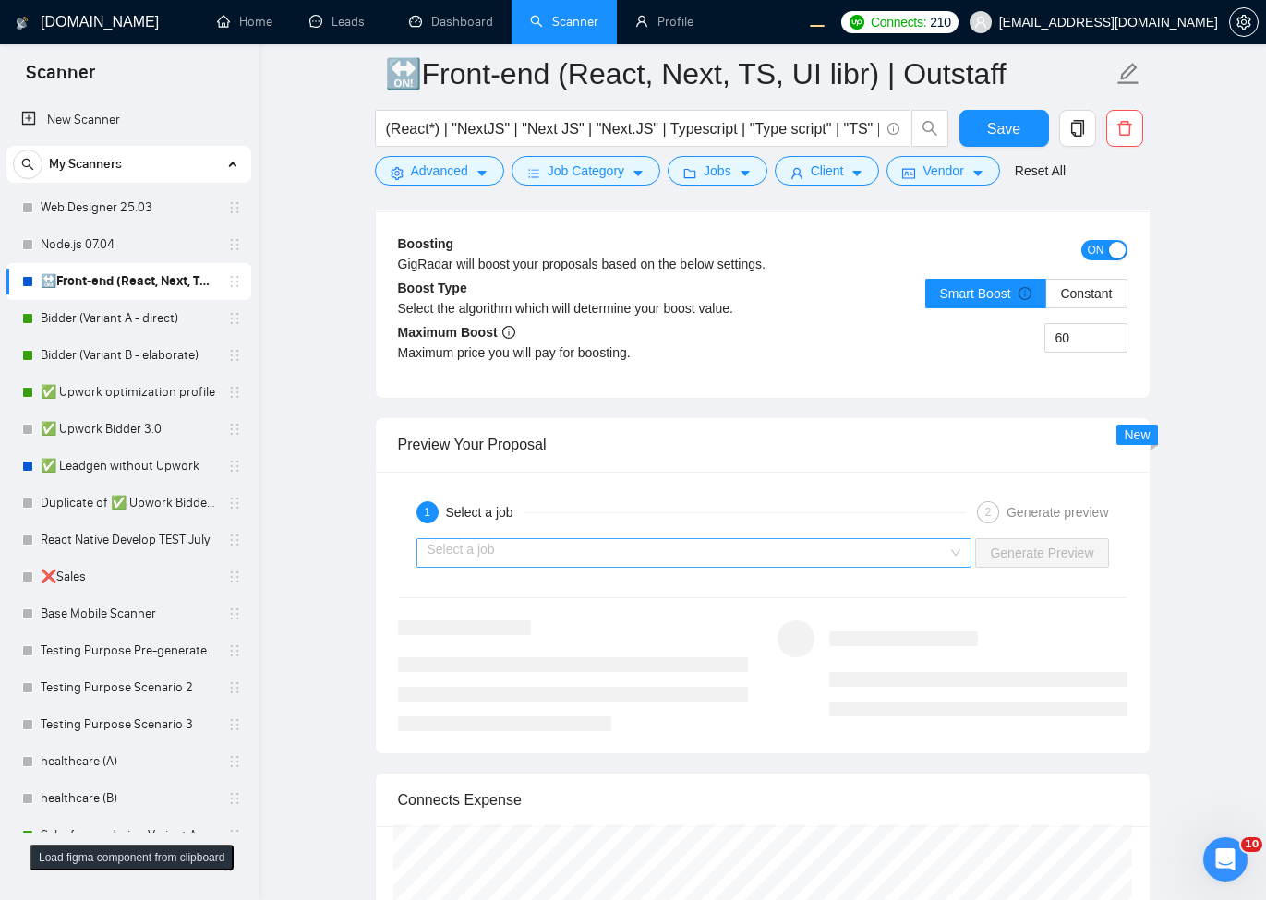
click at [575, 555] on input "search" at bounding box center [687, 553] width 521 height 28
click at [615, 499] on div "1 Select a job 2 Generate preview" at bounding box center [762, 512] width 729 height 37
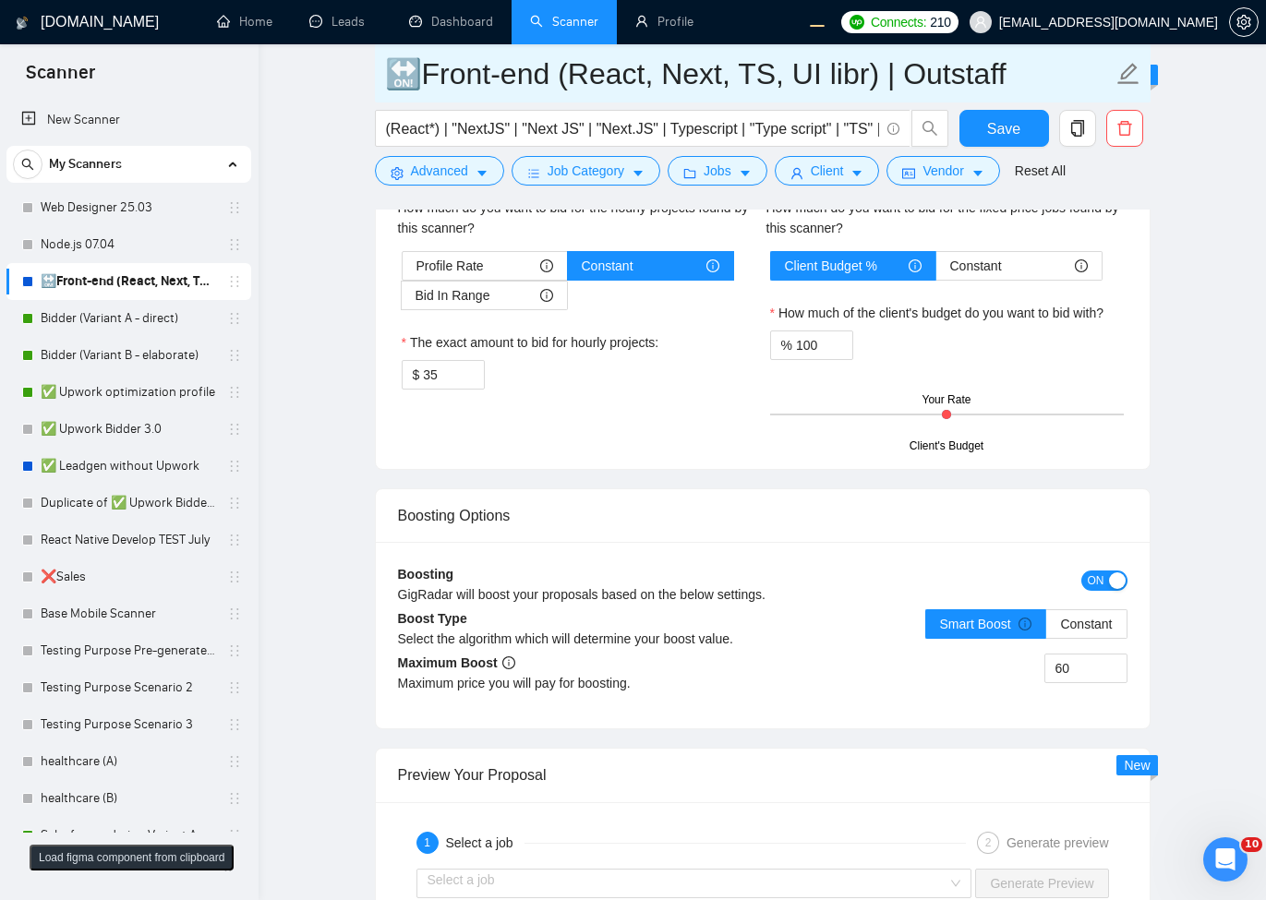
scroll to position [3323, 0]
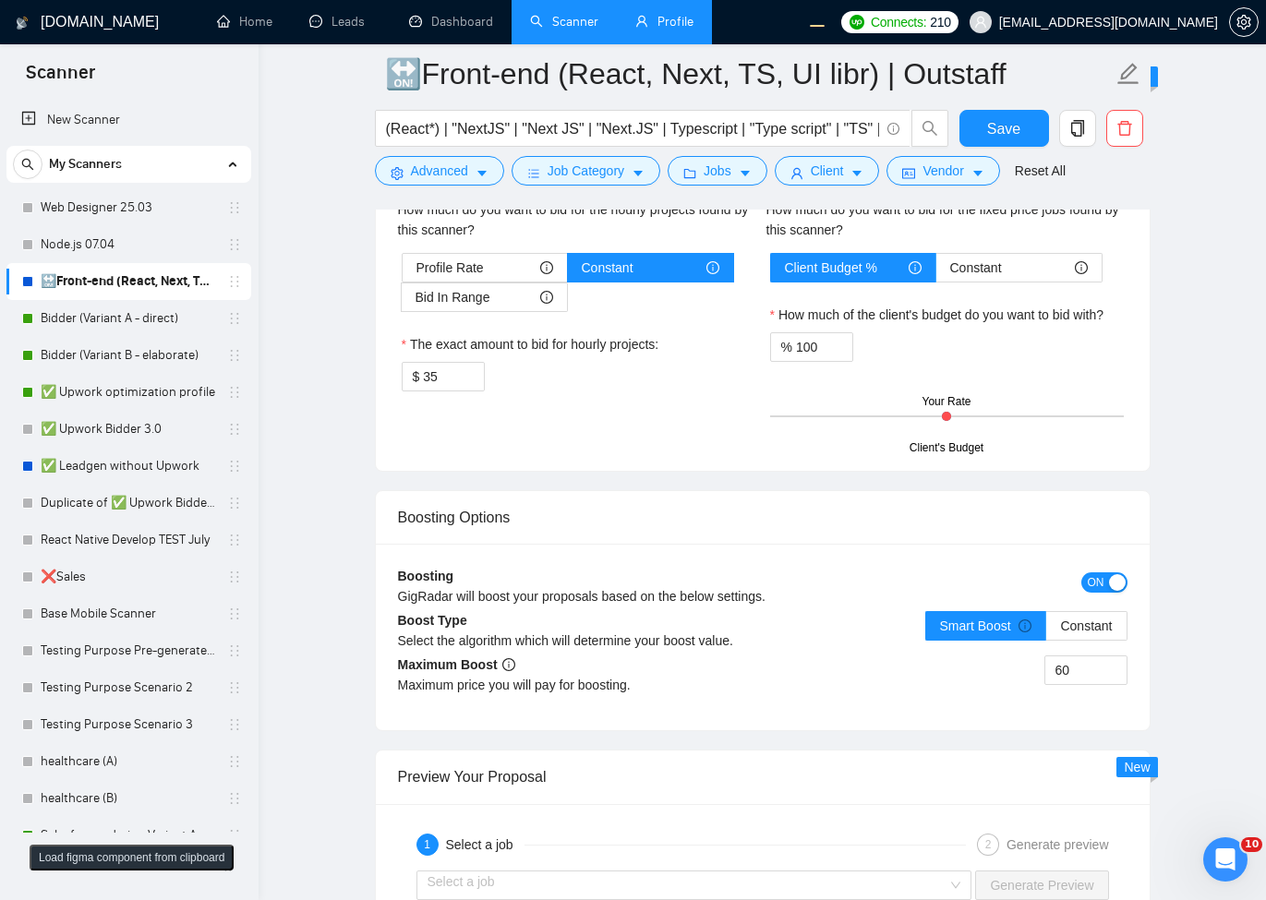
click at [661, 29] on link "Profile" at bounding box center [664, 22] width 58 height 16
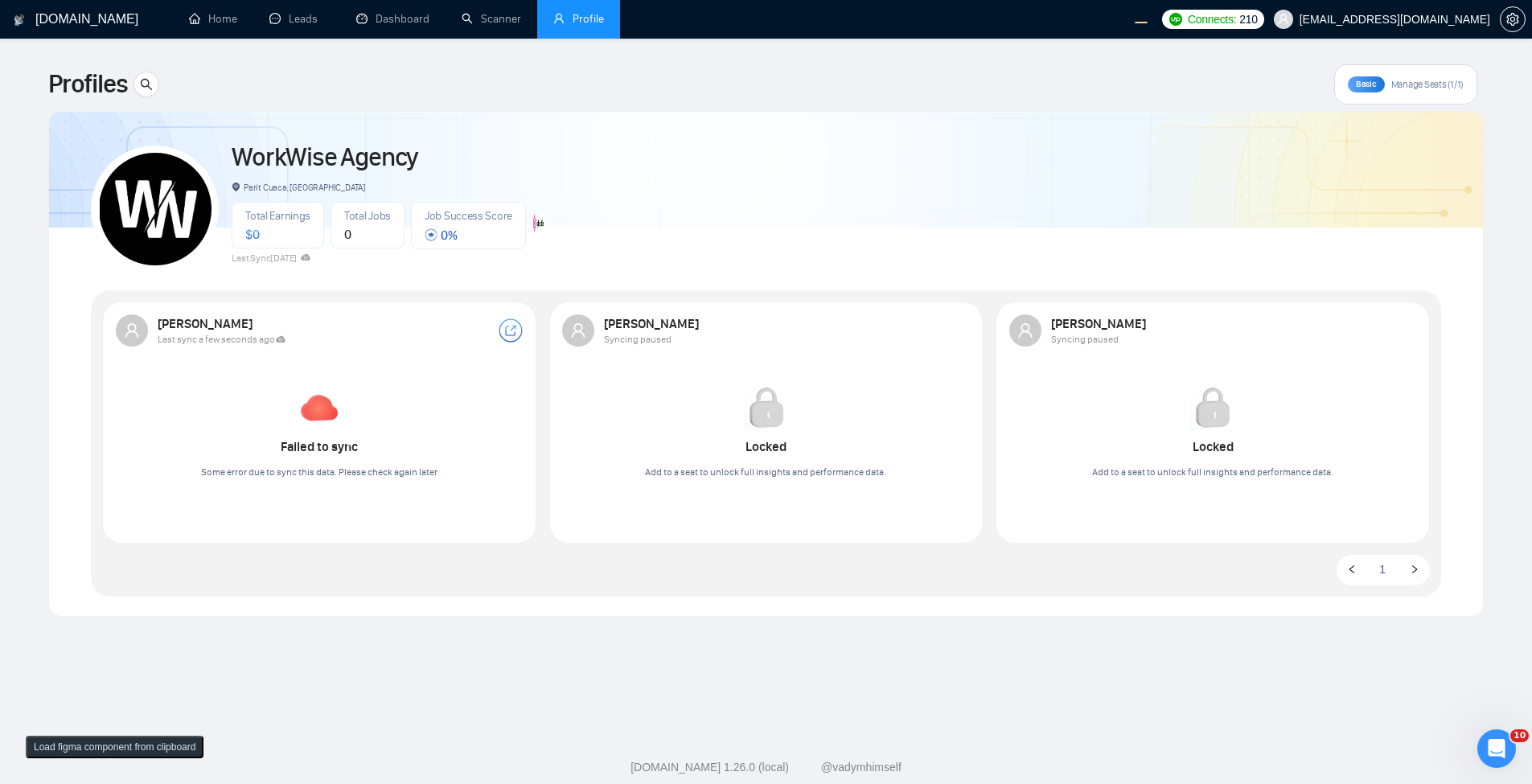
click at [1114, 19] on span "workwiseupworkgency@gmail.com" at bounding box center [1395, 19] width 191 height 0
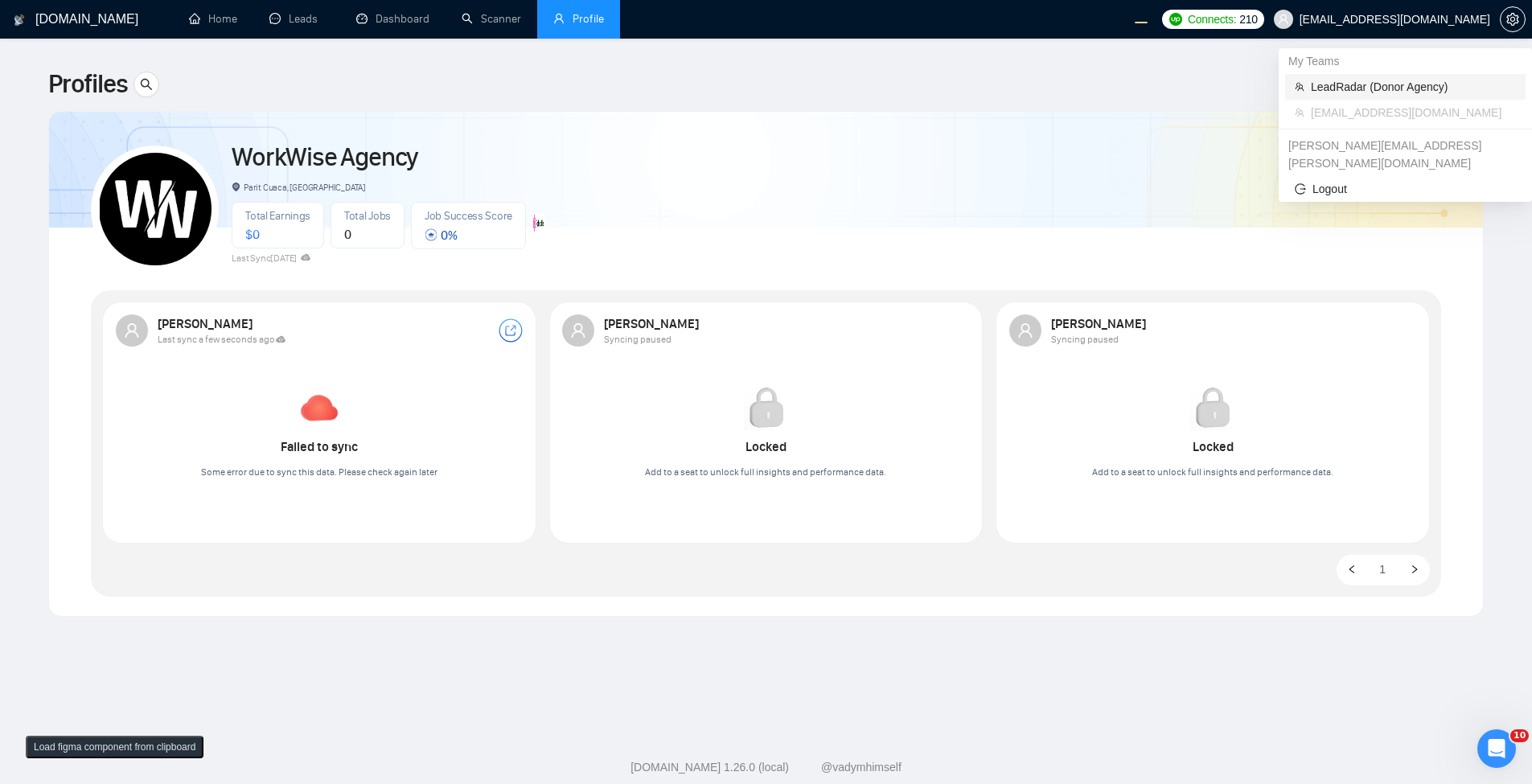
click at [1114, 88] on span "LeadRadar (Donor Agency)" at bounding box center [1413, 87] width 205 height 17
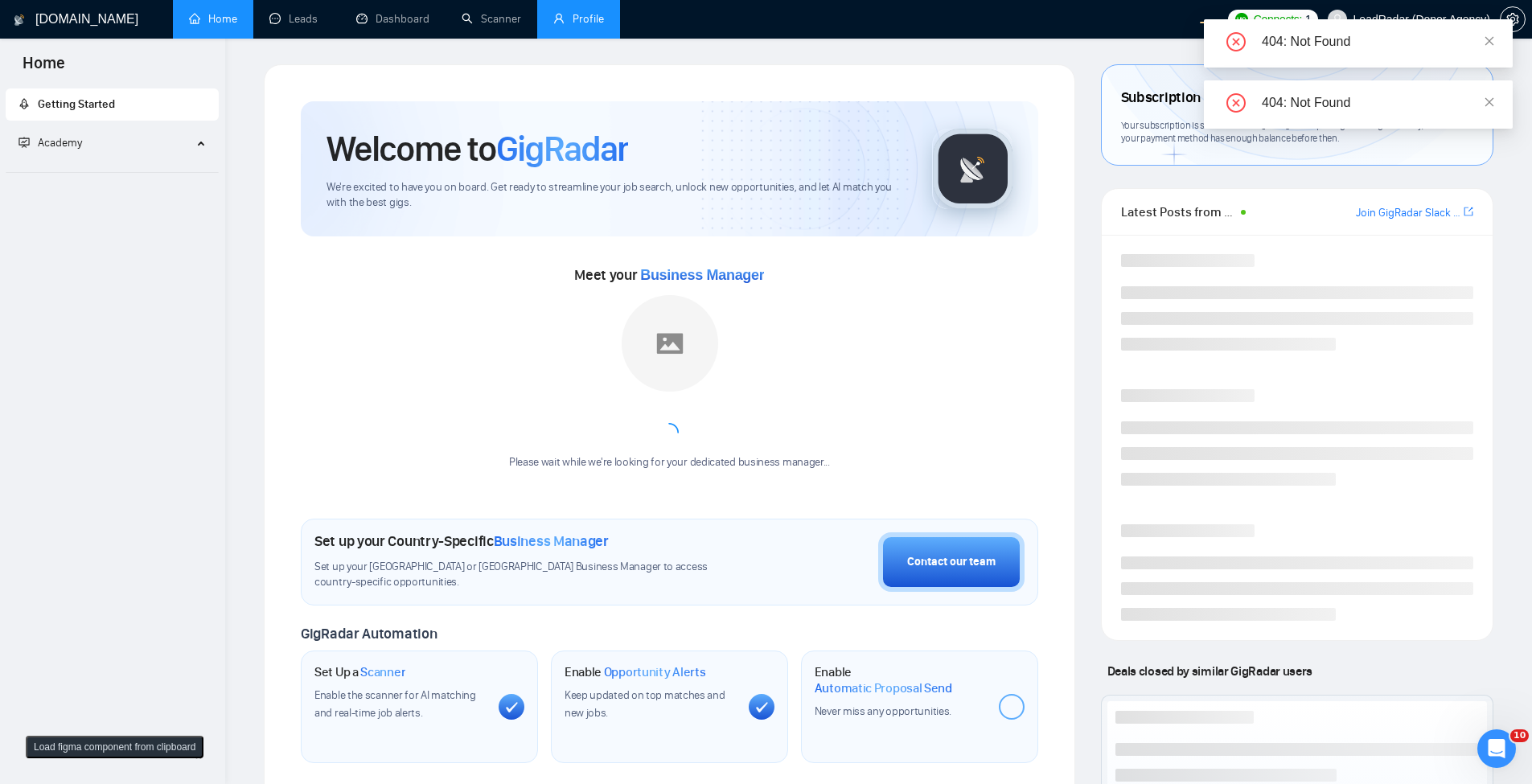
click at [566, 18] on link "Profile" at bounding box center [579, 19] width 51 height 14
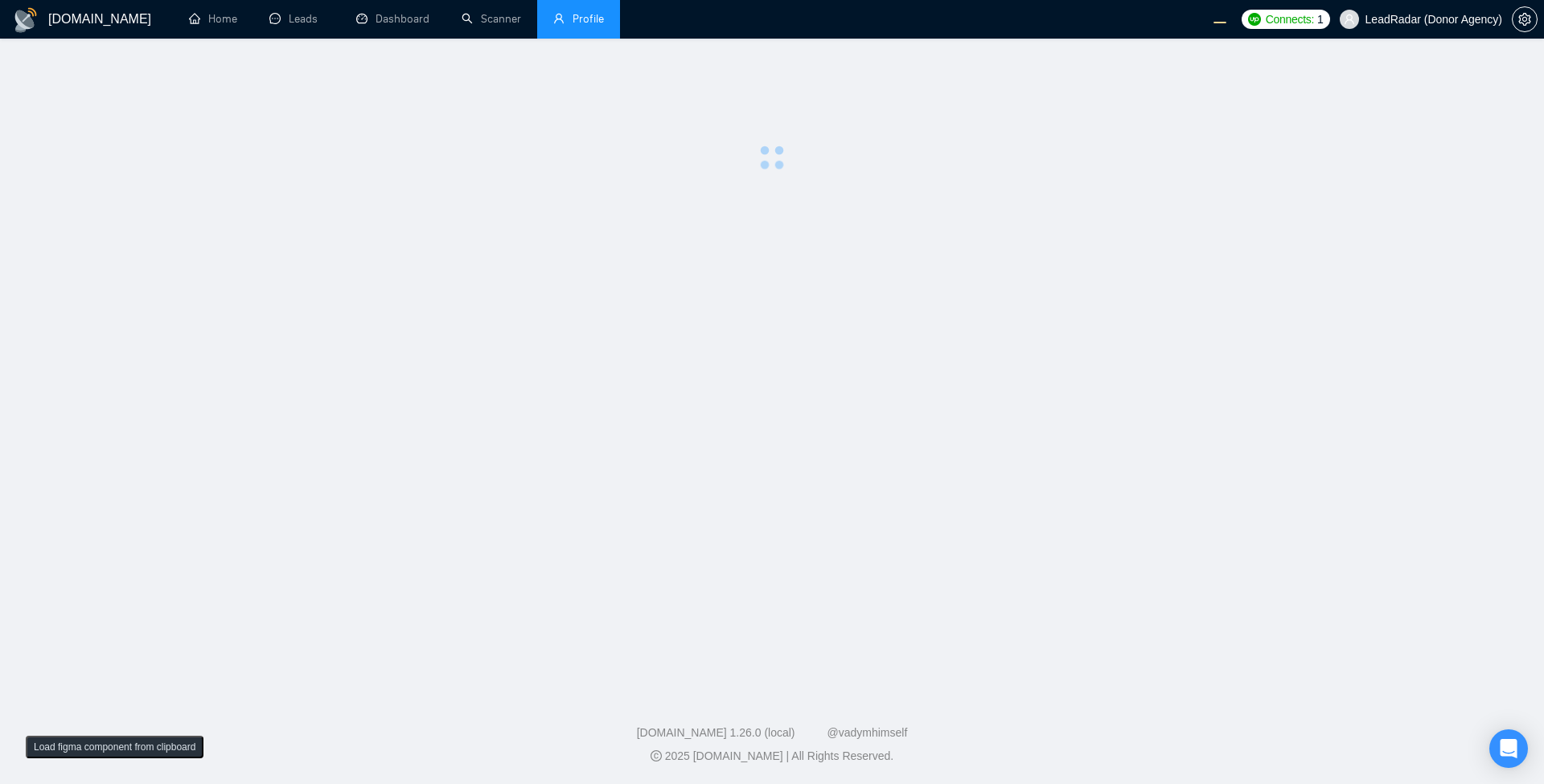
click at [611, 246] on main at bounding box center [772, 362] width 1493 height 596
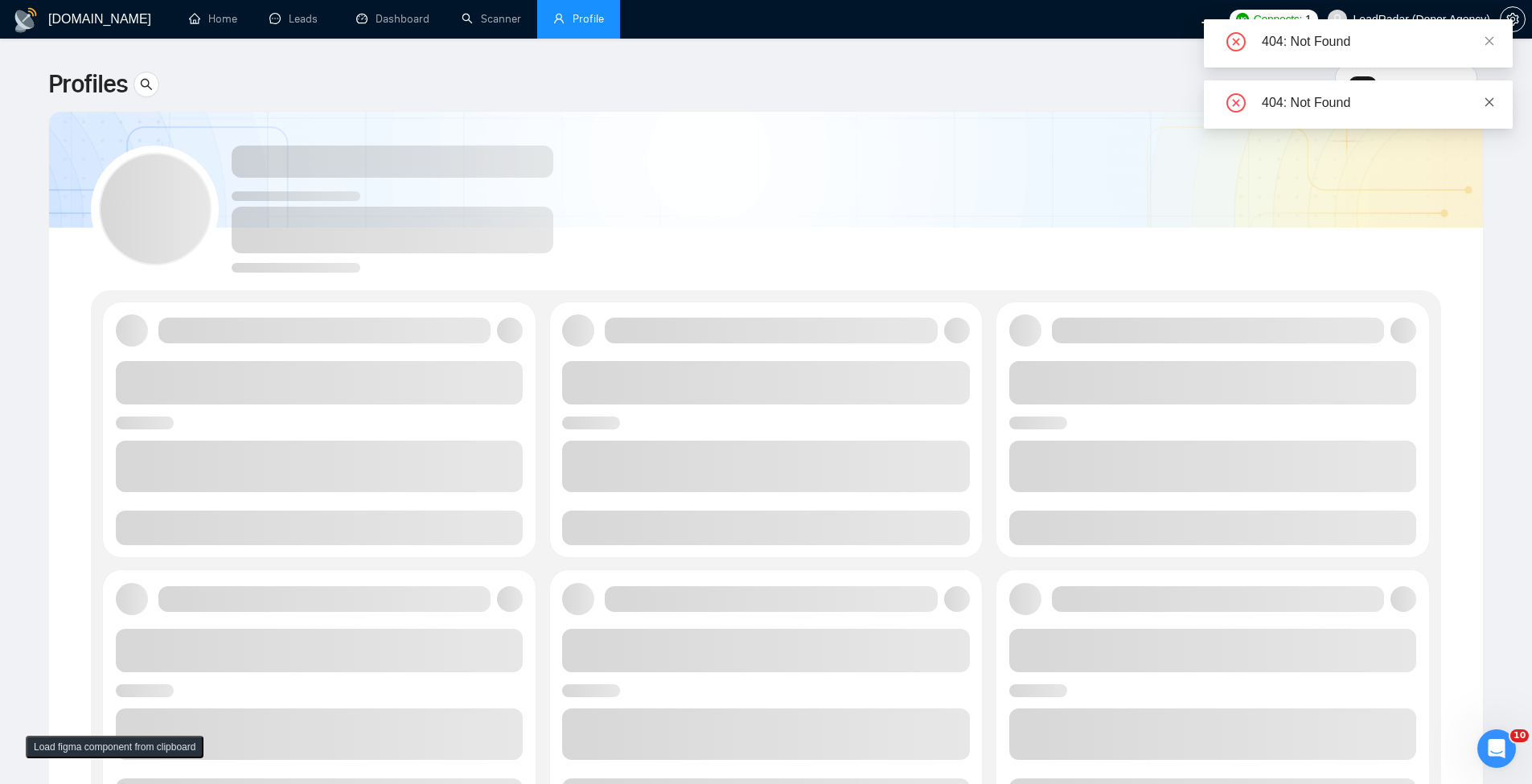
click at [1488, 102] on icon "close" at bounding box center [1489, 102] width 11 height 11
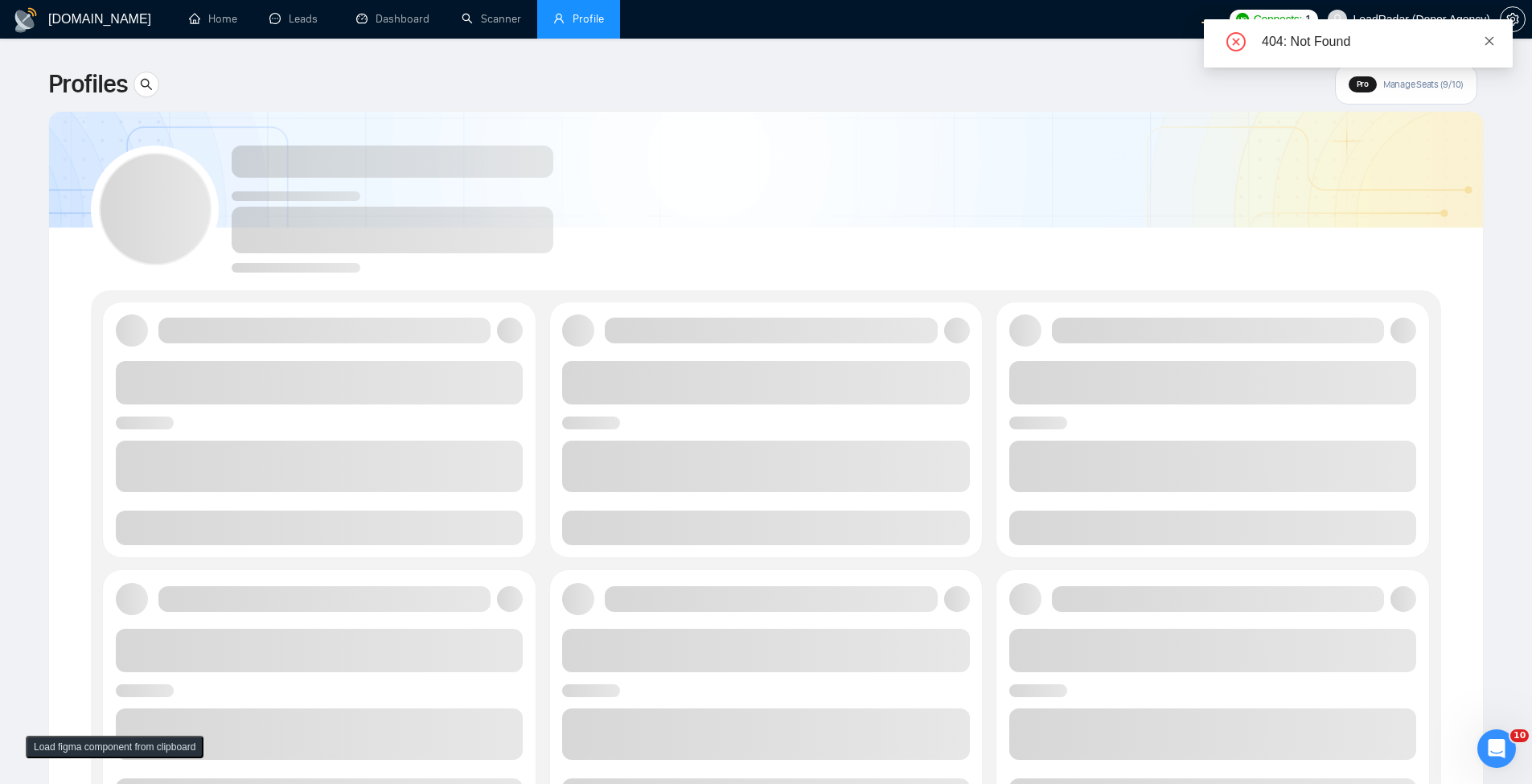
click at [1493, 32] on link at bounding box center [1489, 41] width 11 height 17
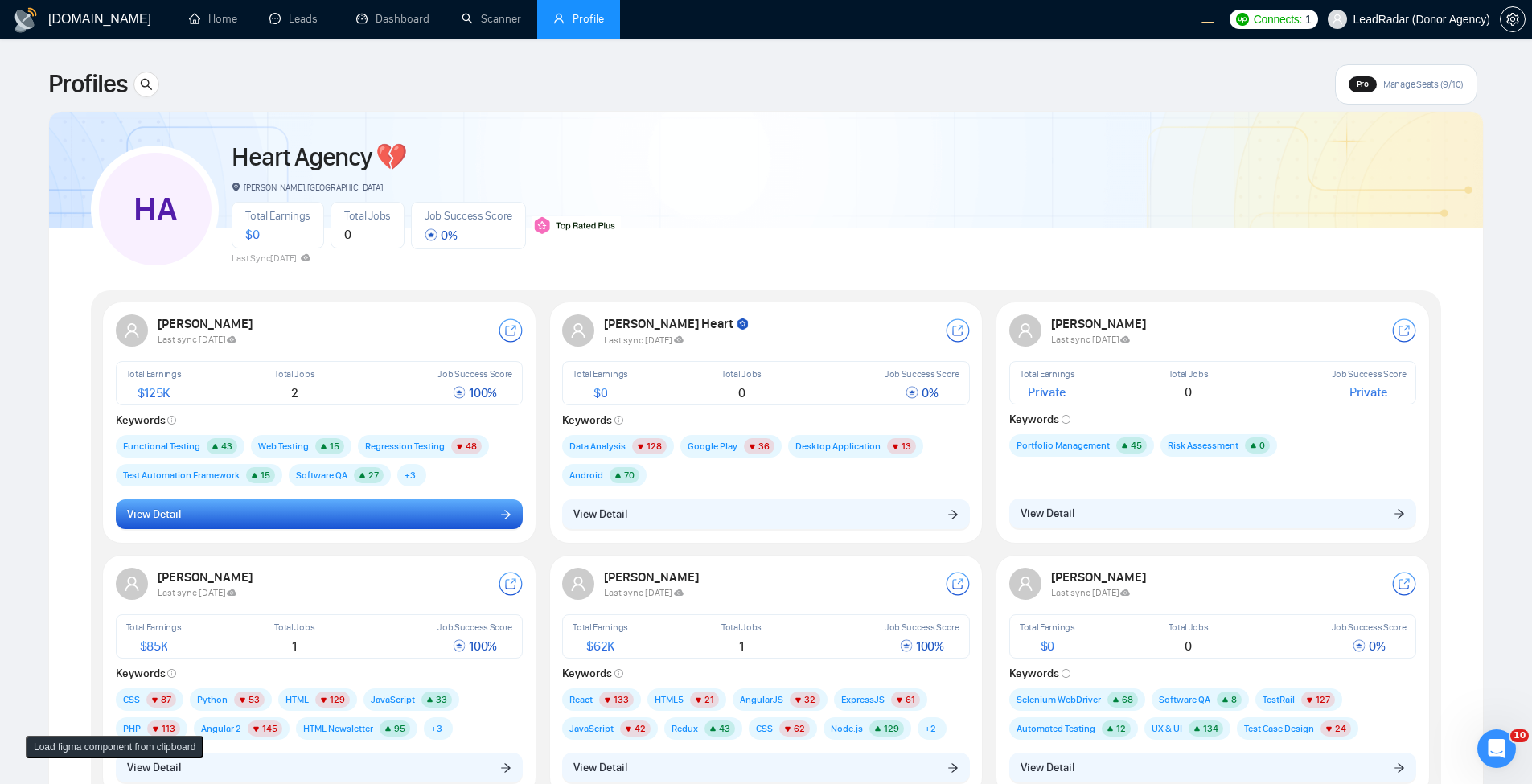
click at [308, 528] on button "View Detail" at bounding box center [320, 514] width 408 height 30
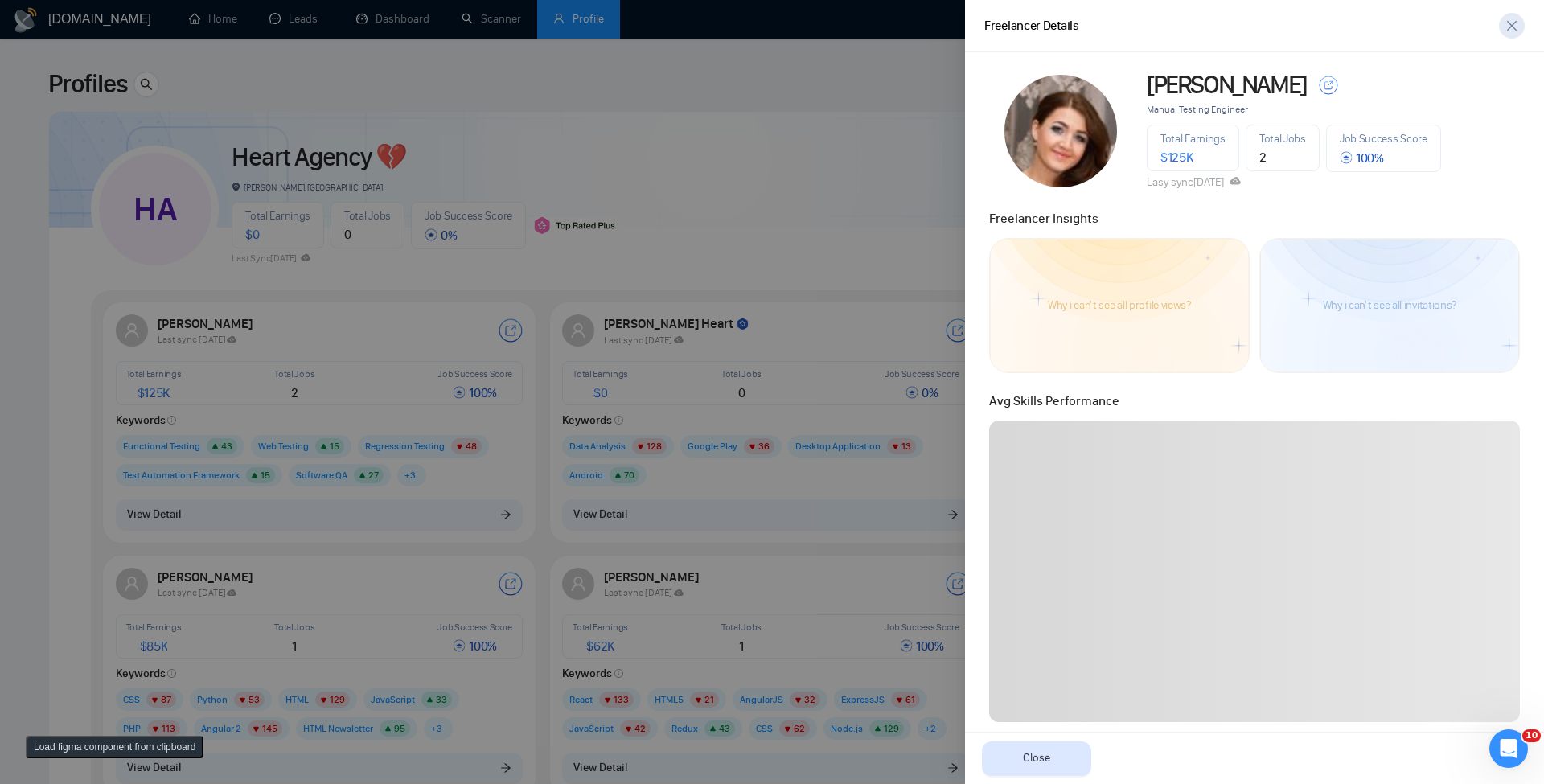
click at [1514, 19] on icon "close" at bounding box center [1512, 25] width 13 height 13
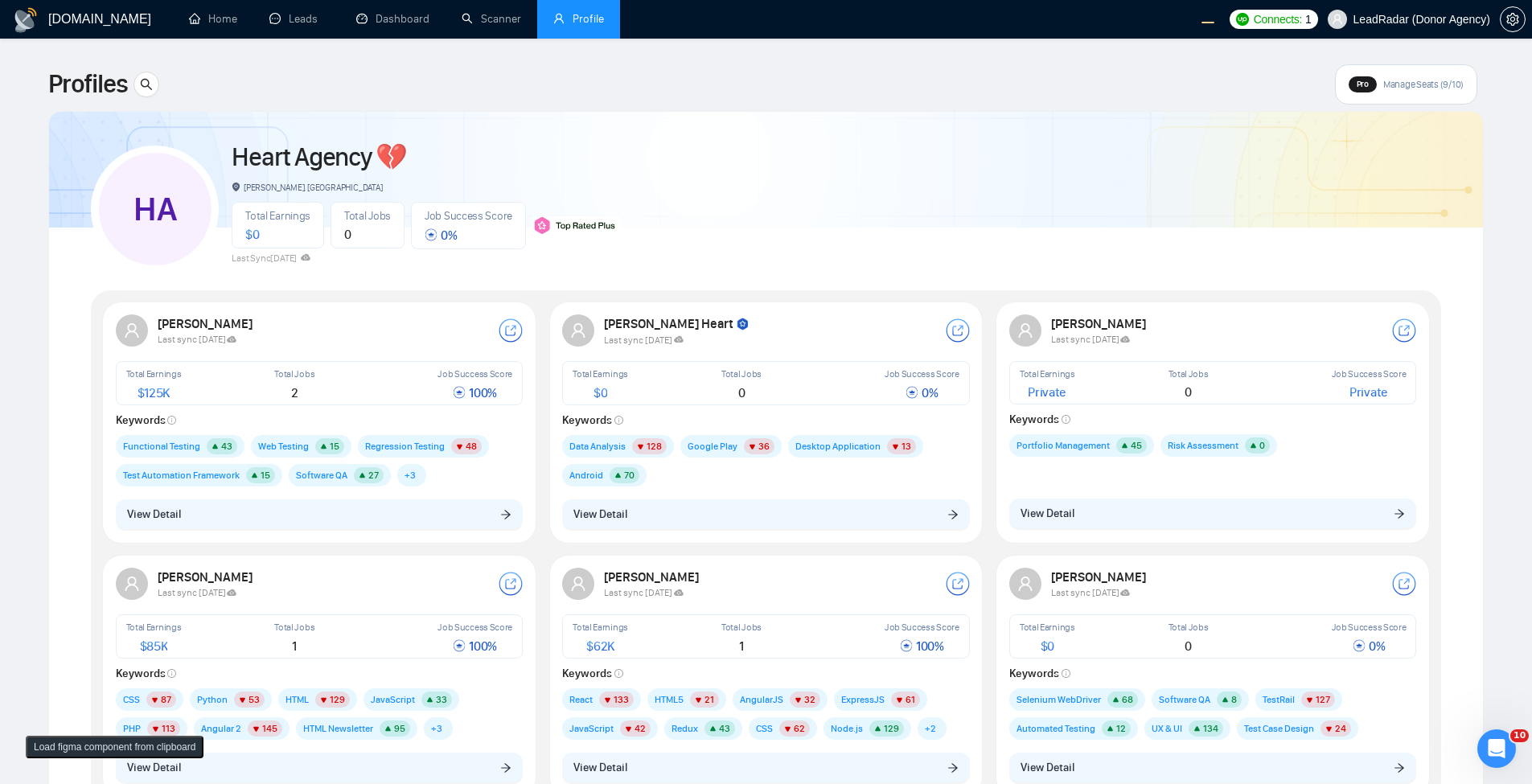
click at [958, 244] on div "HA Heart Agency 💔 Boardman, United States Total Earnings $ 0 Total Jobs 0 Job S…" at bounding box center [766, 201] width 1351 height 142
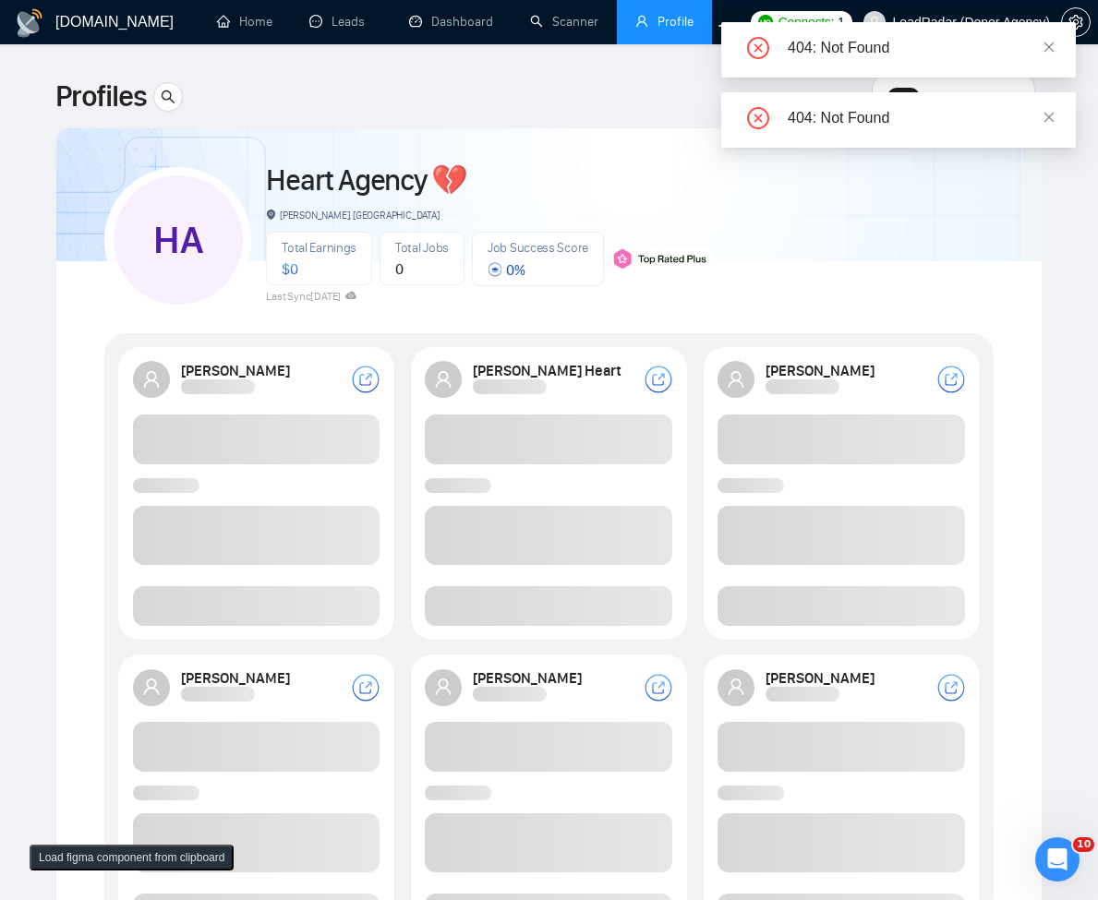
click at [795, 298] on div "HA Heart Agency 💔 Boardman, United States Total Earnings $ 0 Total Jobs 0 Job S…" at bounding box center [548, 231] width 889 height 163
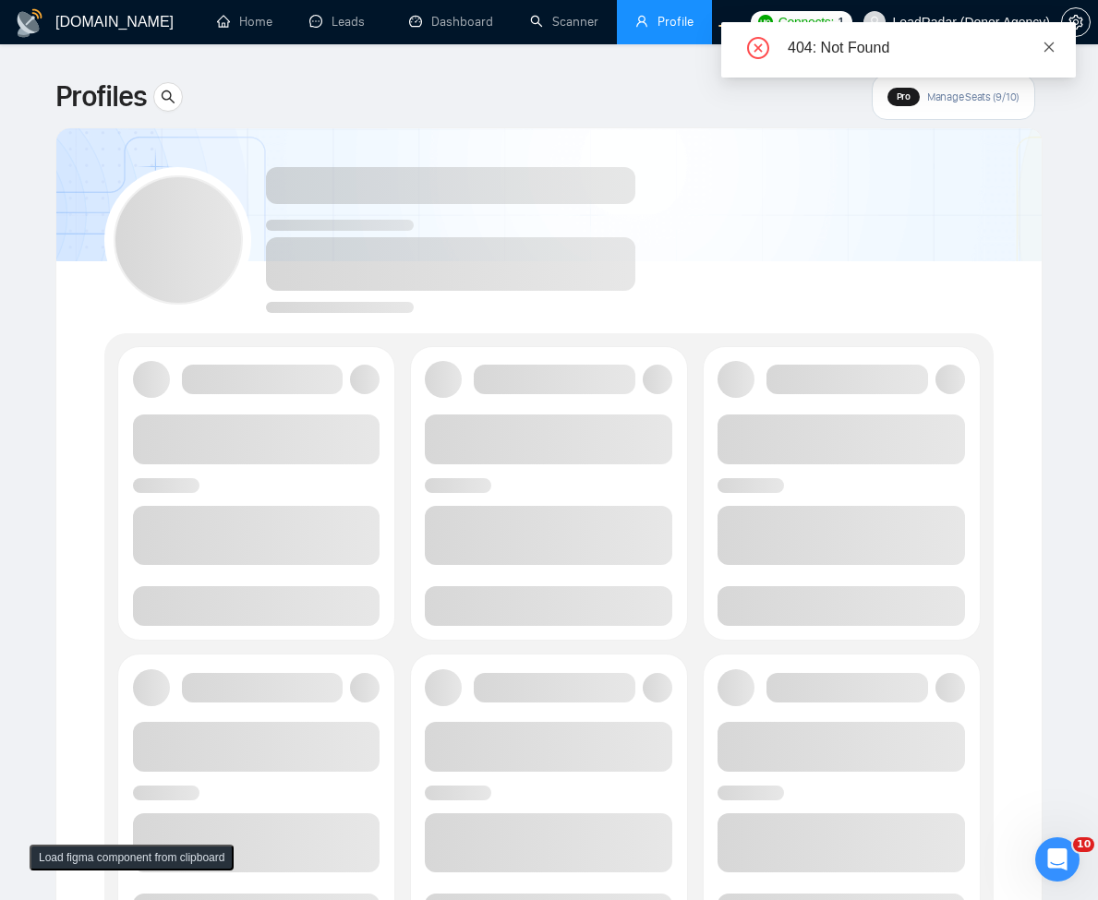
click at [1045, 44] on icon "close" at bounding box center [1048, 47] width 13 height 13
click at [773, 356] on div at bounding box center [841, 493] width 270 height 287
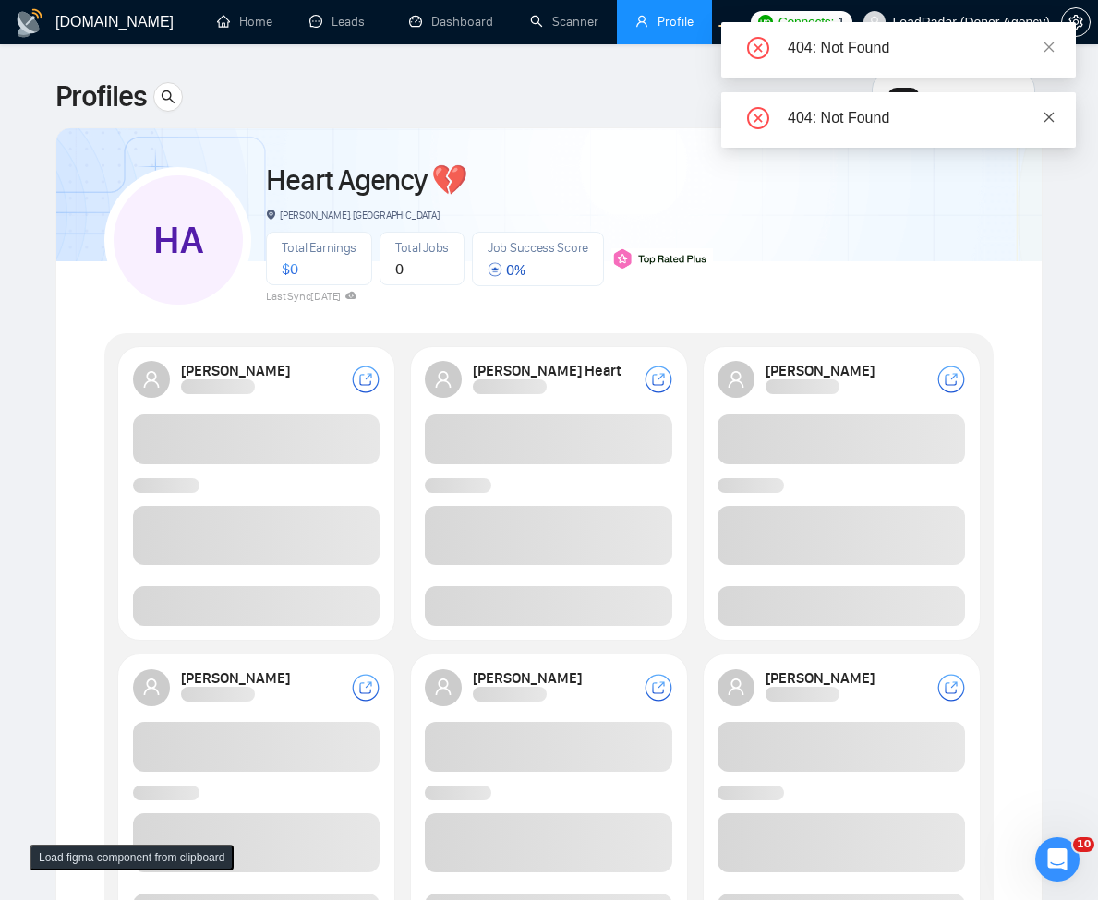
click at [1048, 112] on icon "close" at bounding box center [1048, 117] width 13 height 13
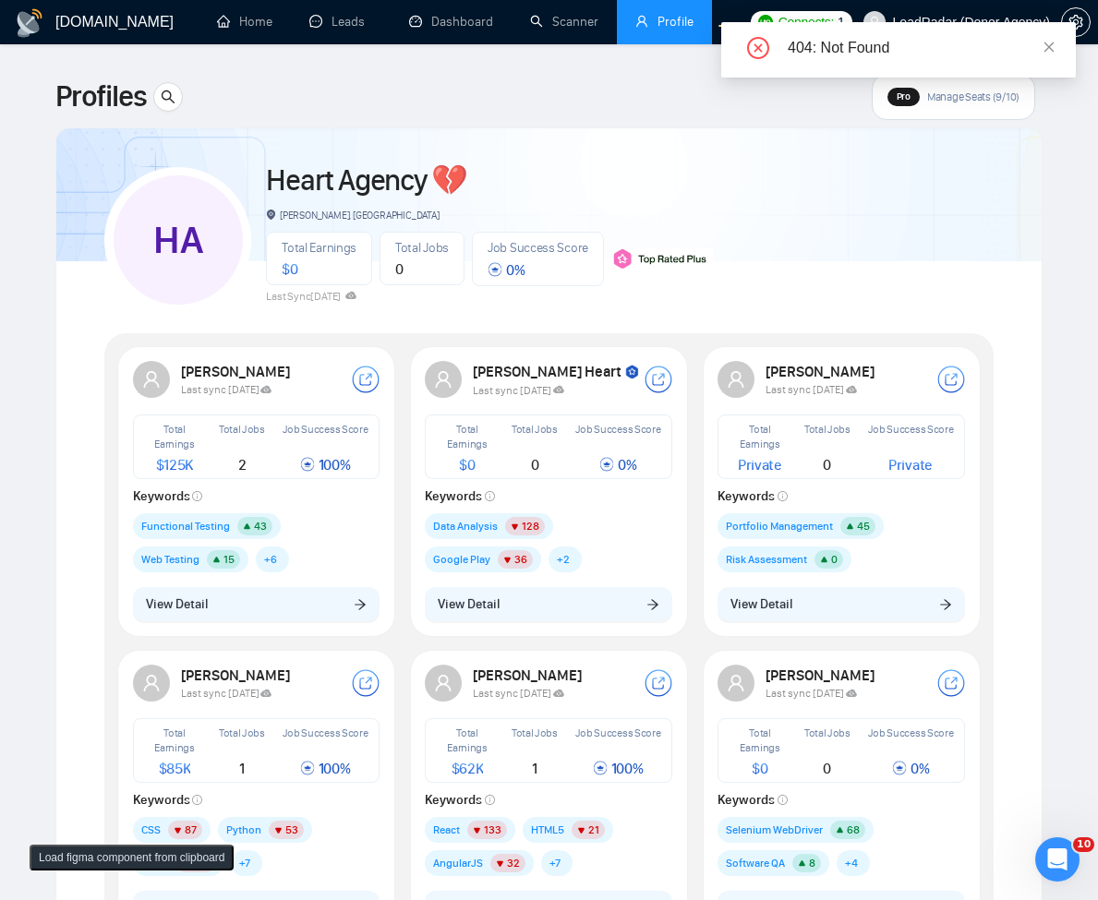
click at [1002, 252] on div at bounding box center [548, 185] width 985 height 151
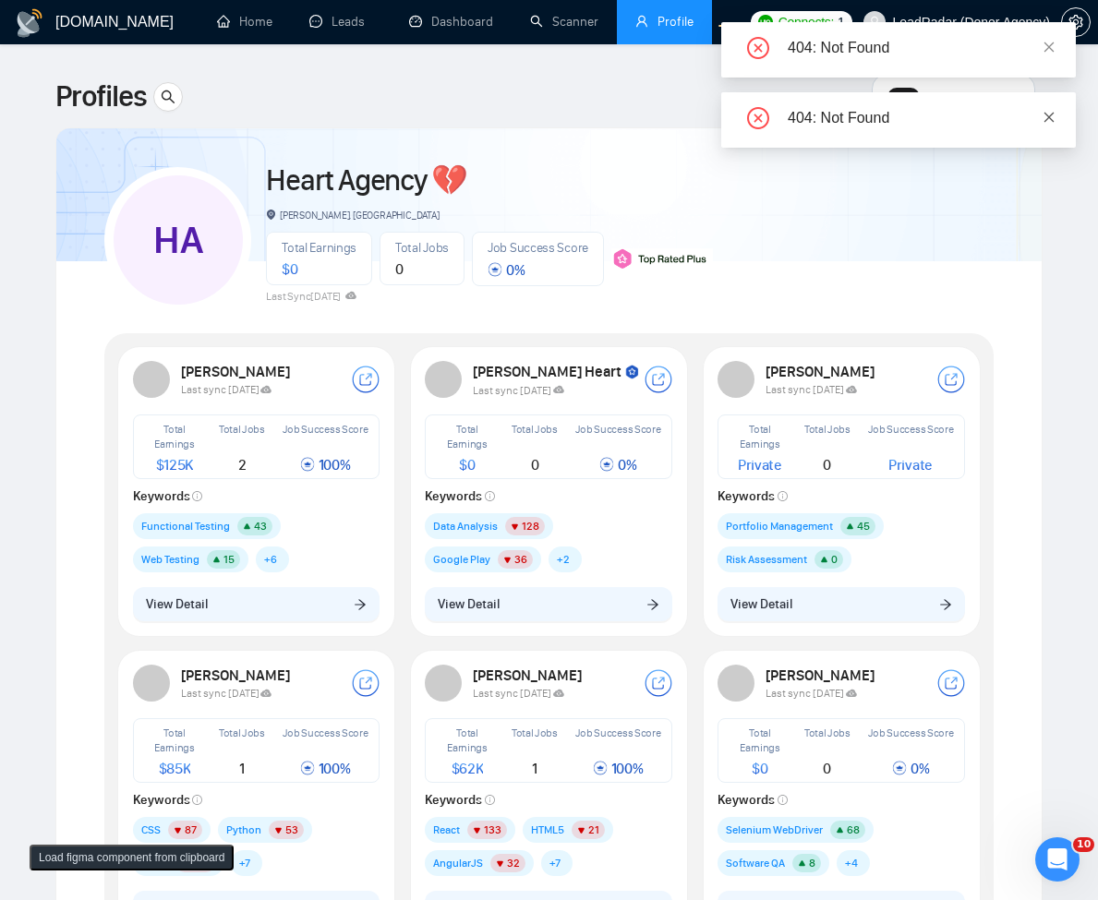
click at [1045, 124] on span at bounding box center [1048, 117] width 13 height 15
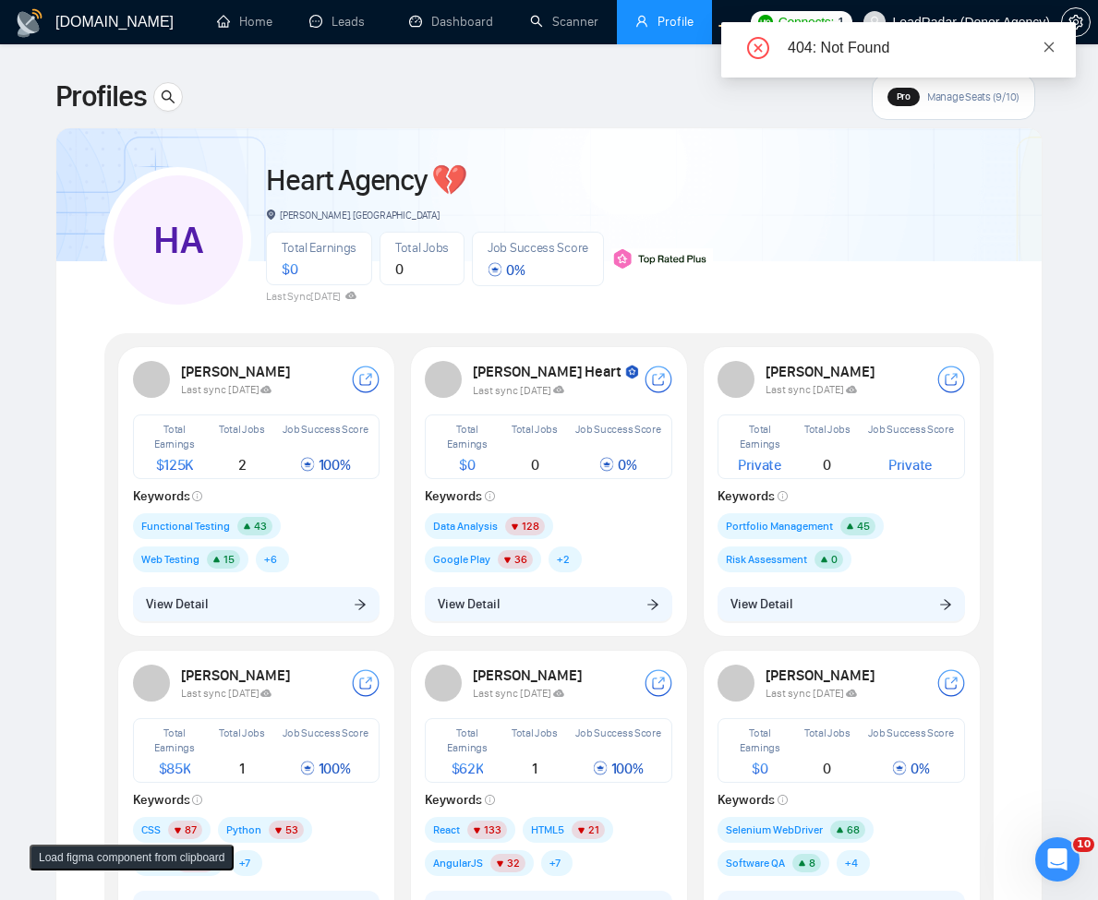
click at [1049, 50] on icon "close" at bounding box center [1048, 47] width 13 height 13
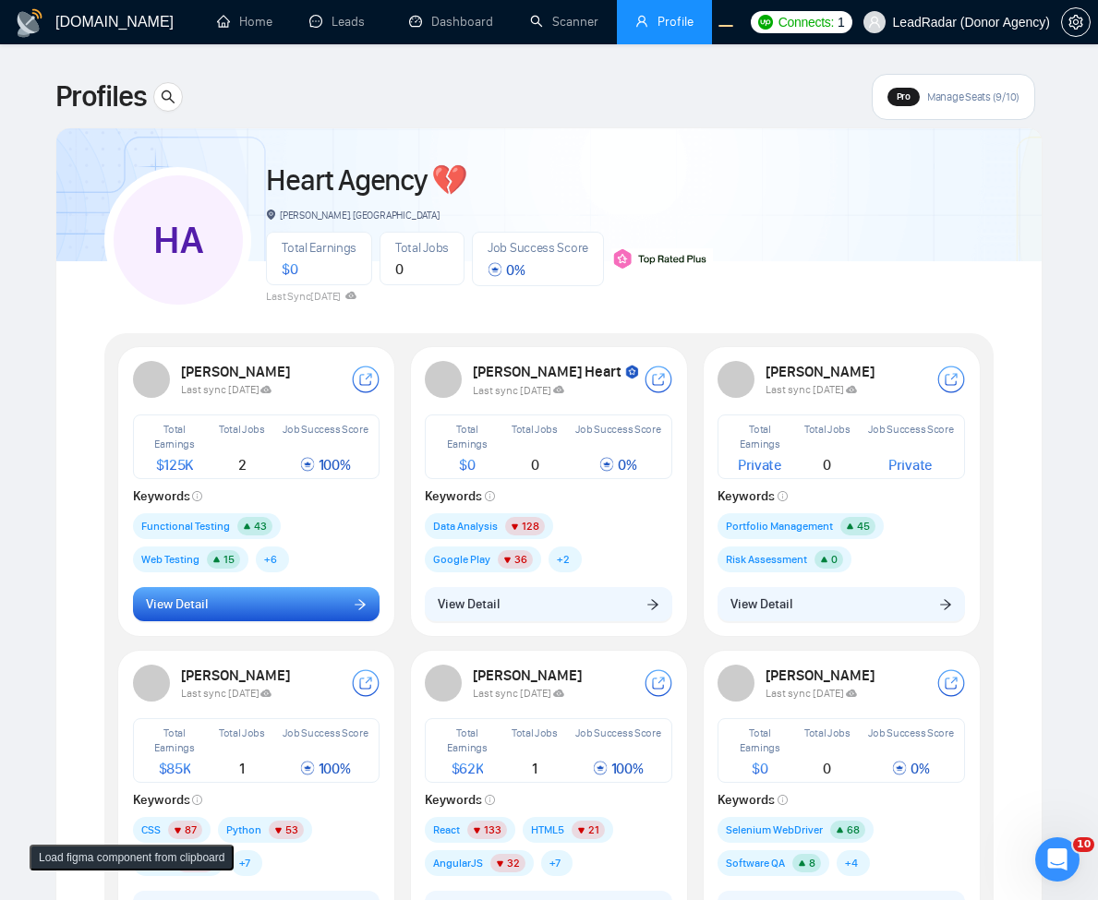
click at [239, 620] on button "View Detail" at bounding box center [256, 604] width 247 height 35
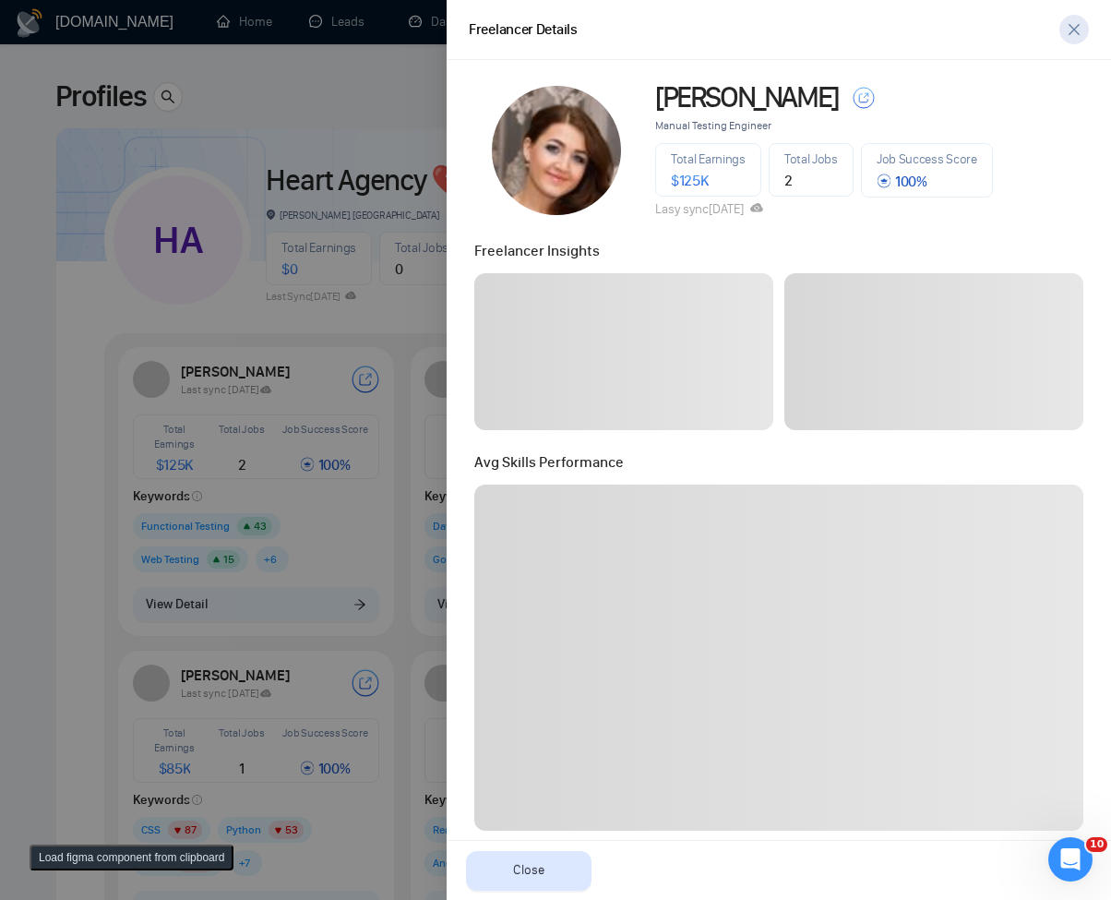
click at [1080, 27] on icon "close" at bounding box center [1074, 29] width 15 height 15
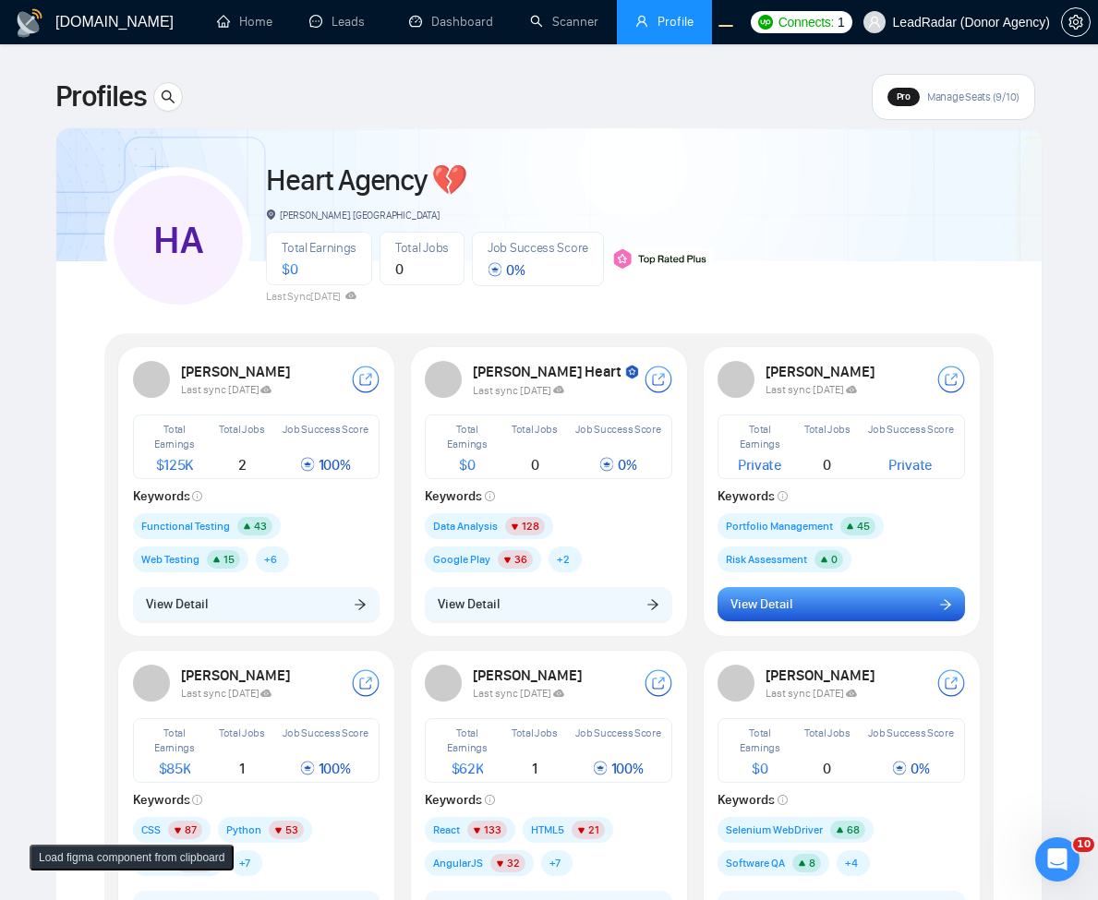
click at [851, 608] on button "View Detail" at bounding box center [840, 604] width 247 height 35
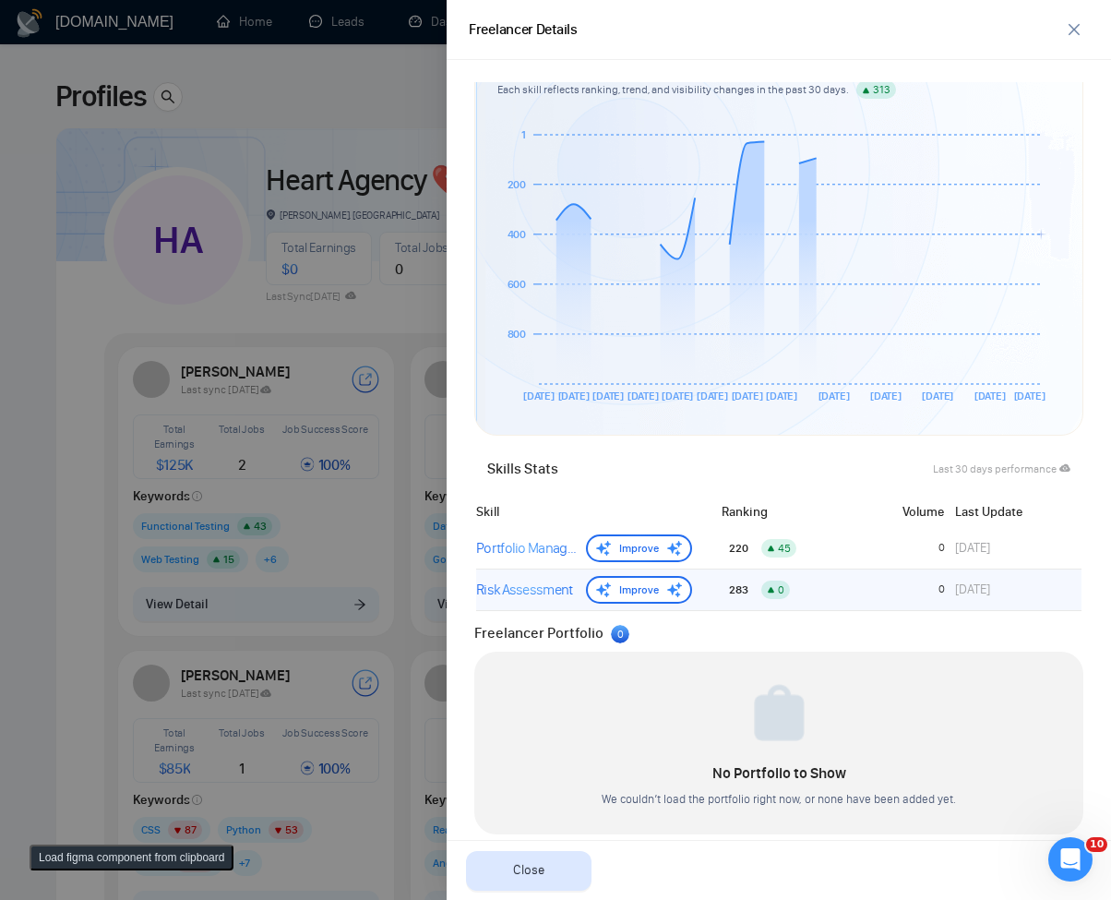
scroll to position [462, 0]
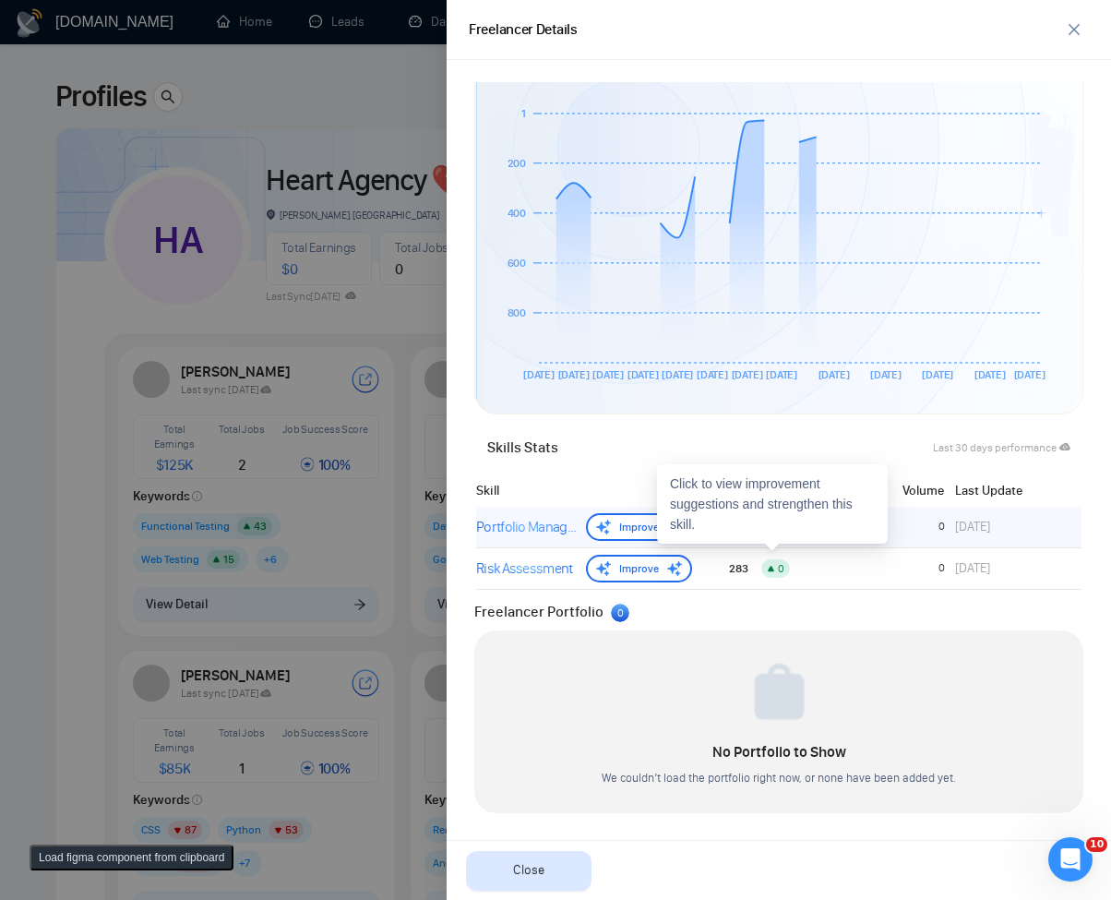
click at [554, 532] on div "Portfolio Management" at bounding box center [527, 527] width 102 height 22
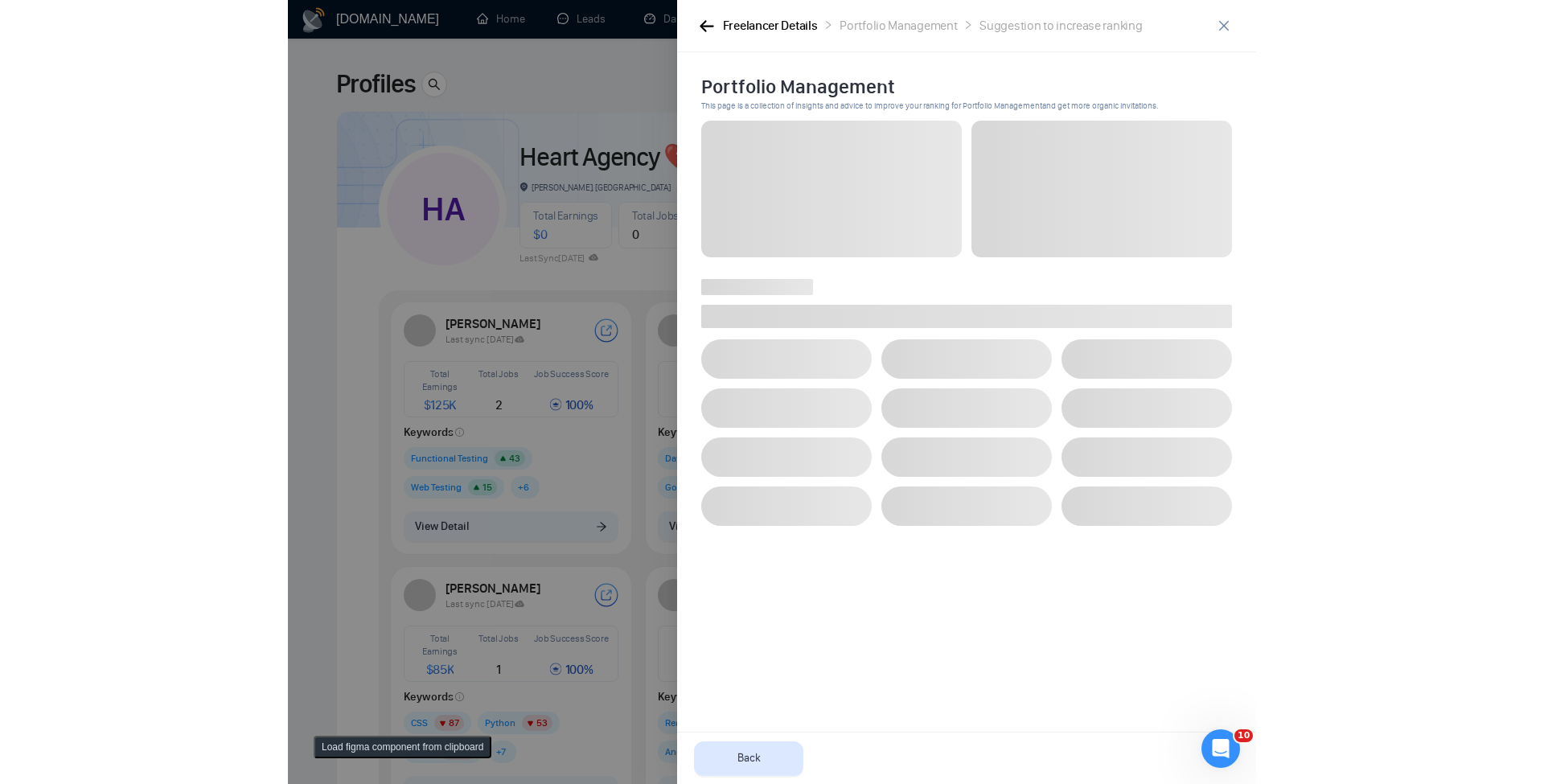
scroll to position [0, 0]
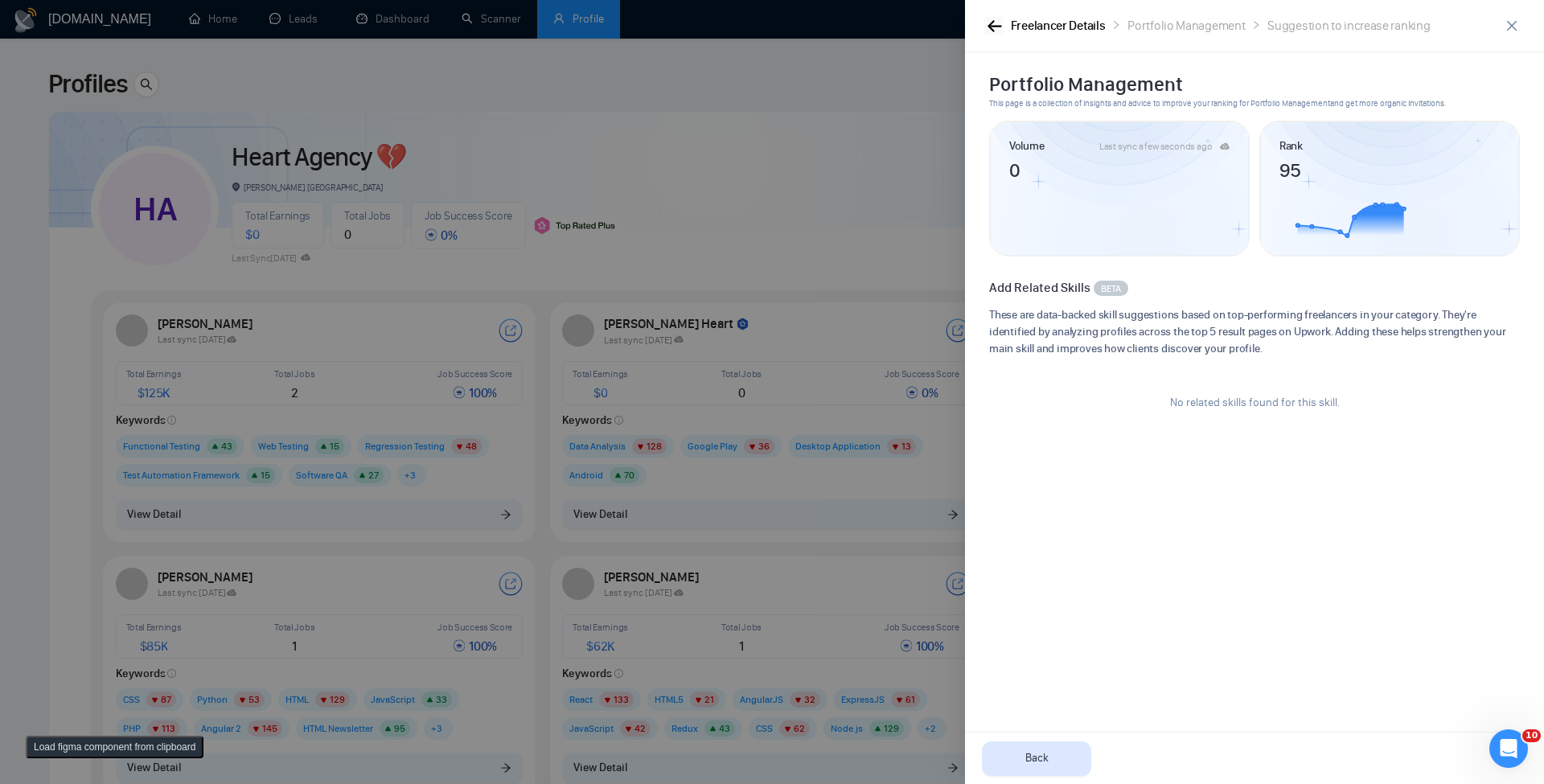
click at [967, 25] on icon "button" at bounding box center [995, 25] width 14 height 11
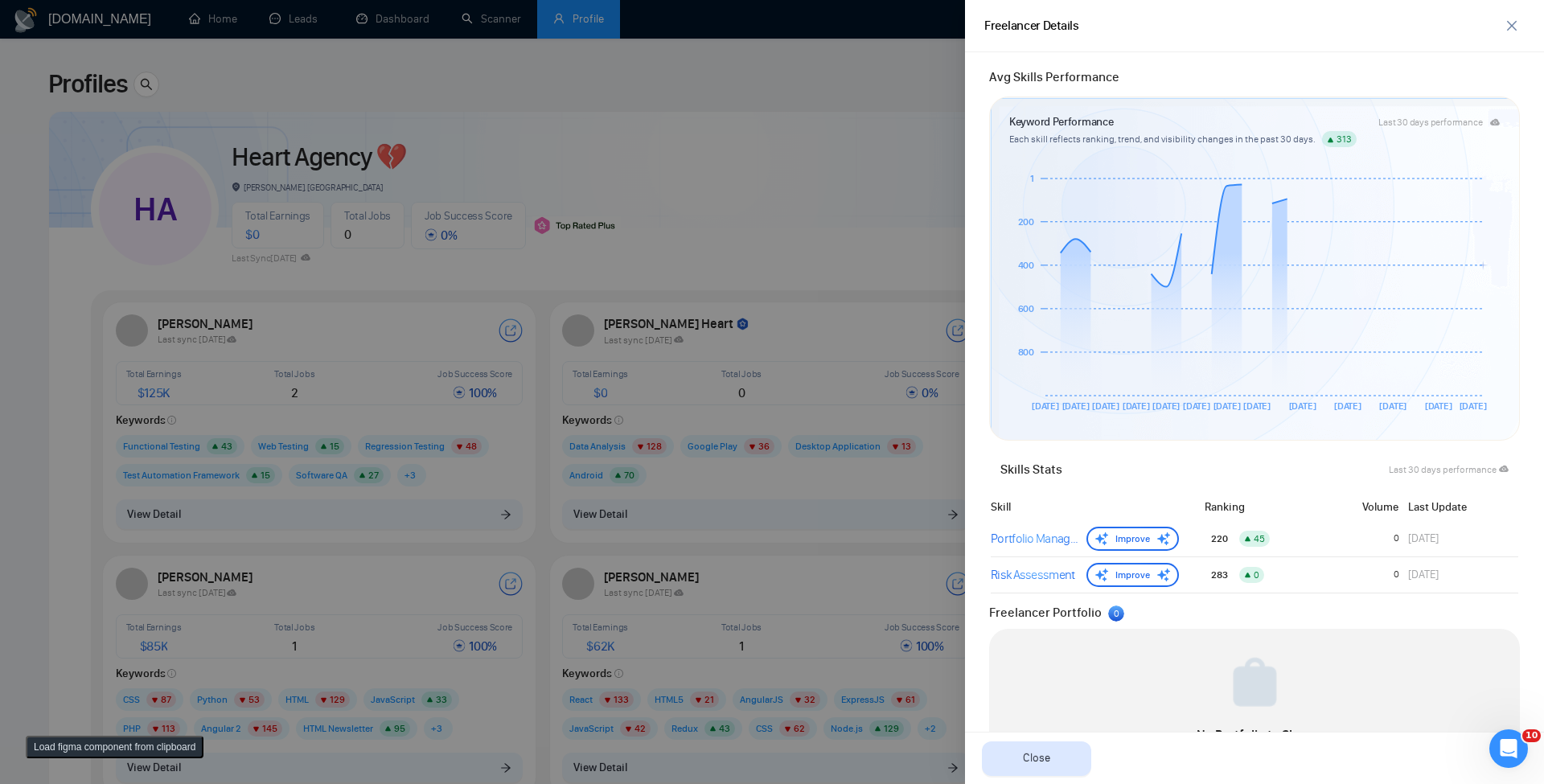
scroll to position [402, 0]
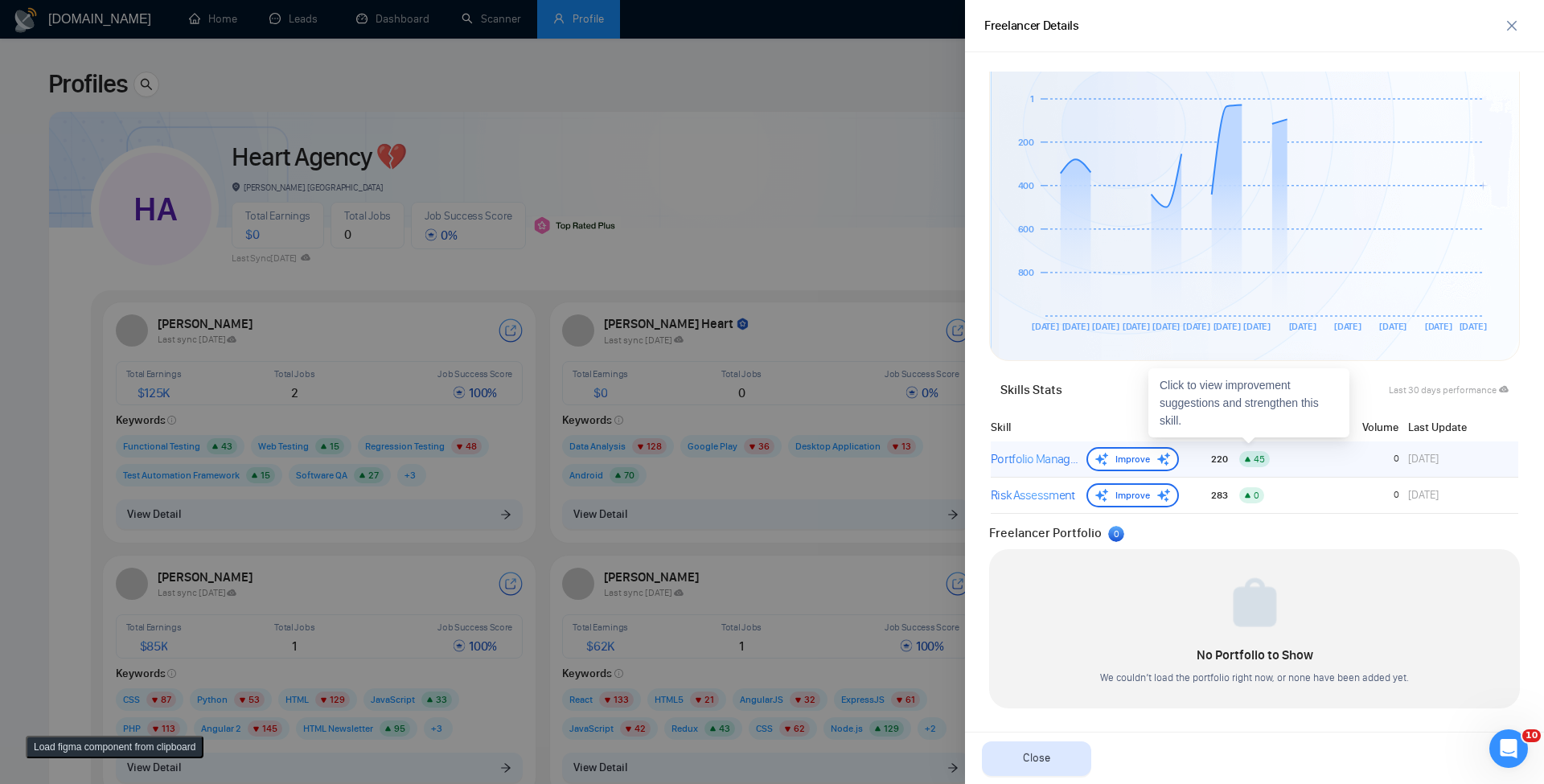
click at [967, 464] on div "Portfolio Management" at bounding box center [1035, 459] width 89 height 19
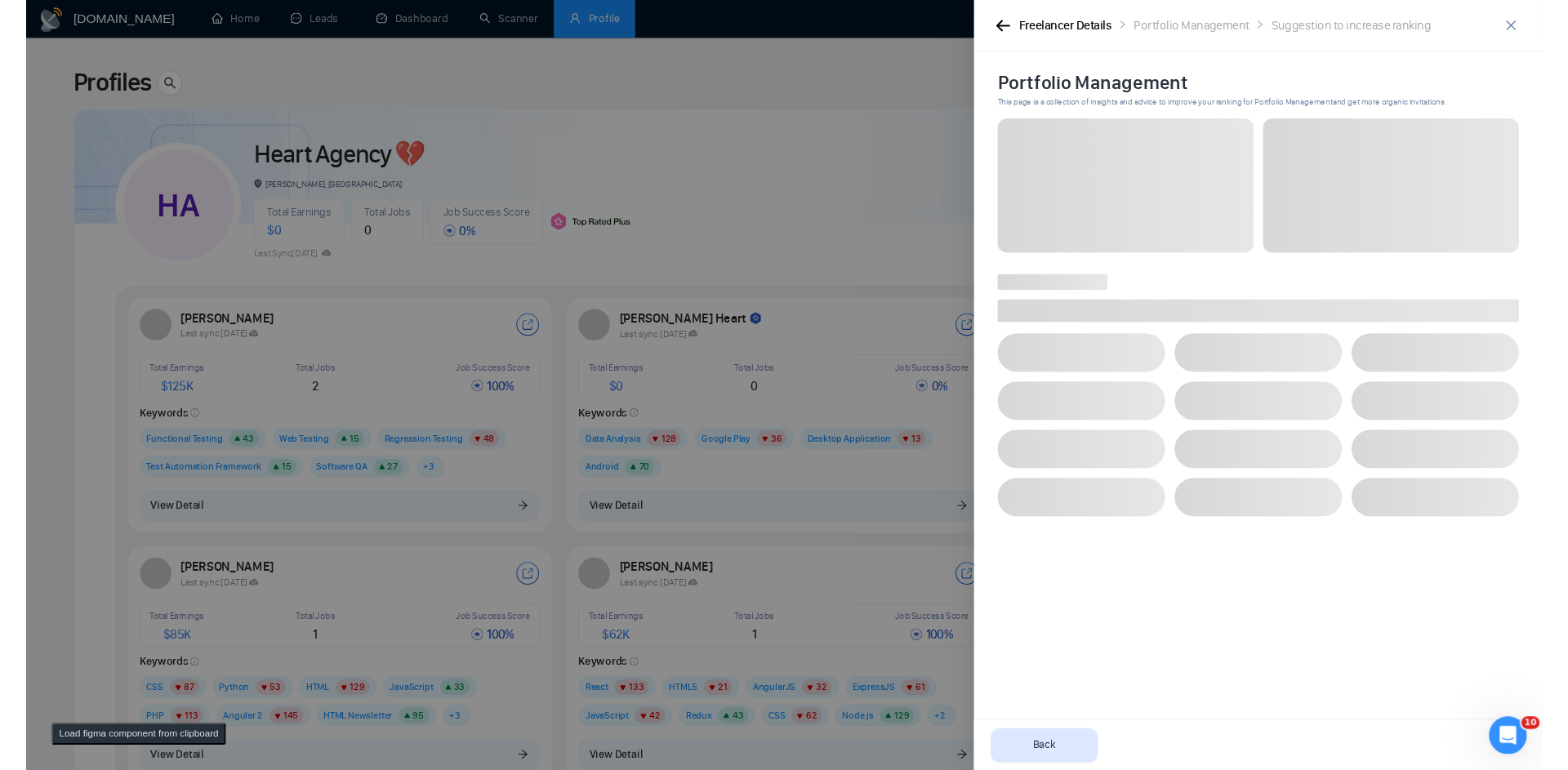
scroll to position [0, 0]
